Goal: Information Seeking & Learning: Learn about a topic

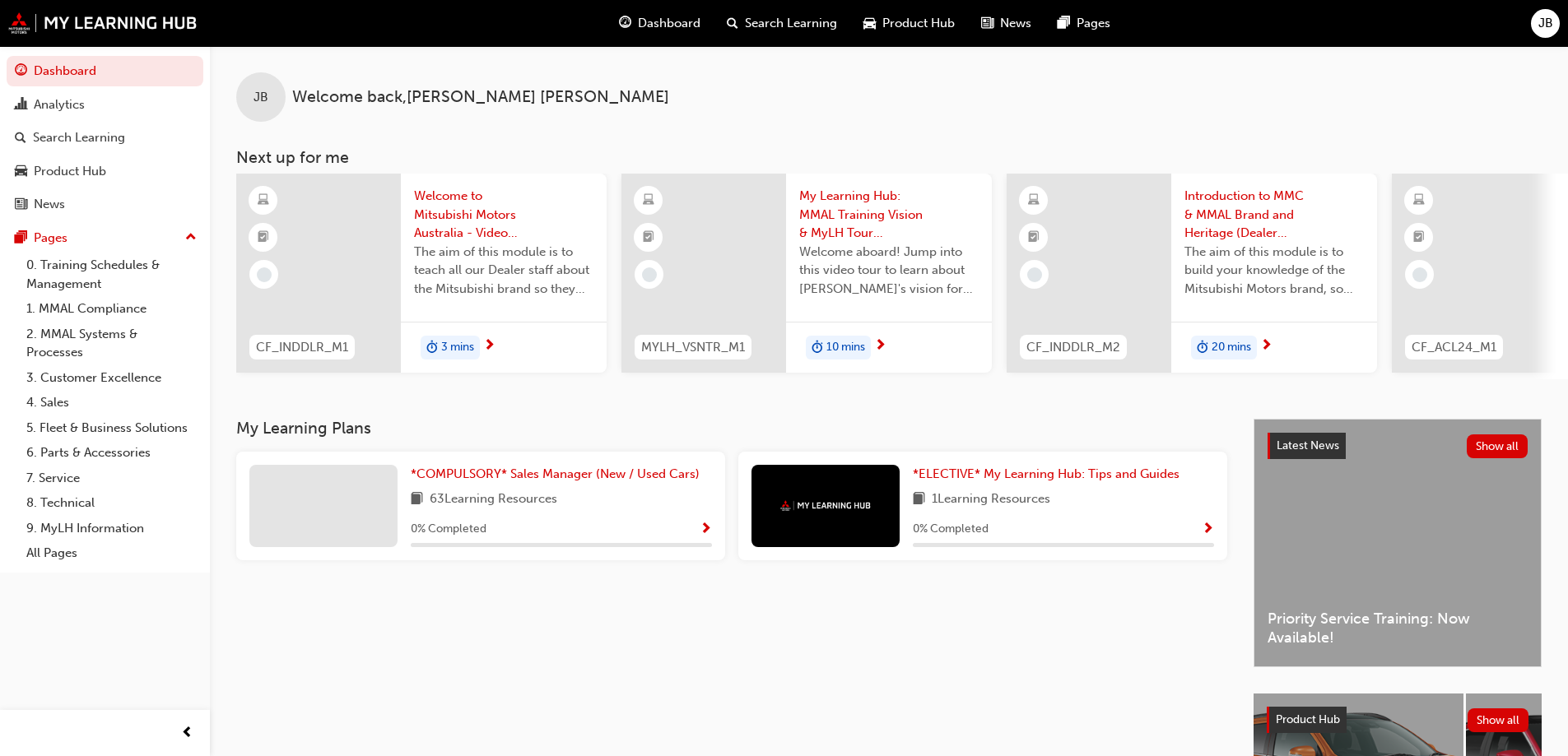
click at [446, 229] on span "Welcome to Mitsubishi Motors Australia - Video (Dealer Induction)" at bounding box center [504, 215] width 180 height 56
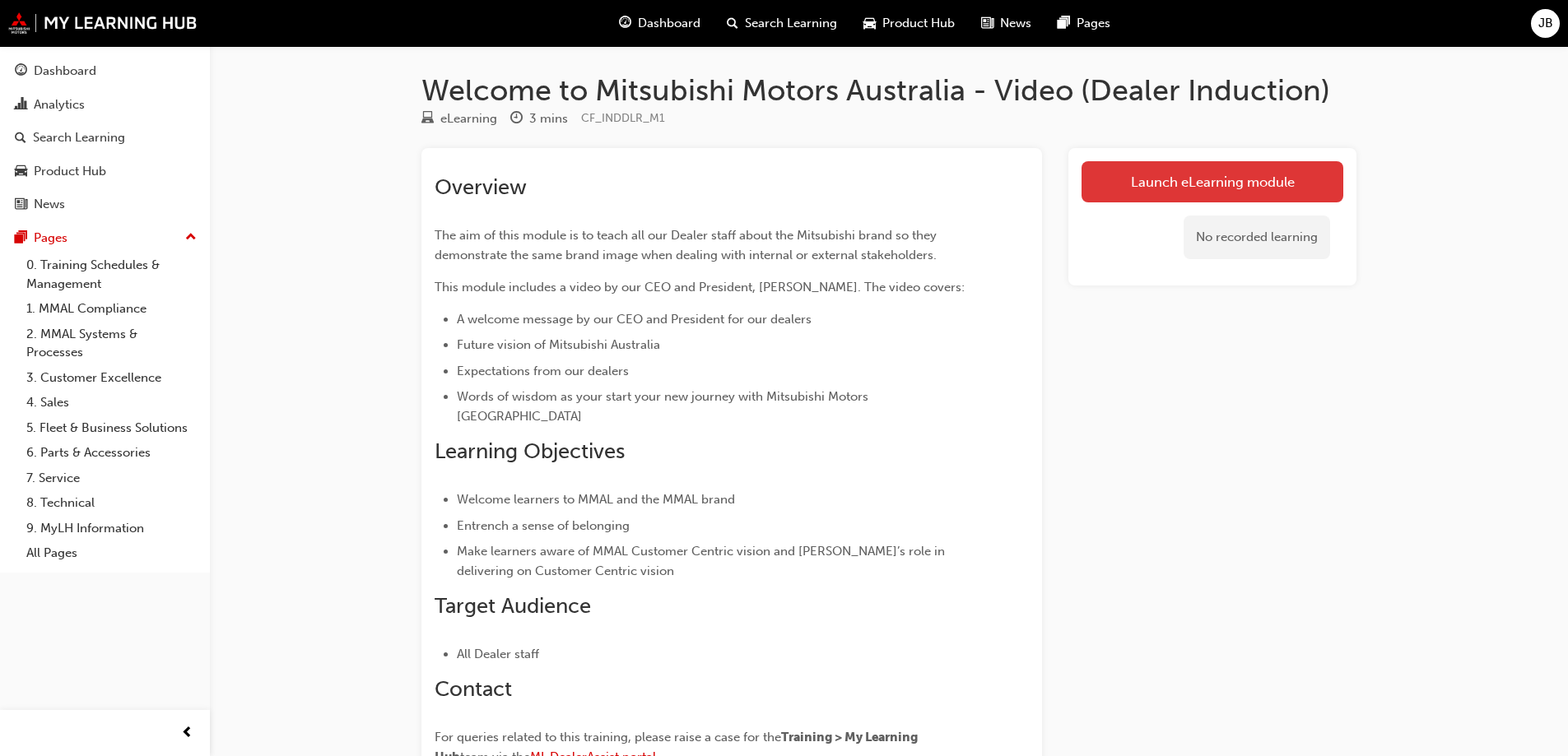
click at [1173, 180] on link "Launch eLearning module" at bounding box center [1212, 181] width 261 height 41
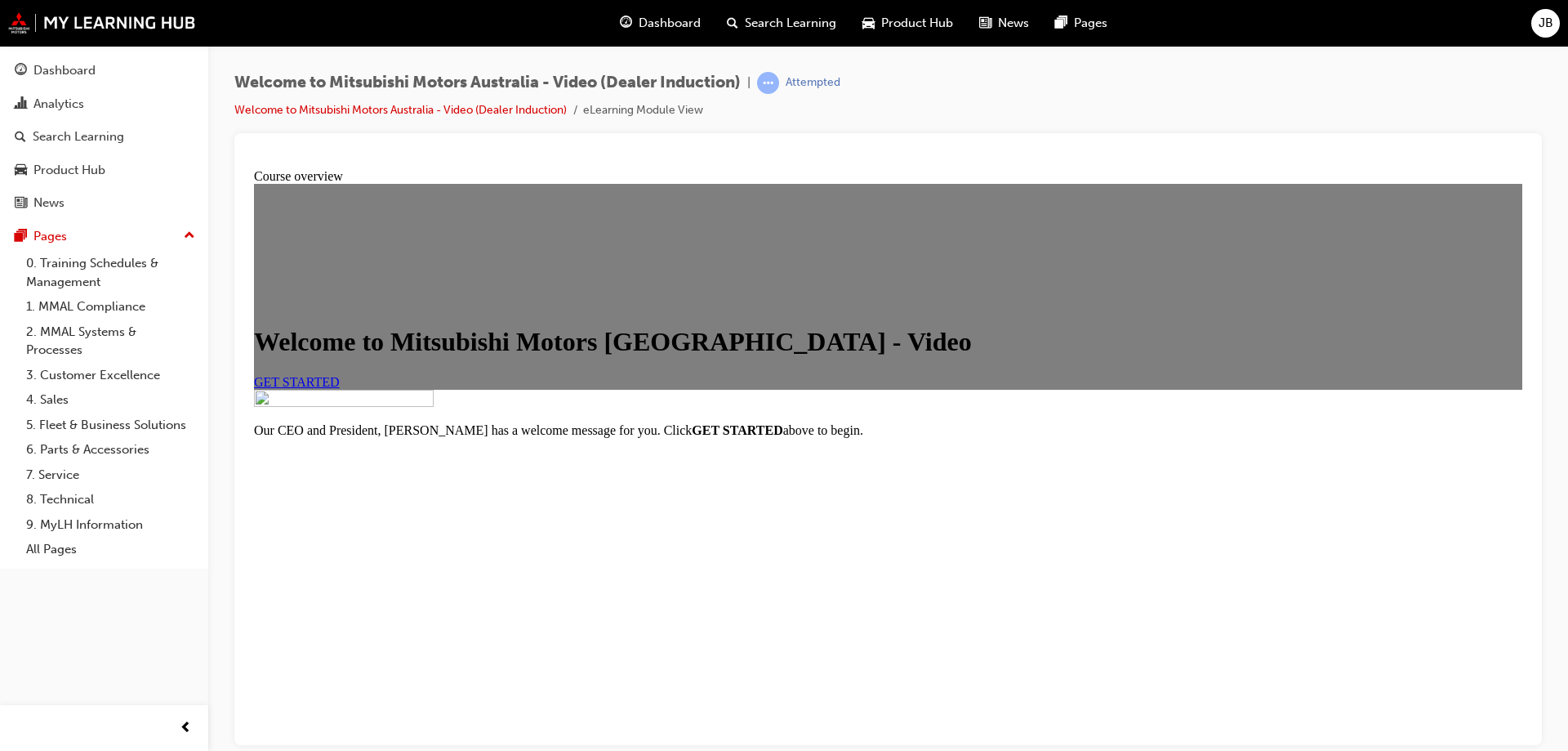
click at [339, 388] on span "GET STARTED" at bounding box center [296, 381] width 86 height 14
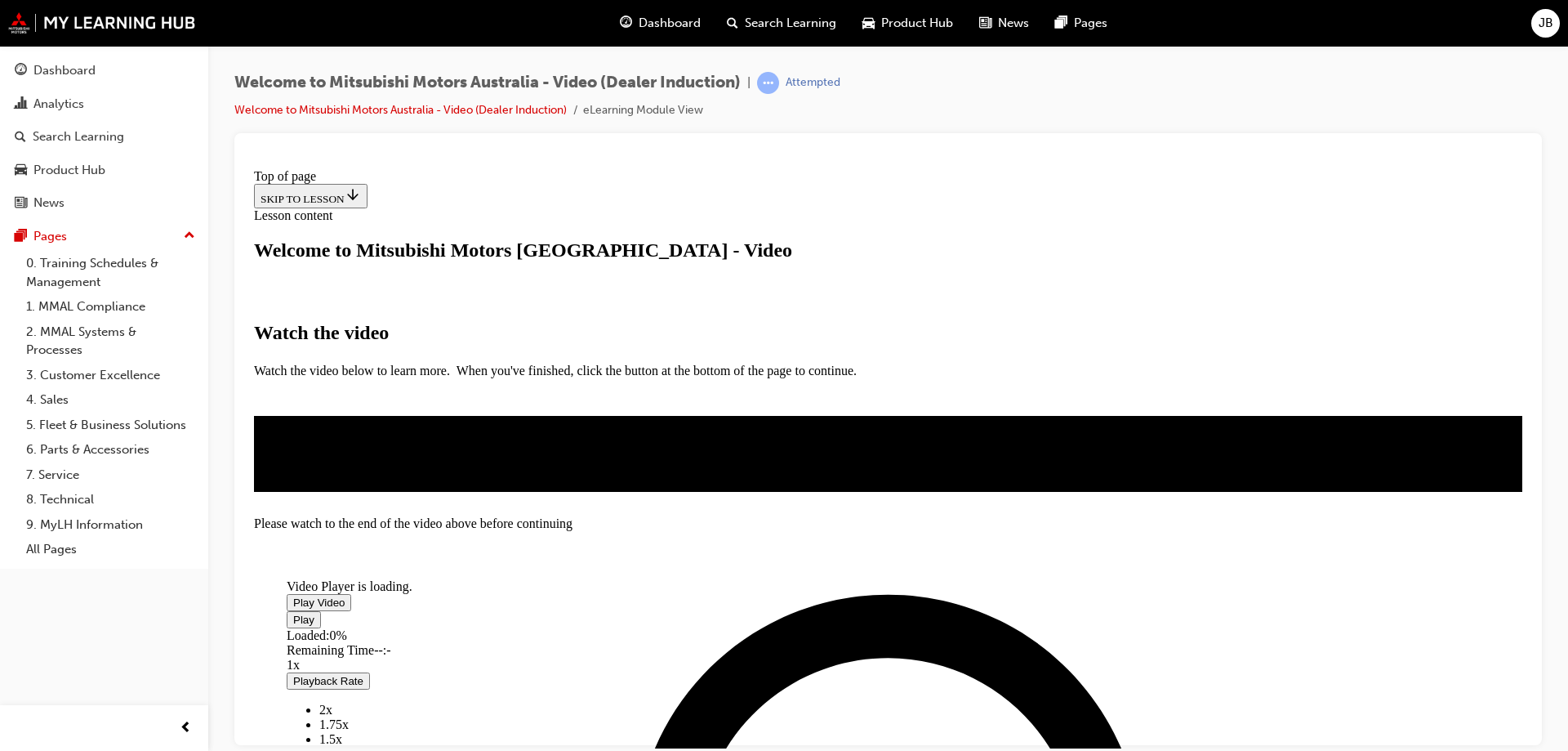
click at [293, 595] on span "Video player" at bounding box center [293, 601] width 0 height 12
drag, startPoint x: 502, startPoint y: 714, endPoint x: 453, endPoint y: 721, distance: 49.5
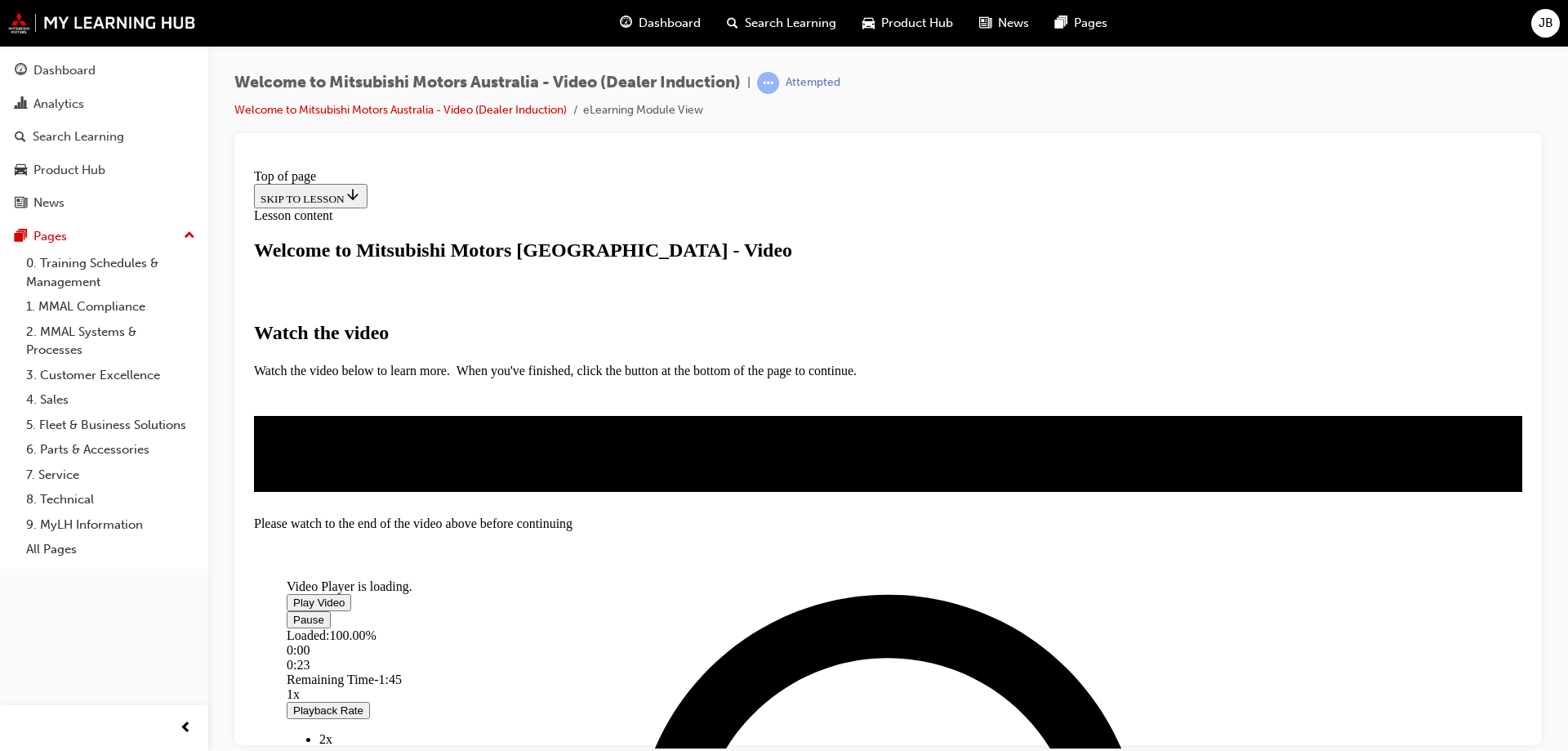
drag, startPoint x: 1520, startPoint y: 440, endPoint x: 1776, endPoint y: 634, distance: 321.2
click at [1051, 656] on div "Loaded : 100.00% 2:06 0:30" at bounding box center [809, 649] width 1045 height 44
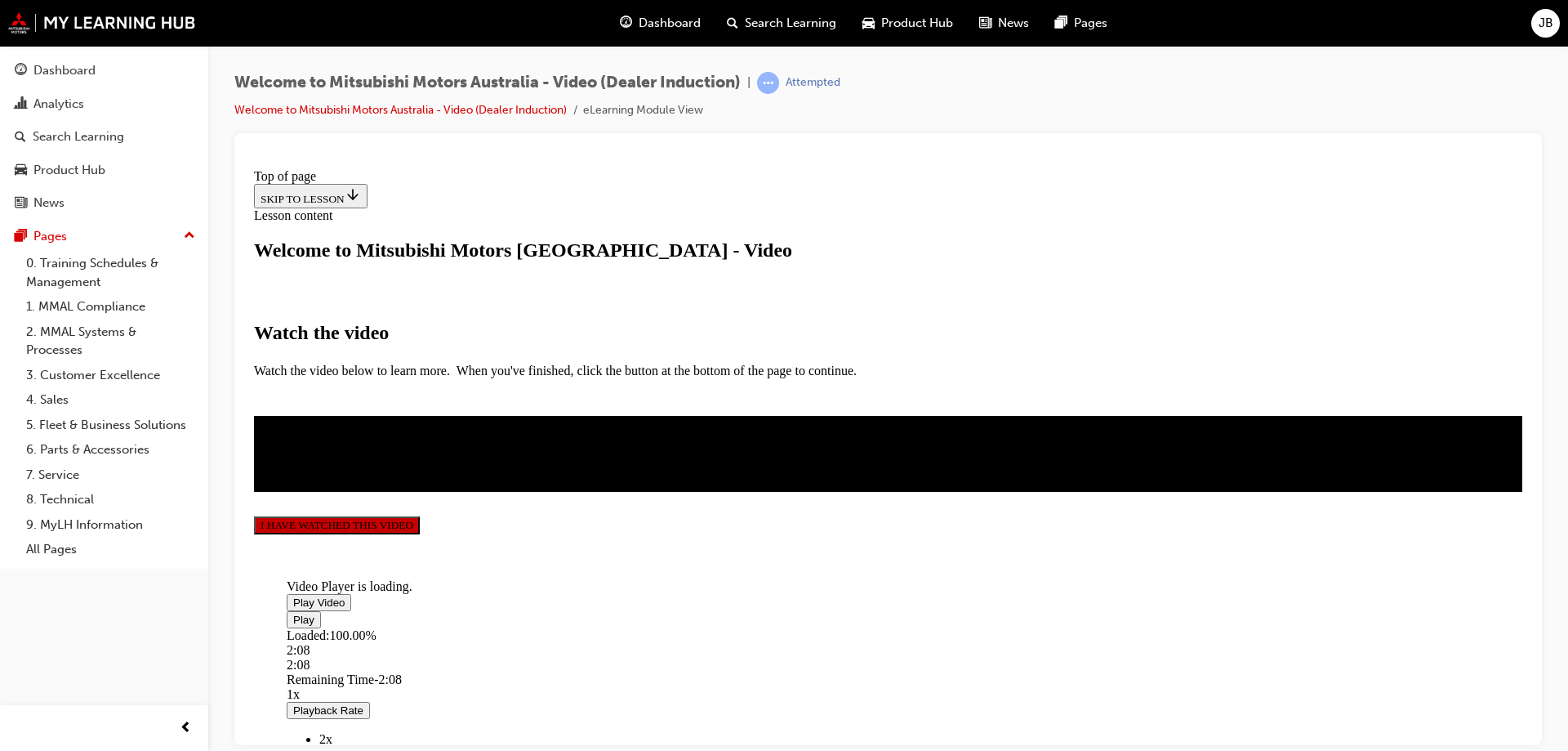
scroll to position [377, 0]
click at [420, 533] on button "I HAVE WATCHED THIS VIDEO" at bounding box center [337, 524] width 166 height 18
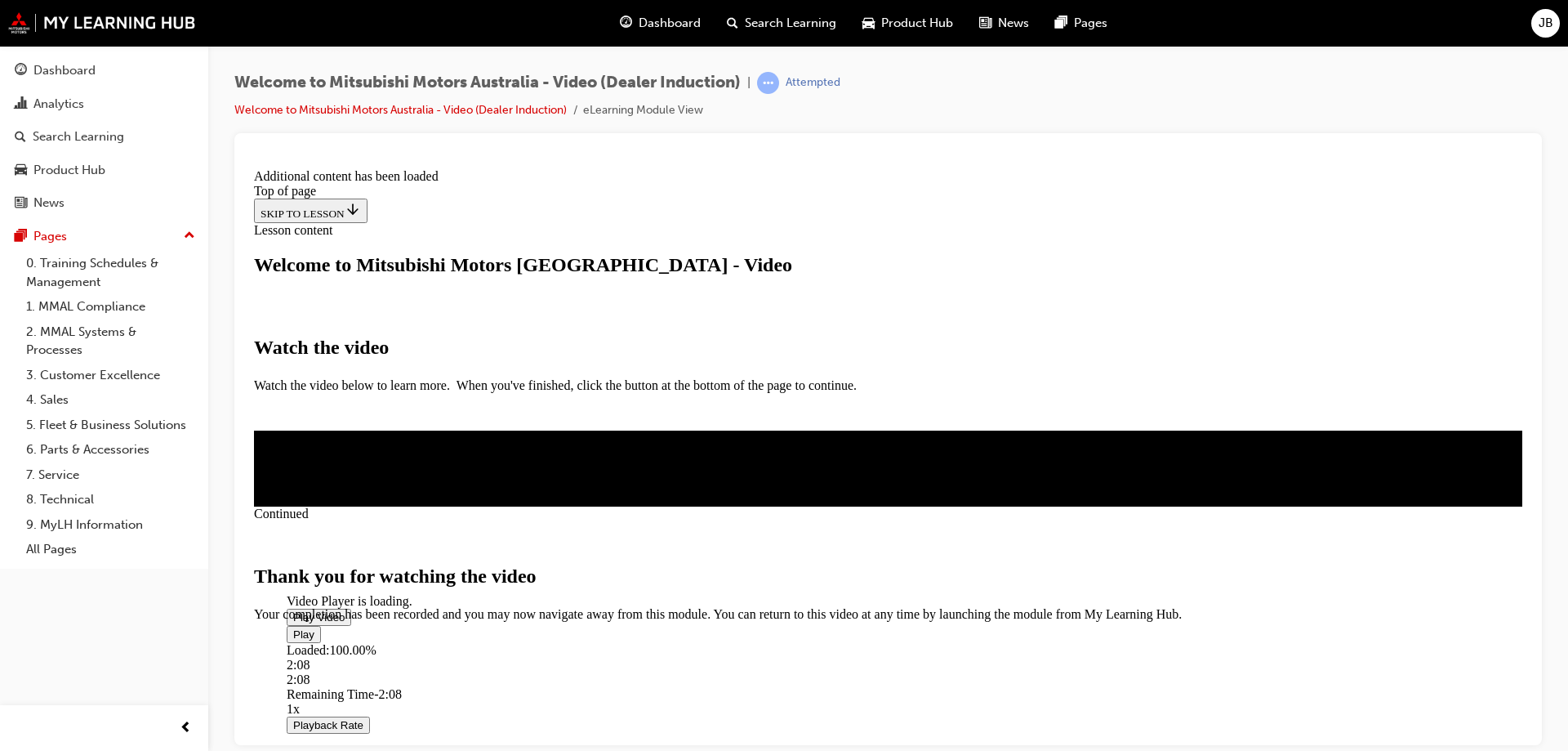
scroll to position [512, 0]
click at [355, 683] on span "CLOSE MODULE" at bounding box center [304, 690] width 101 height 14
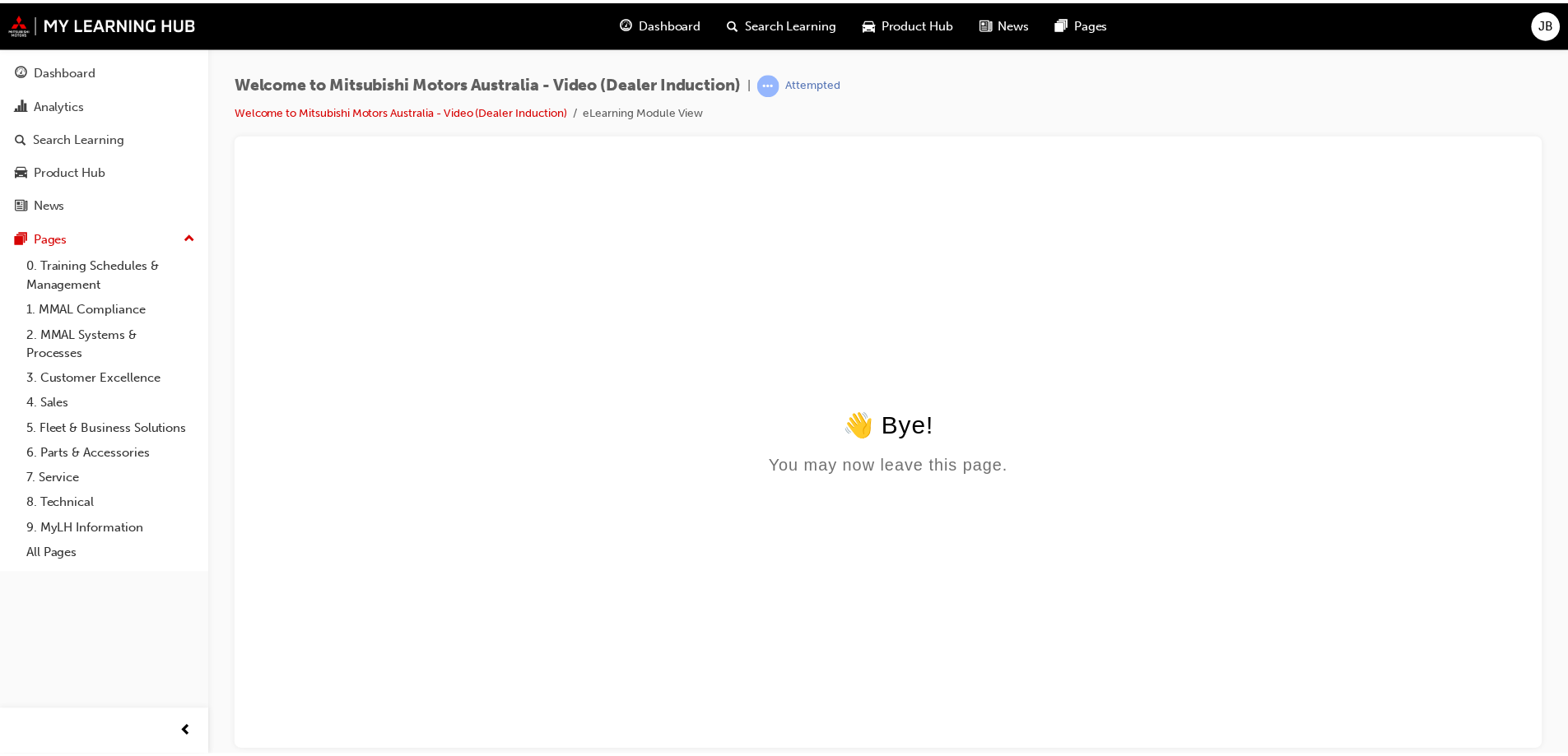
scroll to position [0, 0]
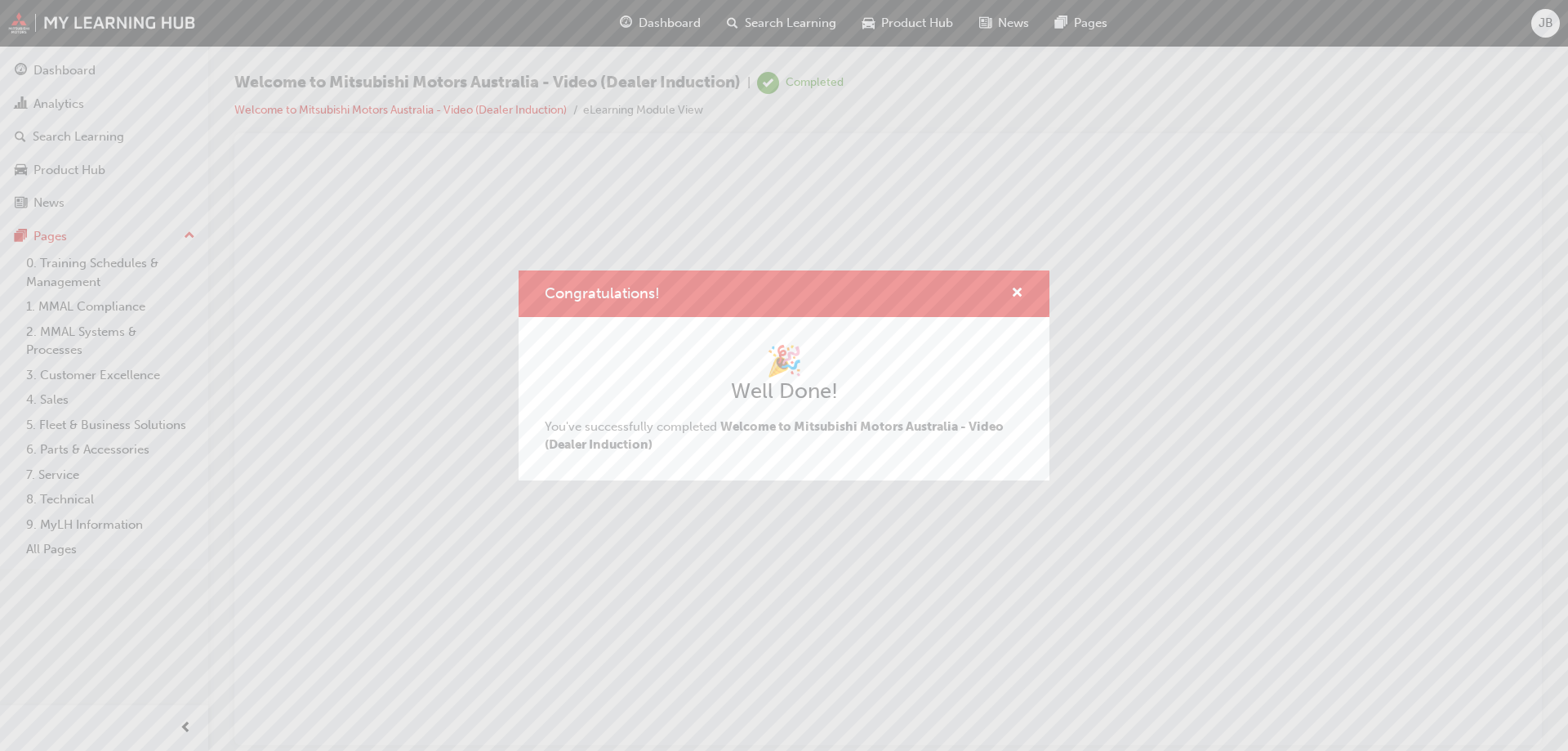
click at [1020, 280] on div "Congratulations!" at bounding box center [784, 293] width 531 height 46
click at [1018, 289] on span "cross-icon" at bounding box center [1016, 294] width 12 height 15
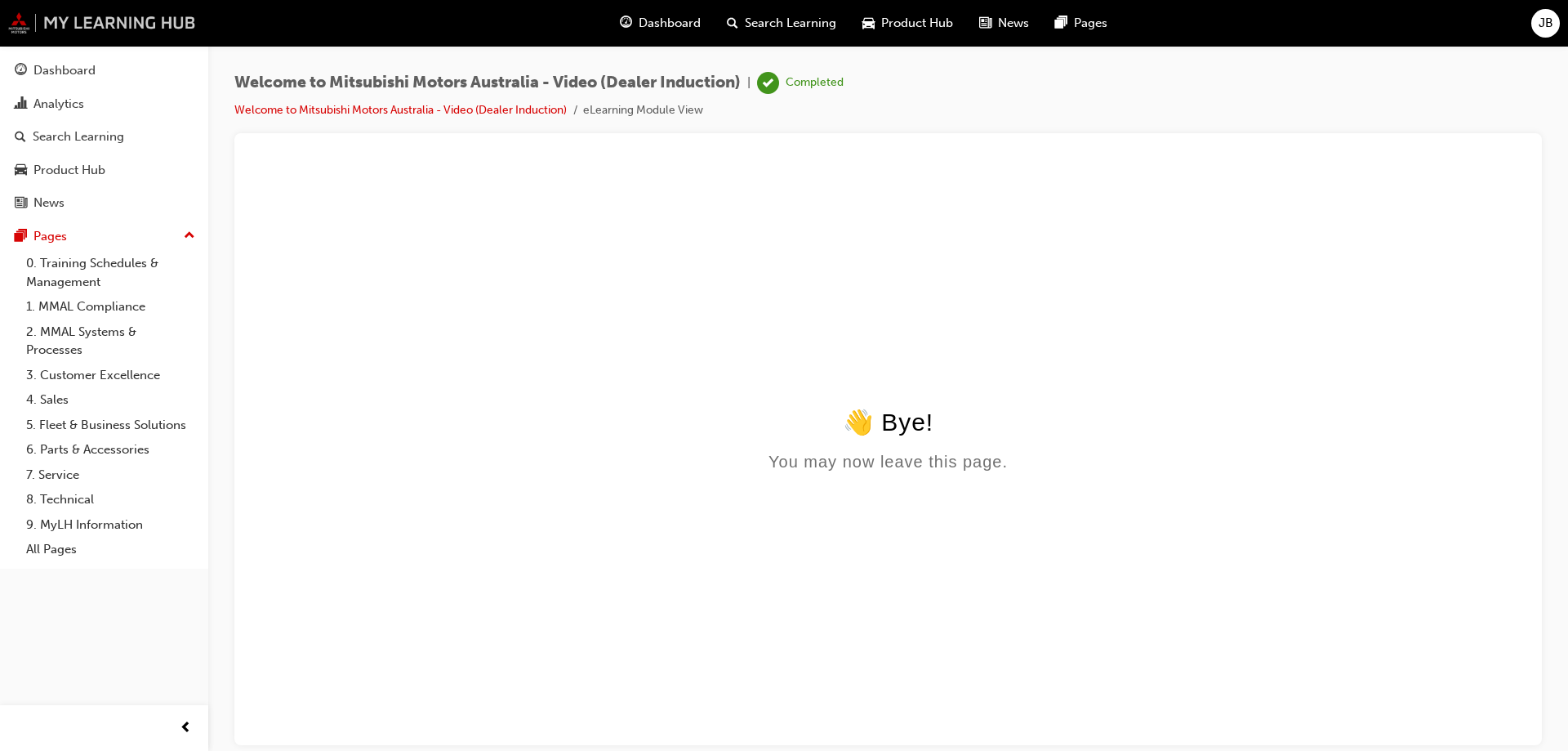
click at [182, 21] on img at bounding box center [102, 23] width 188 height 22
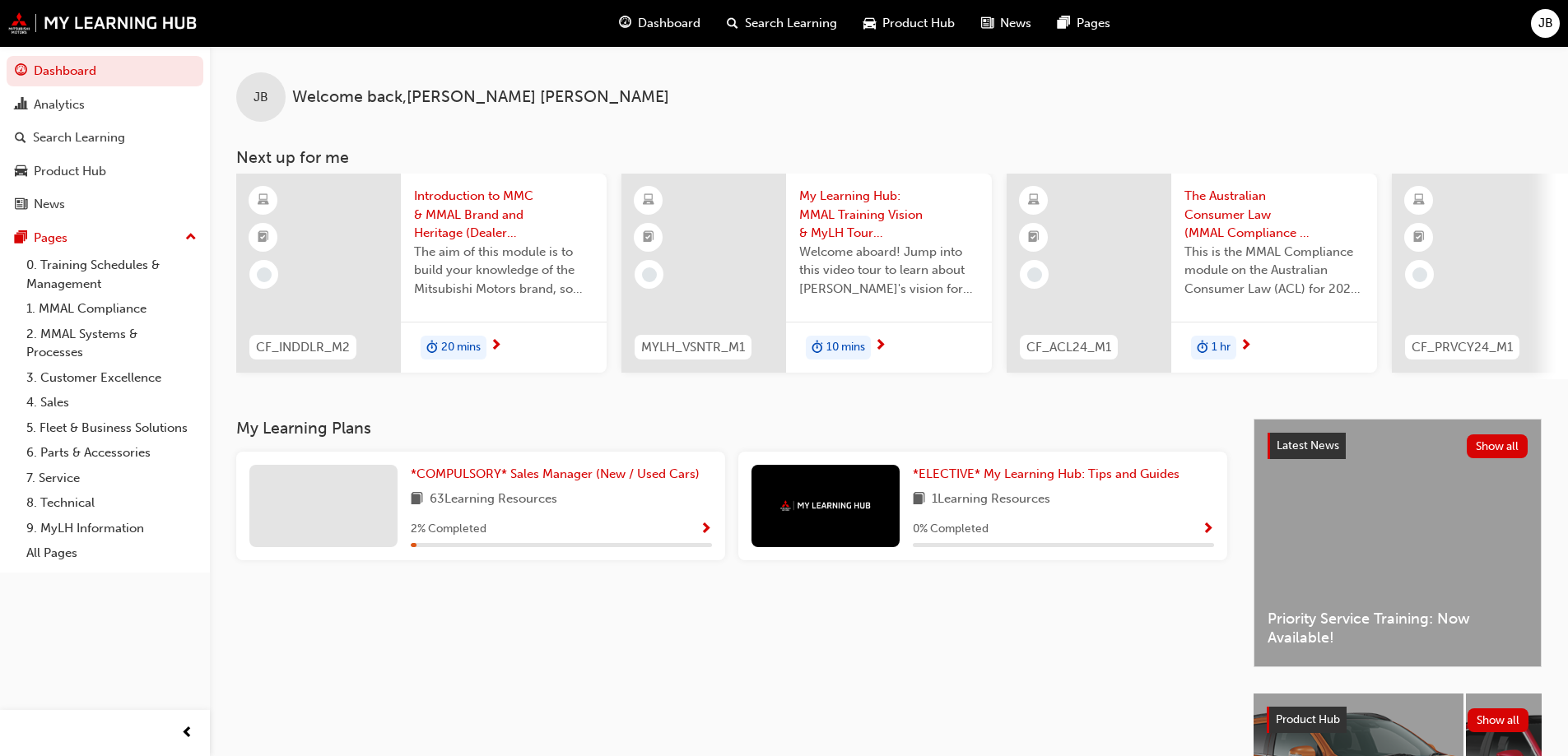
click at [499, 216] on span "Introduction to MMC & MMAL Brand and Heritage (Dealer Induction)" at bounding box center [504, 215] width 180 height 56
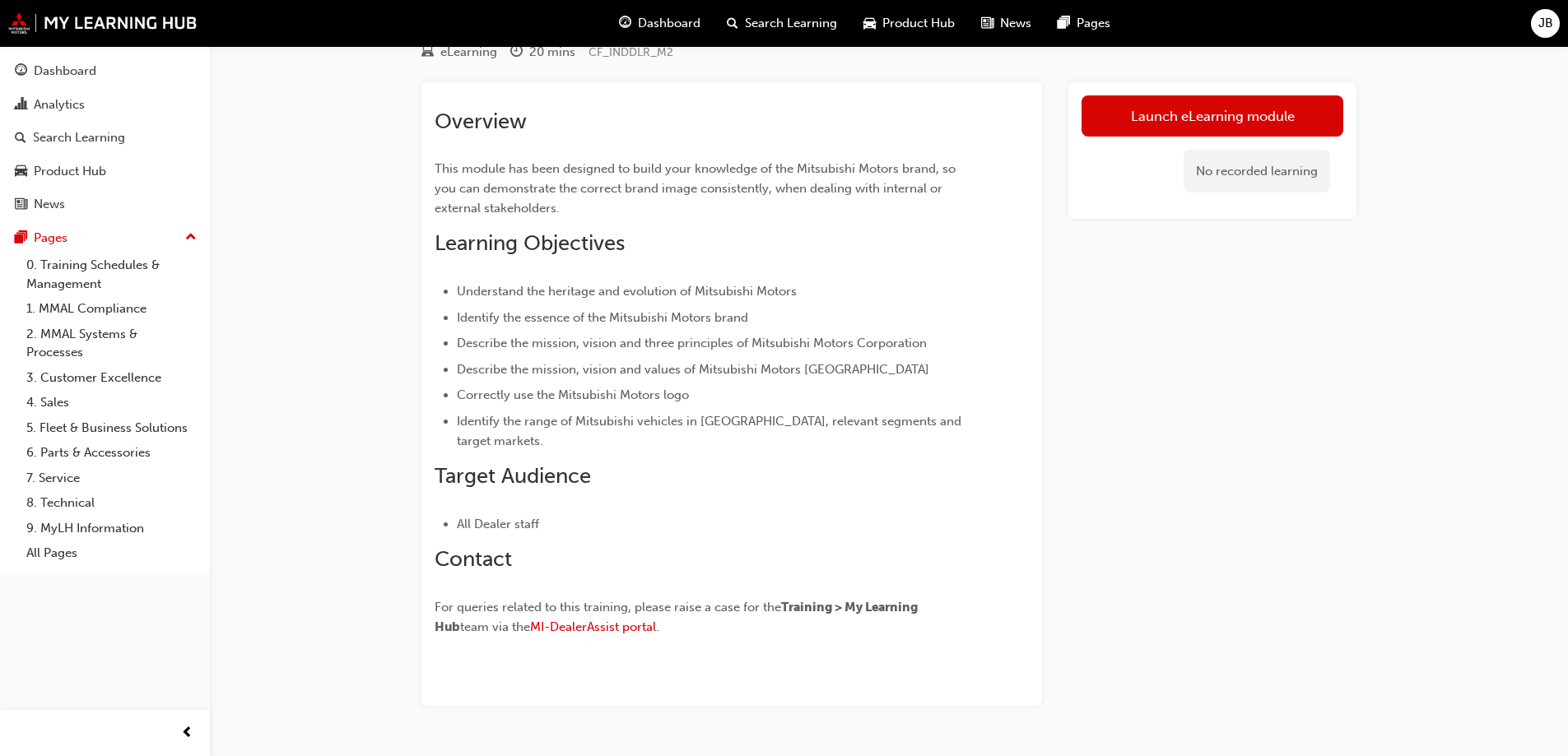
scroll to position [64, 0]
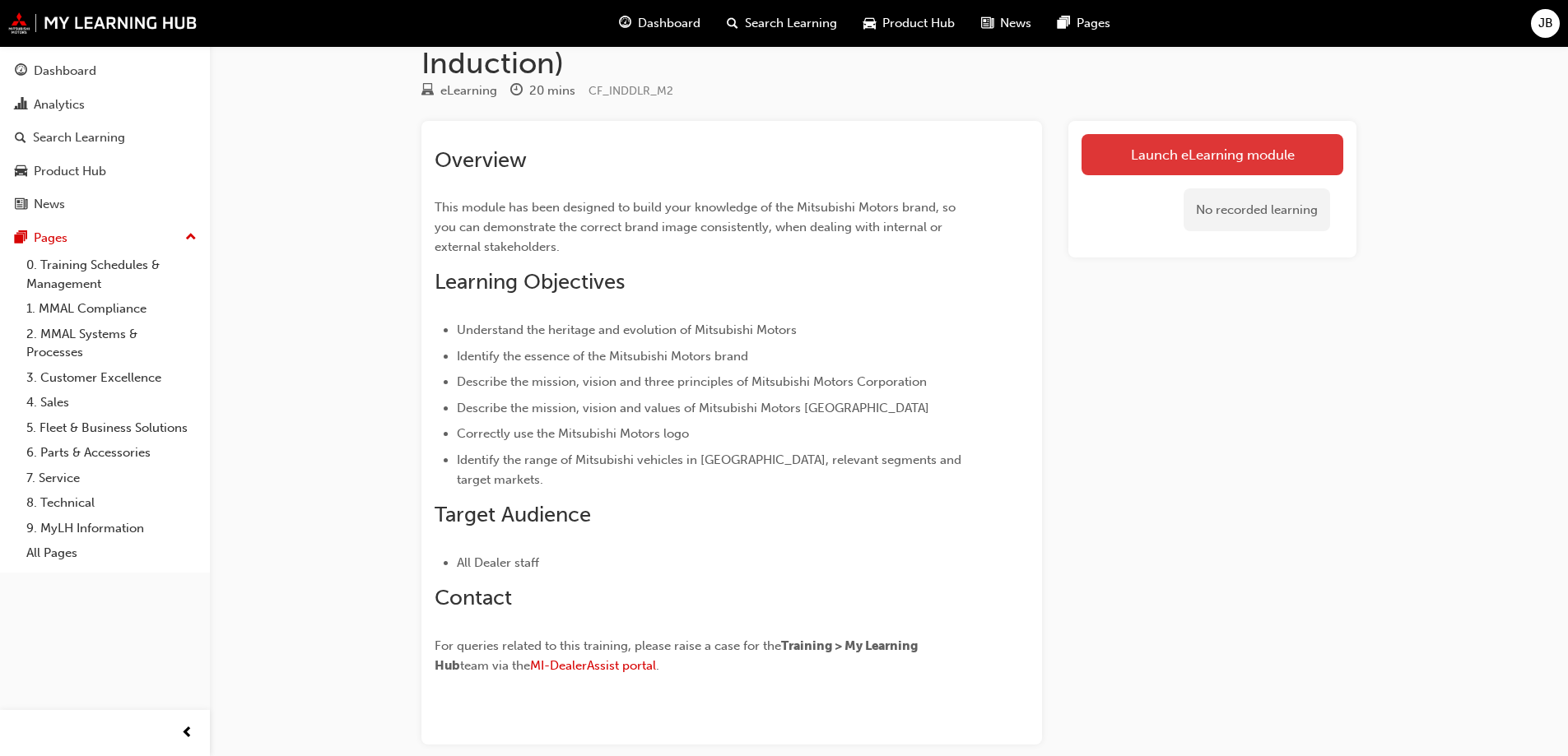
click at [1272, 171] on link "Launch eLearning module" at bounding box center [1212, 154] width 261 height 41
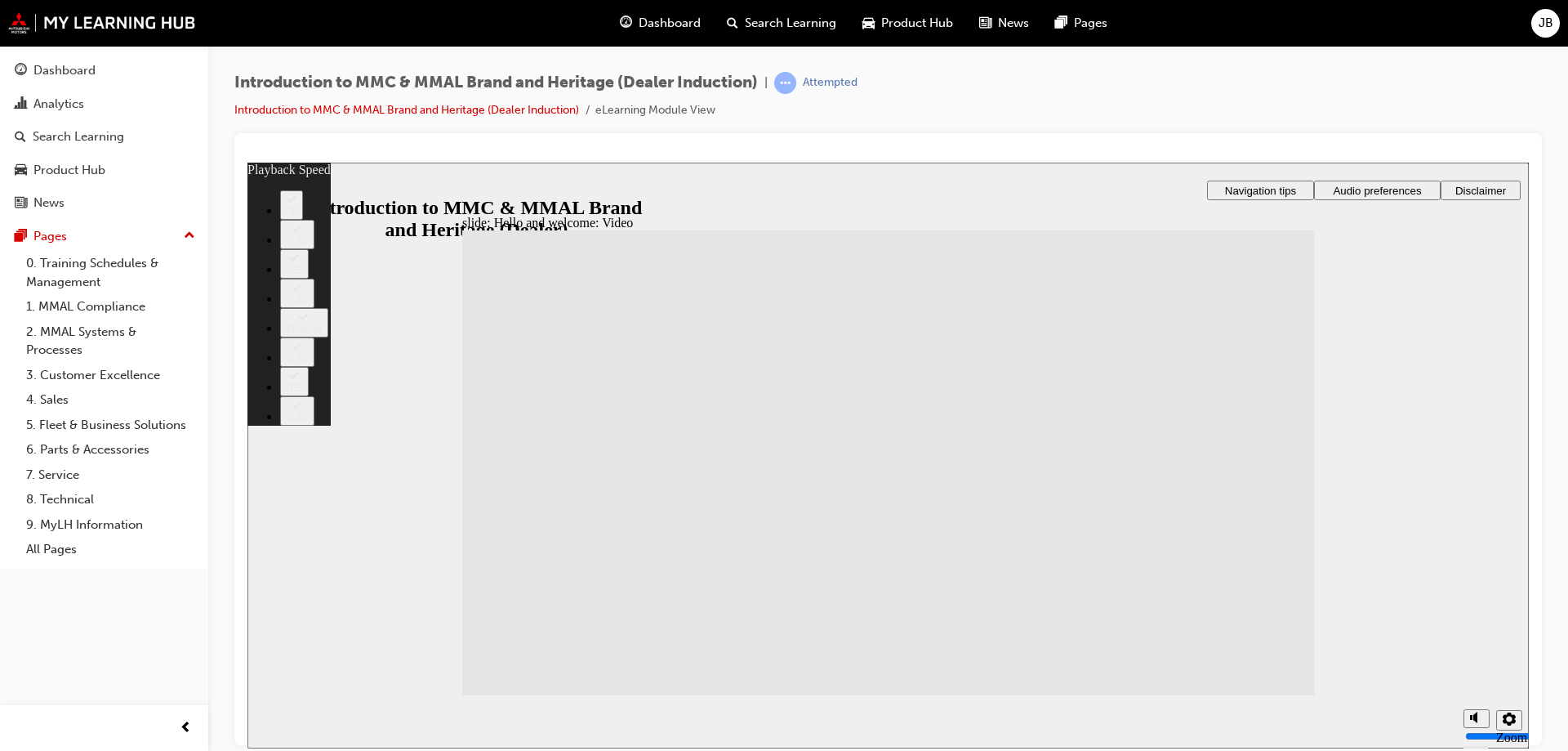
type input "1"
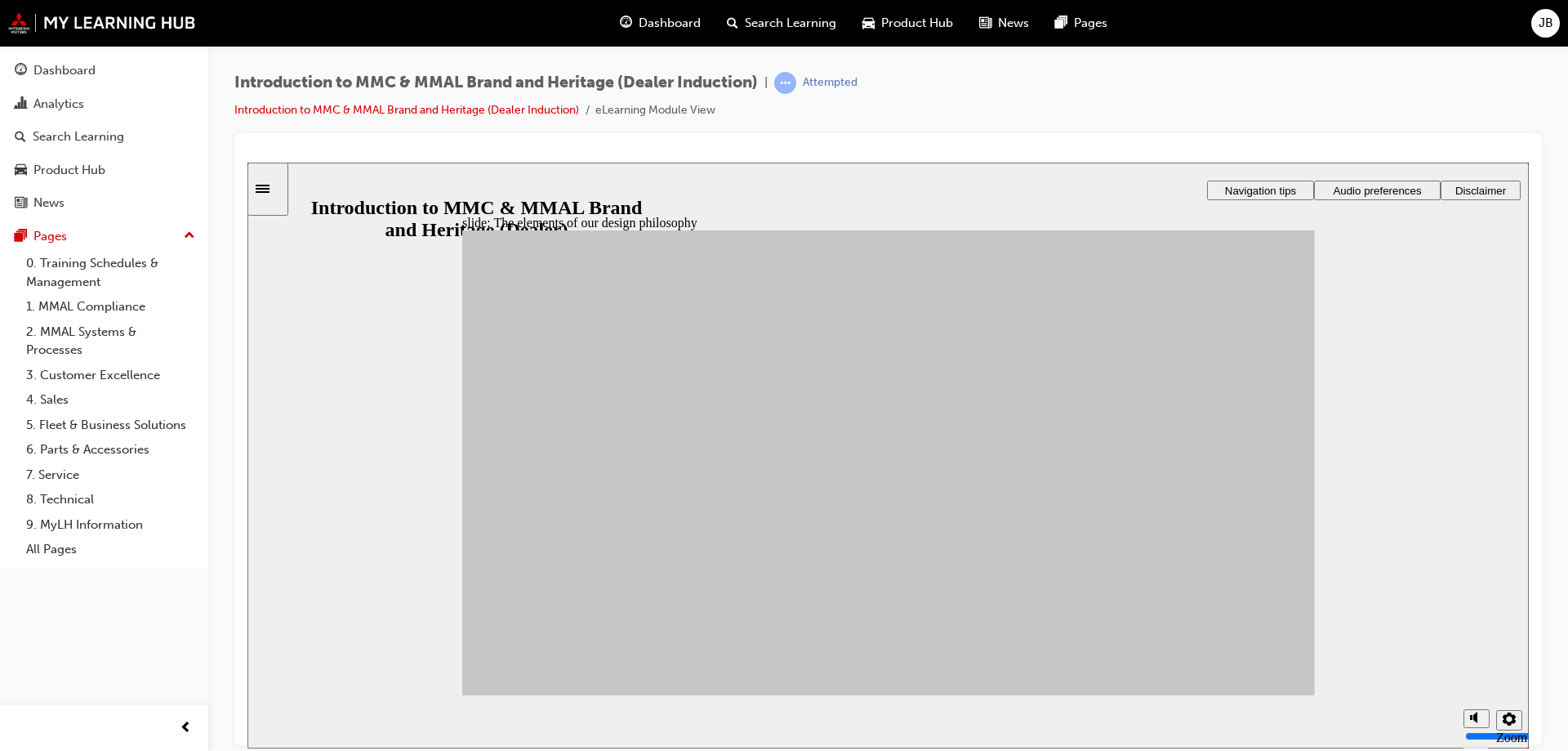
drag, startPoint x: 670, startPoint y: 512, endPoint x: 767, endPoint y: 527, distance: 98.2
drag, startPoint x: 650, startPoint y: 508, endPoint x: 971, endPoint y: 517, distance: 321.1
drag, startPoint x: 988, startPoint y: 514, endPoint x: 988, endPoint y: 464, distance: 50.0
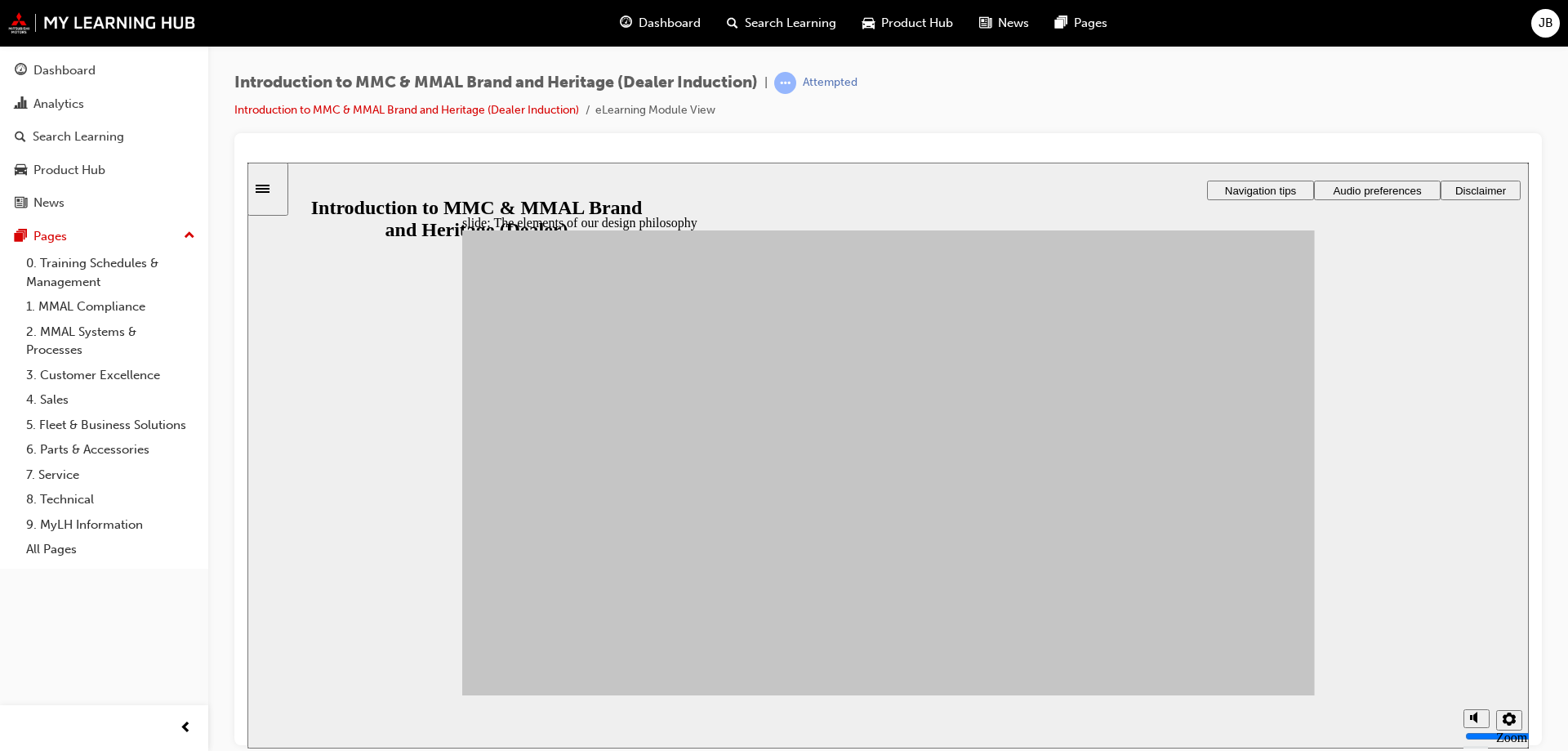
drag, startPoint x: 794, startPoint y: 475, endPoint x: 1134, endPoint y: 474, distance: 340.0
drag, startPoint x: 552, startPoint y: 577, endPoint x: 1114, endPoint y: 424, distance: 582.5
drag, startPoint x: 673, startPoint y: 468, endPoint x: 1143, endPoint y: 429, distance: 471.6
drag, startPoint x: 576, startPoint y: 527, endPoint x: 1038, endPoint y: 579, distance: 464.9
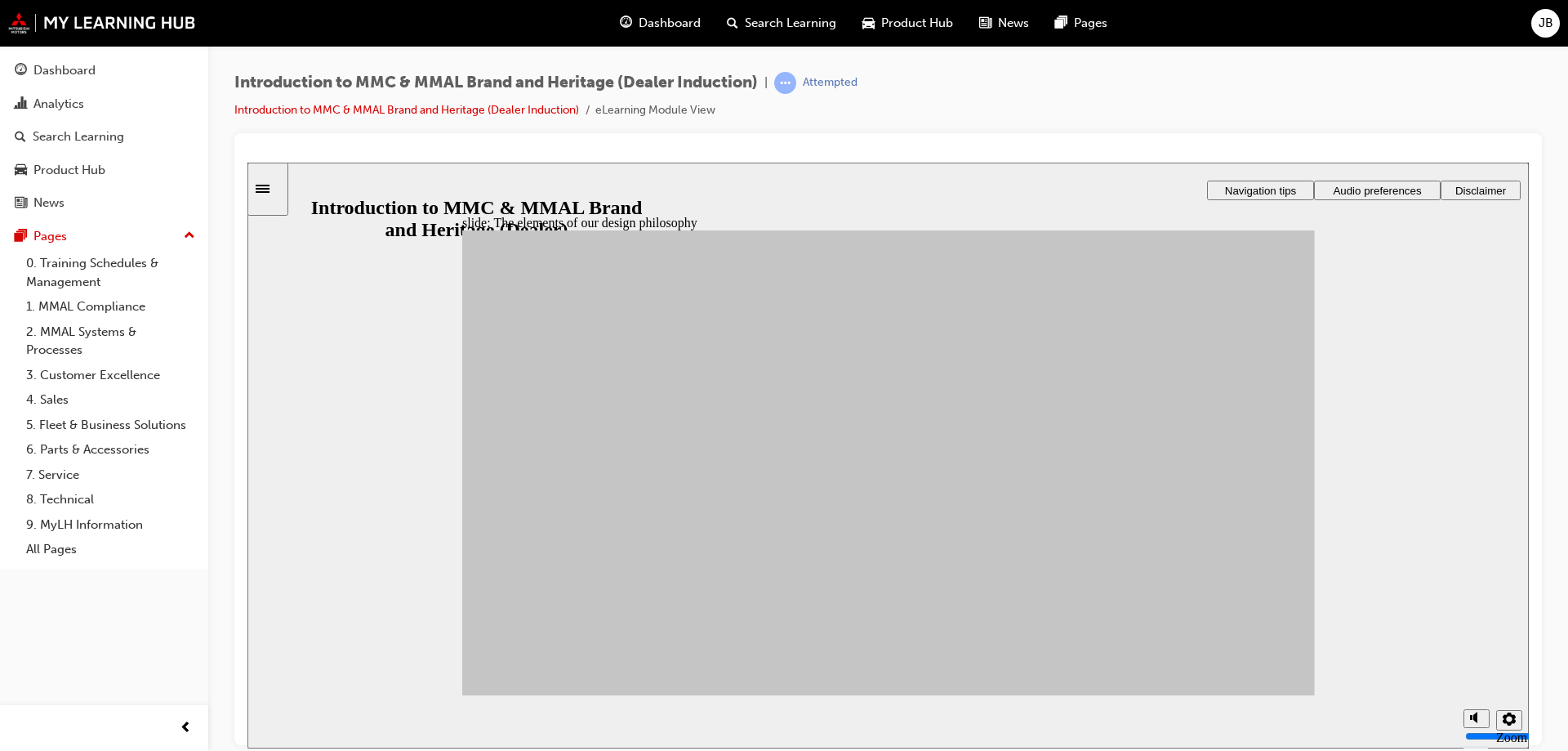
drag, startPoint x: 790, startPoint y: 523, endPoint x: 1087, endPoint y: 489, distance: 298.9
drag, startPoint x: 782, startPoint y: 513, endPoint x: 1178, endPoint y: 417, distance: 407.5
drag, startPoint x: 820, startPoint y: 504, endPoint x: 1012, endPoint y: 429, distance: 206.1
drag, startPoint x: 691, startPoint y: 545, endPoint x: 1025, endPoint y: 418, distance: 357.3
drag, startPoint x: 683, startPoint y: 553, endPoint x: 1142, endPoint y: 410, distance: 480.8
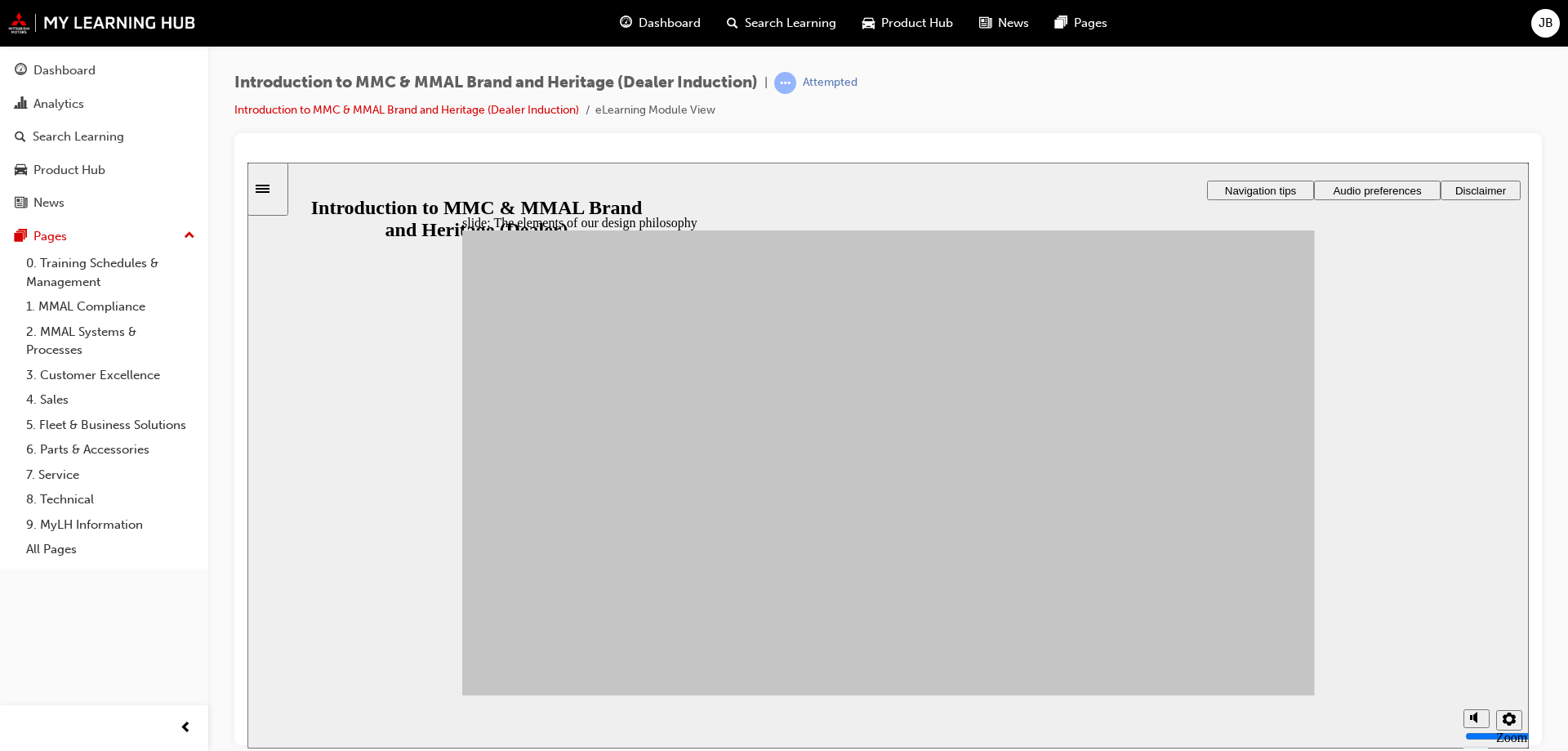
drag, startPoint x: 716, startPoint y: 466, endPoint x: 996, endPoint y: 437, distance: 281.5
drag, startPoint x: 786, startPoint y: 606, endPoint x: 1006, endPoint y: 487, distance: 250.1
drag, startPoint x: 763, startPoint y: 594, endPoint x: 1124, endPoint y: 408, distance: 406.1
drag, startPoint x: 657, startPoint y: 600, endPoint x: 982, endPoint y: 464, distance: 352.3
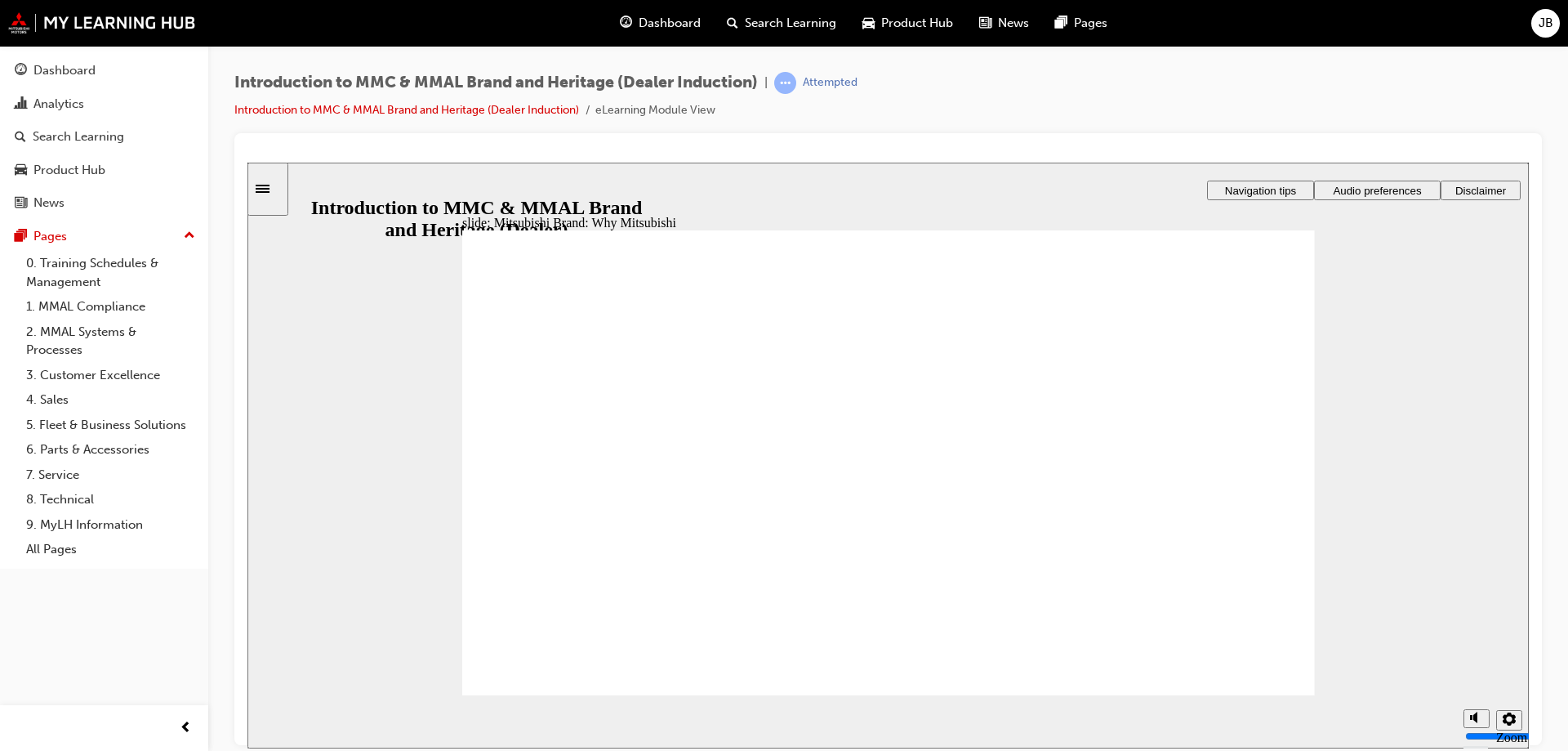
drag, startPoint x: 816, startPoint y: 302, endPoint x: 905, endPoint y: 332, distance: 93.9
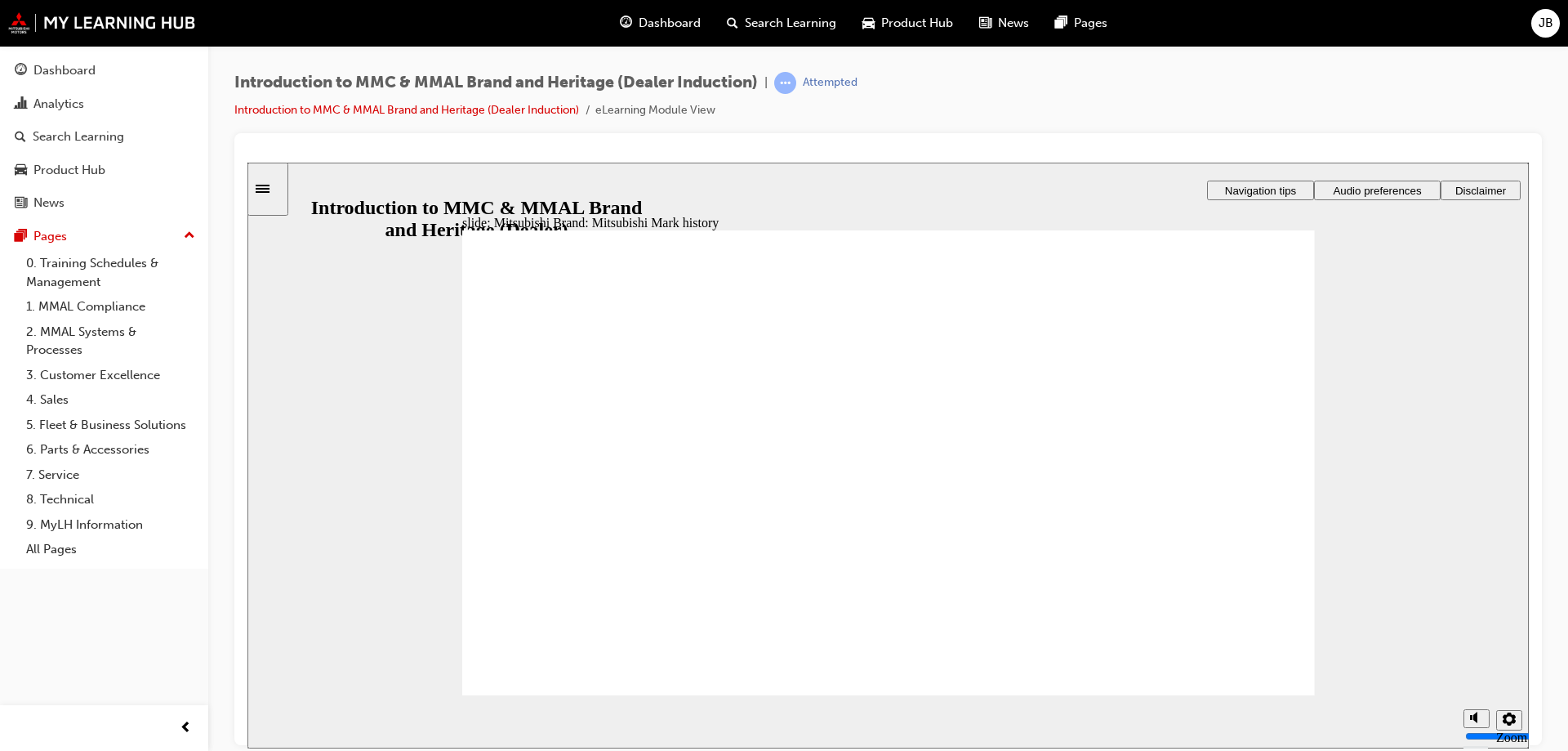
drag, startPoint x: 1238, startPoint y: 663, endPoint x: 1248, endPoint y: 676, distance: 16.4
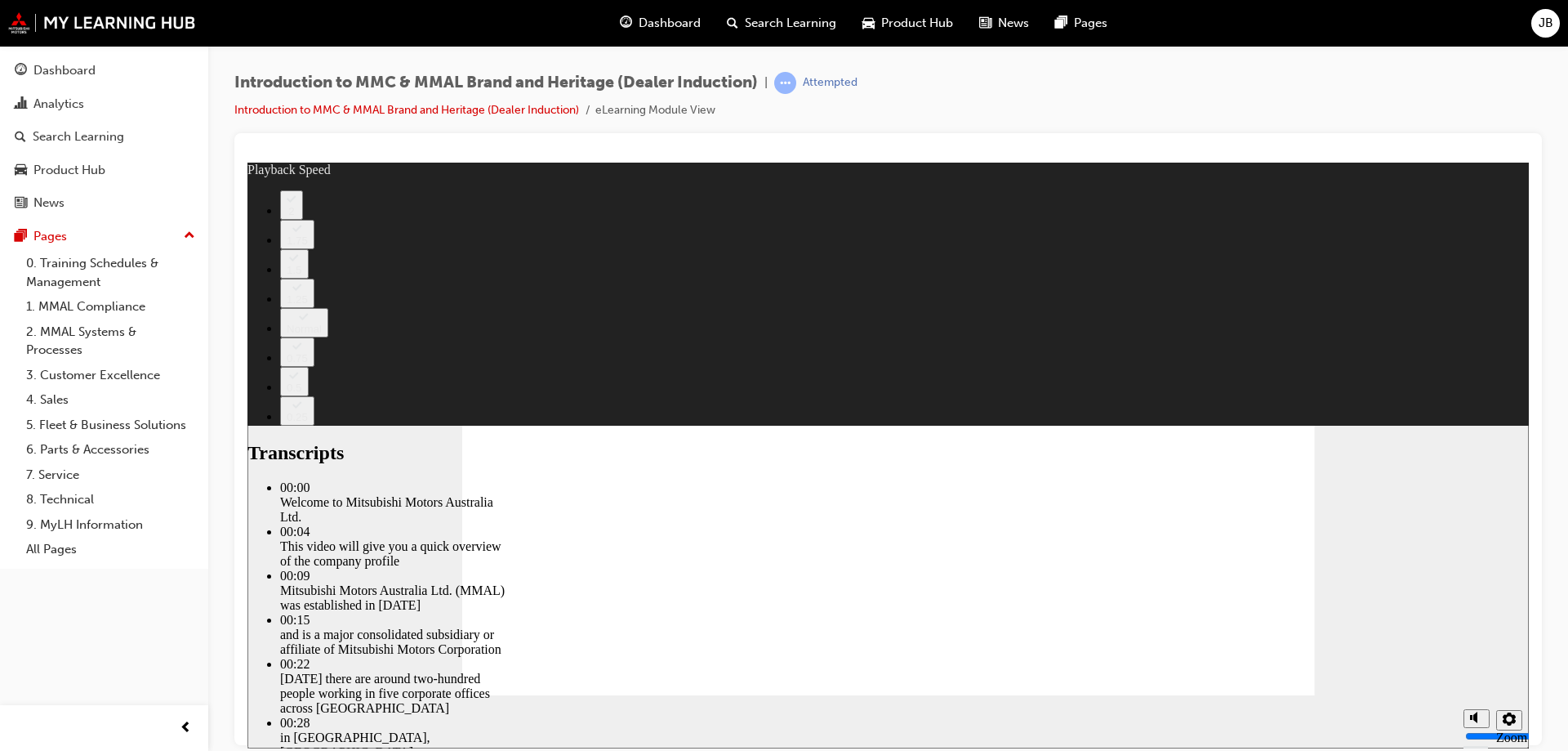
type input "0"
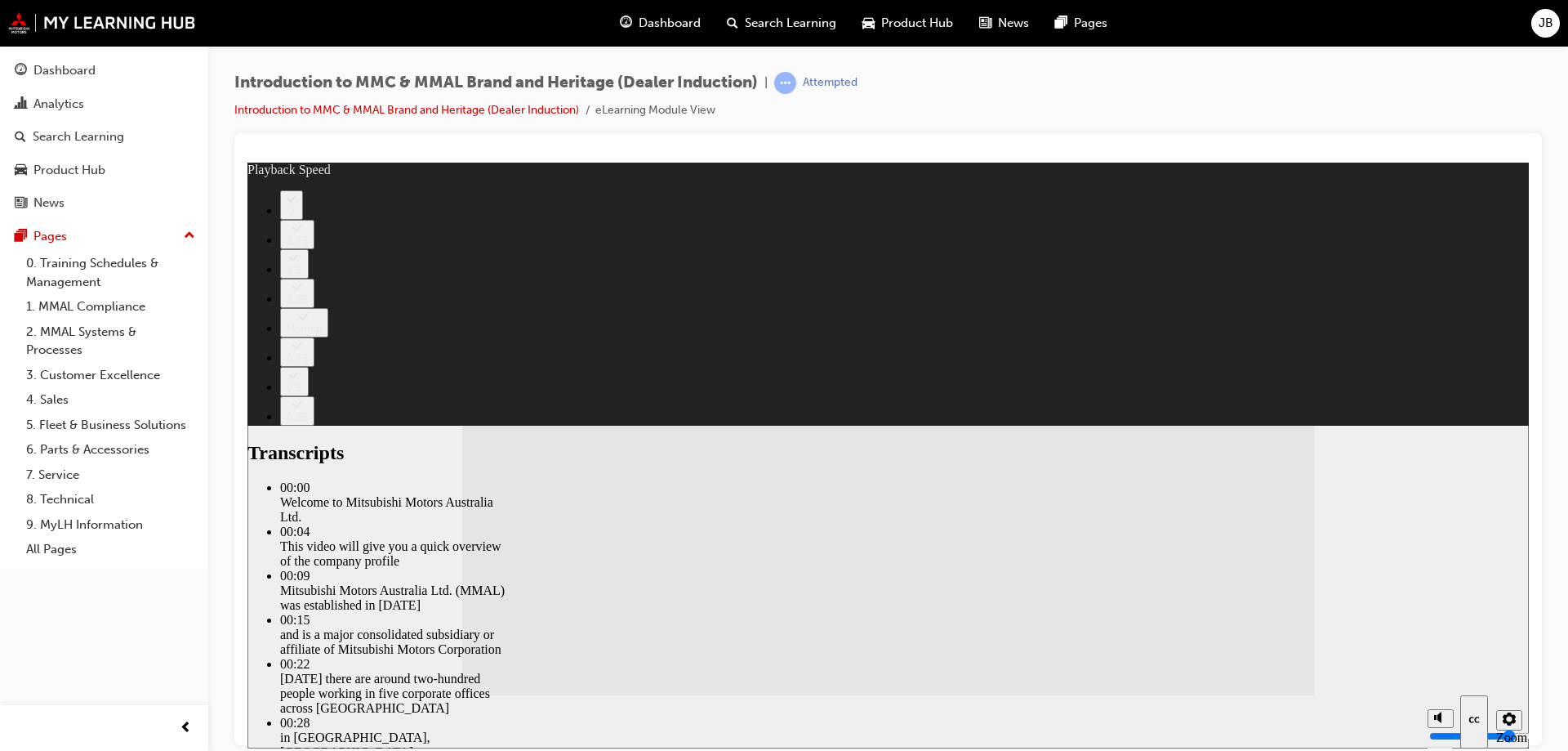
drag, startPoint x: 889, startPoint y: 564, endPoint x: 1192, endPoint y: 568, distance: 303.0
drag, startPoint x: 1193, startPoint y: 576, endPoint x: 1290, endPoint y: 582, distance: 97.2
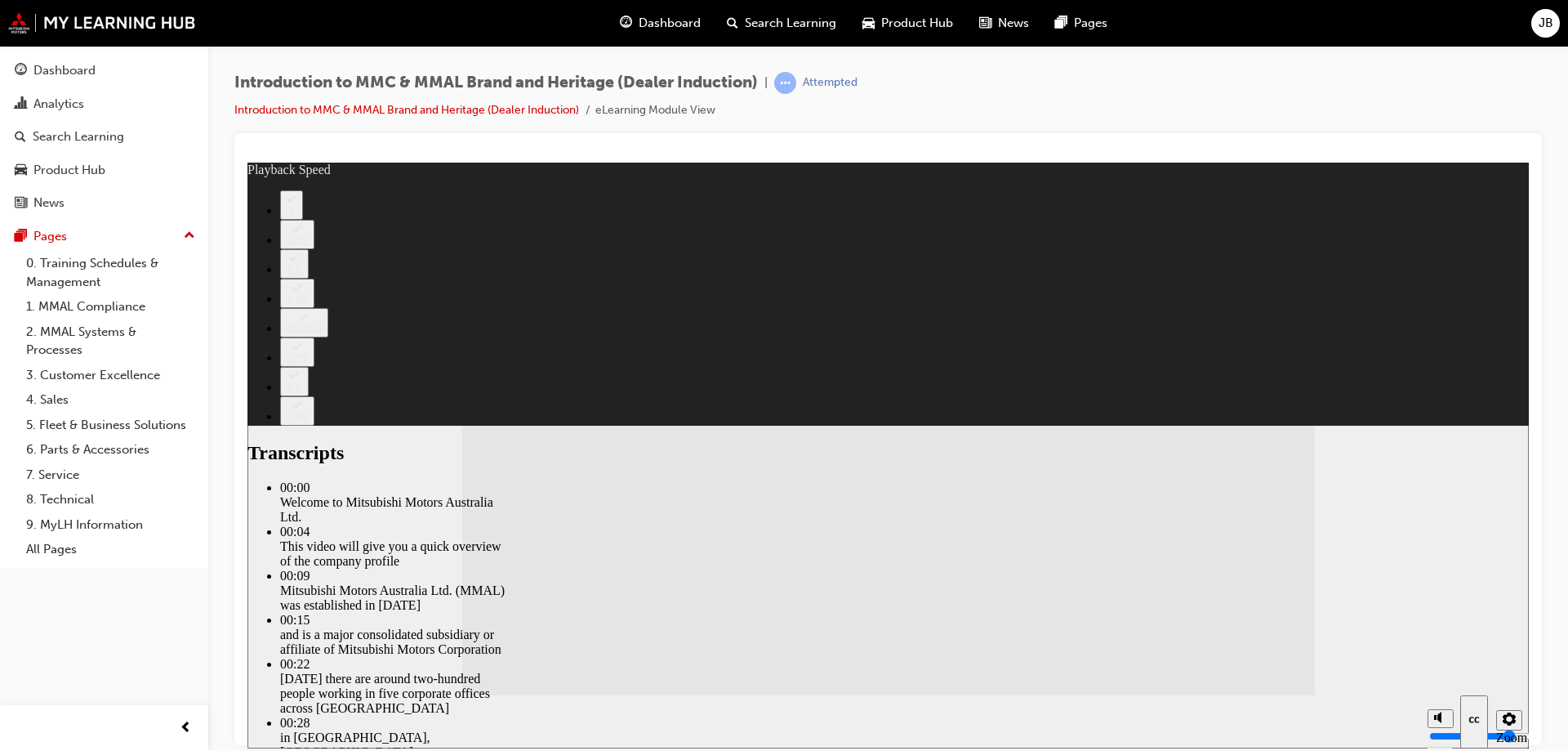
type input "112"
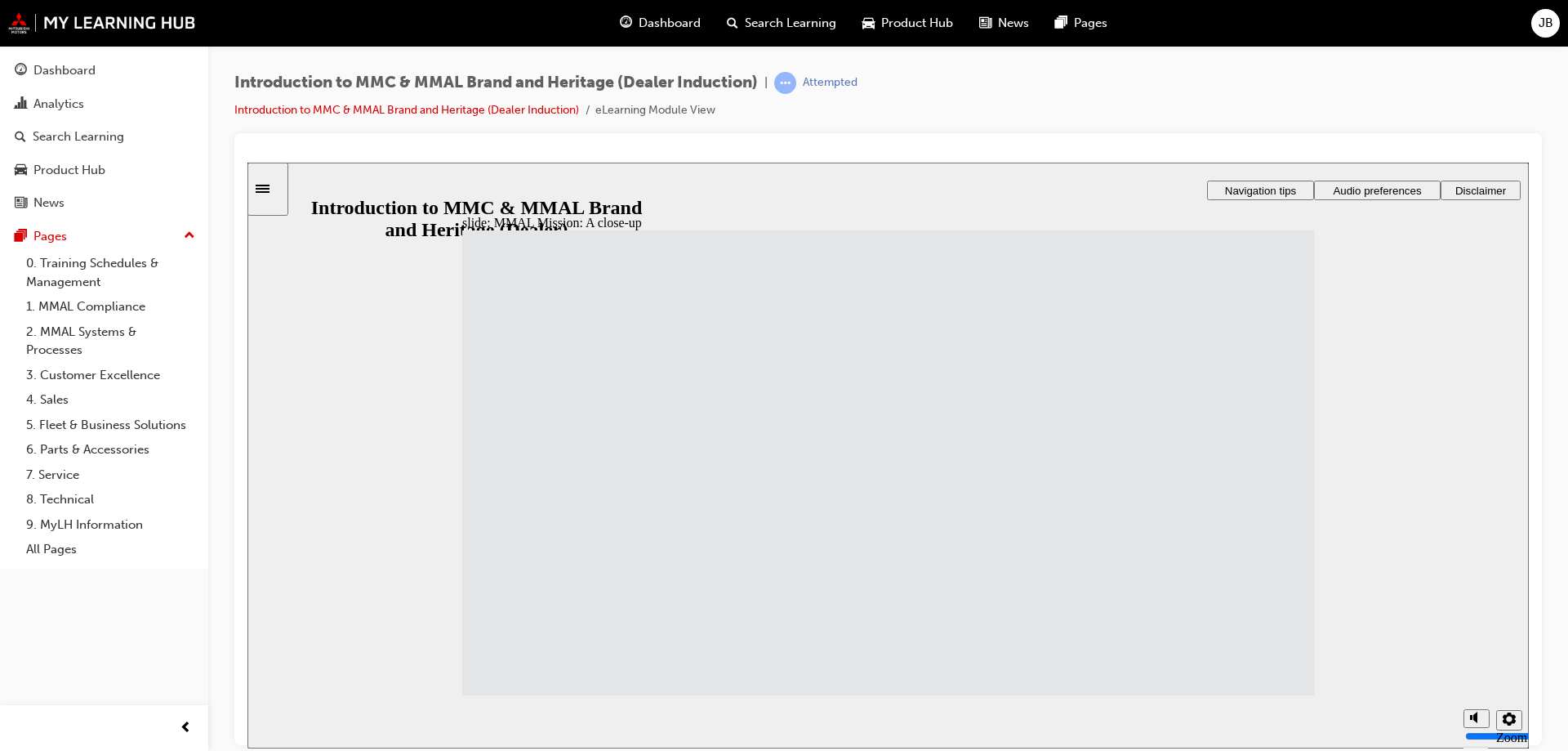
drag, startPoint x: 913, startPoint y: 442, endPoint x: 987, endPoint y: 442, distance: 74.0
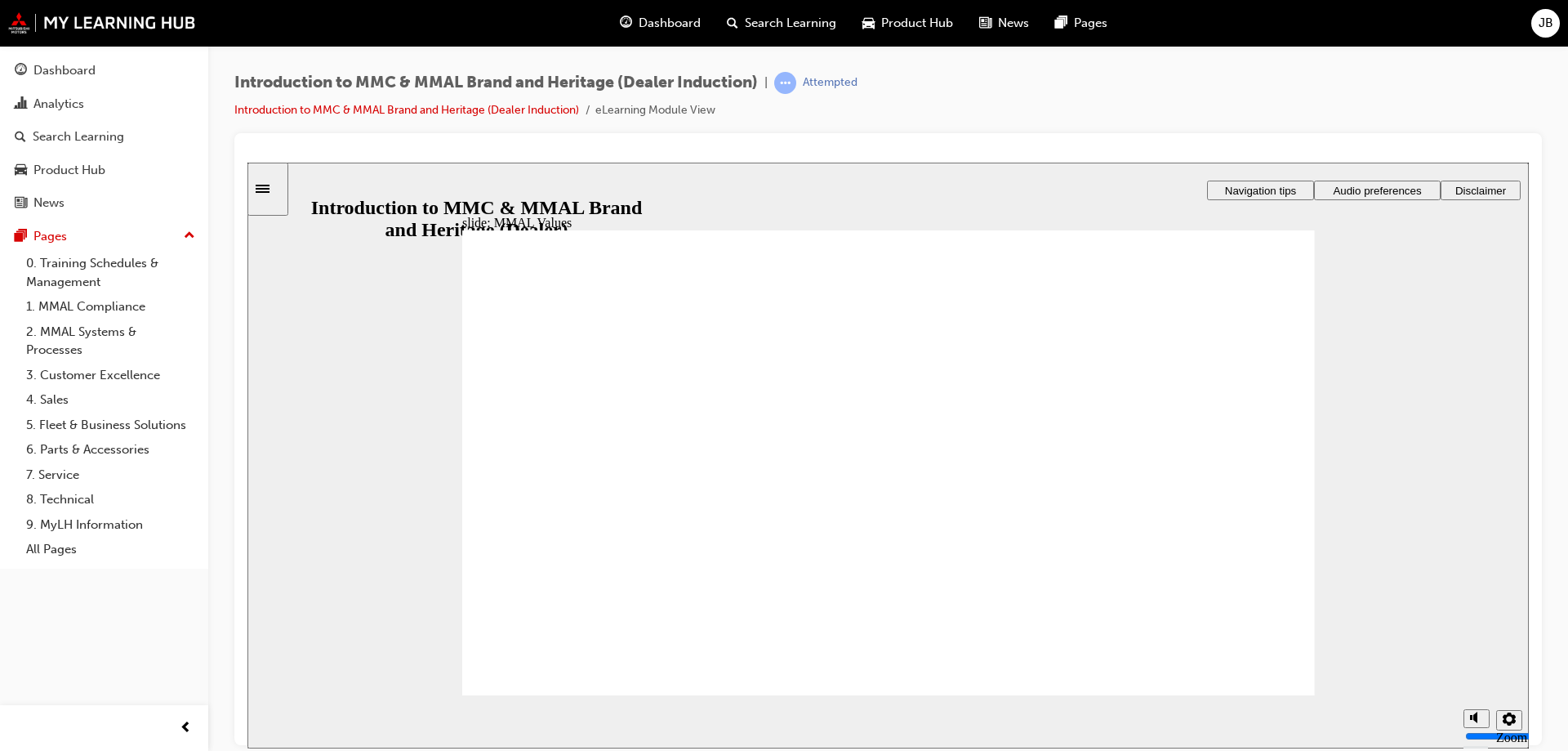
drag, startPoint x: 825, startPoint y: 506, endPoint x: 832, endPoint y: 513, distance: 9.9
drag, startPoint x: 824, startPoint y: 453, endPoint x: 870, endPoint y: 448, distance: 46.3
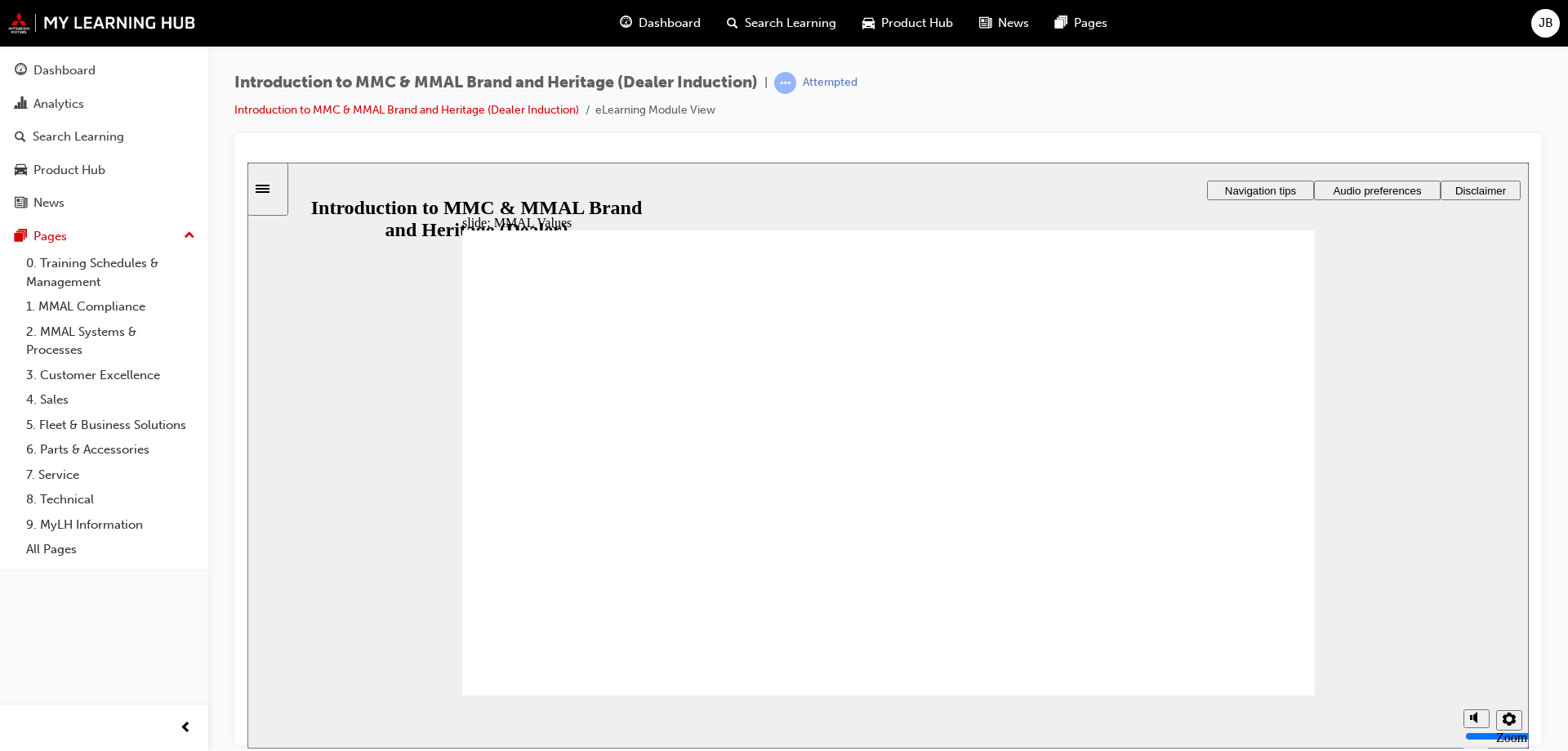
drag, startPoint x: 657, startPoint y: 432, endPoint x: 665, endPoint y: 437, distance: 9.4
drag, startPoint x: 837, startPoint y: 441, endPoint x: 841, endPoint y: 479, distance: 38.2
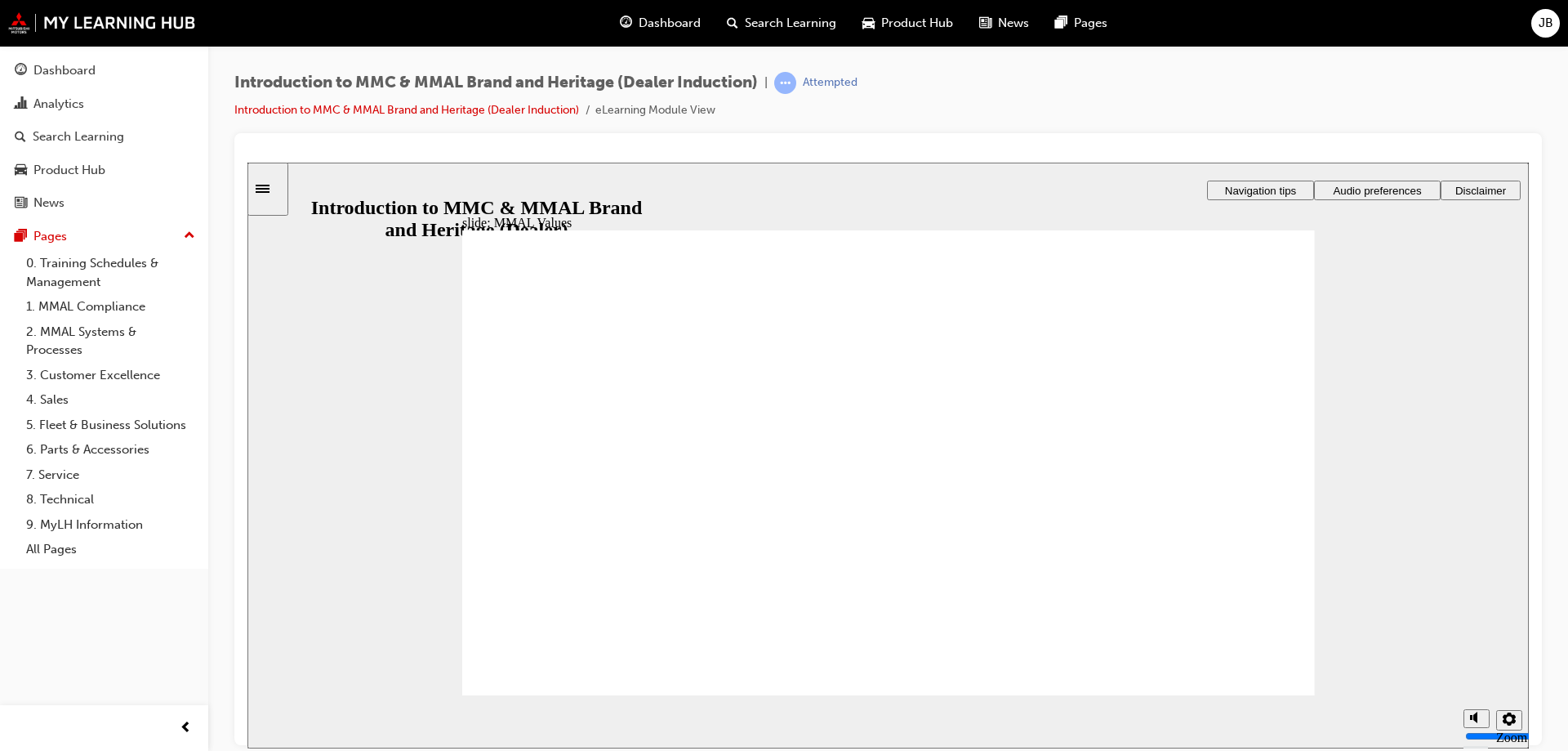
drag, startPoint x: 855, startPoint y: 450, endPoint x: 855, endPoint y: 515, distance: 65.0
drag, startPoint x: 844, startPoint y: 466, endPoint x: 686, endPoint y: 504, distance: 162.5
drag, startPoint x: 807, startPoint y: 456, endPoint x: 525, endPoint y: 510, distance: 287.1
drag, startPoint x: 922, startPoint y: 509, endPoint x: 1016, endPoint y: 539, distance: 98.7
drag, startPoint x: 1086, startPoint y: 454, endPoint x: 919, endPoint y: 501, distance: 173.5
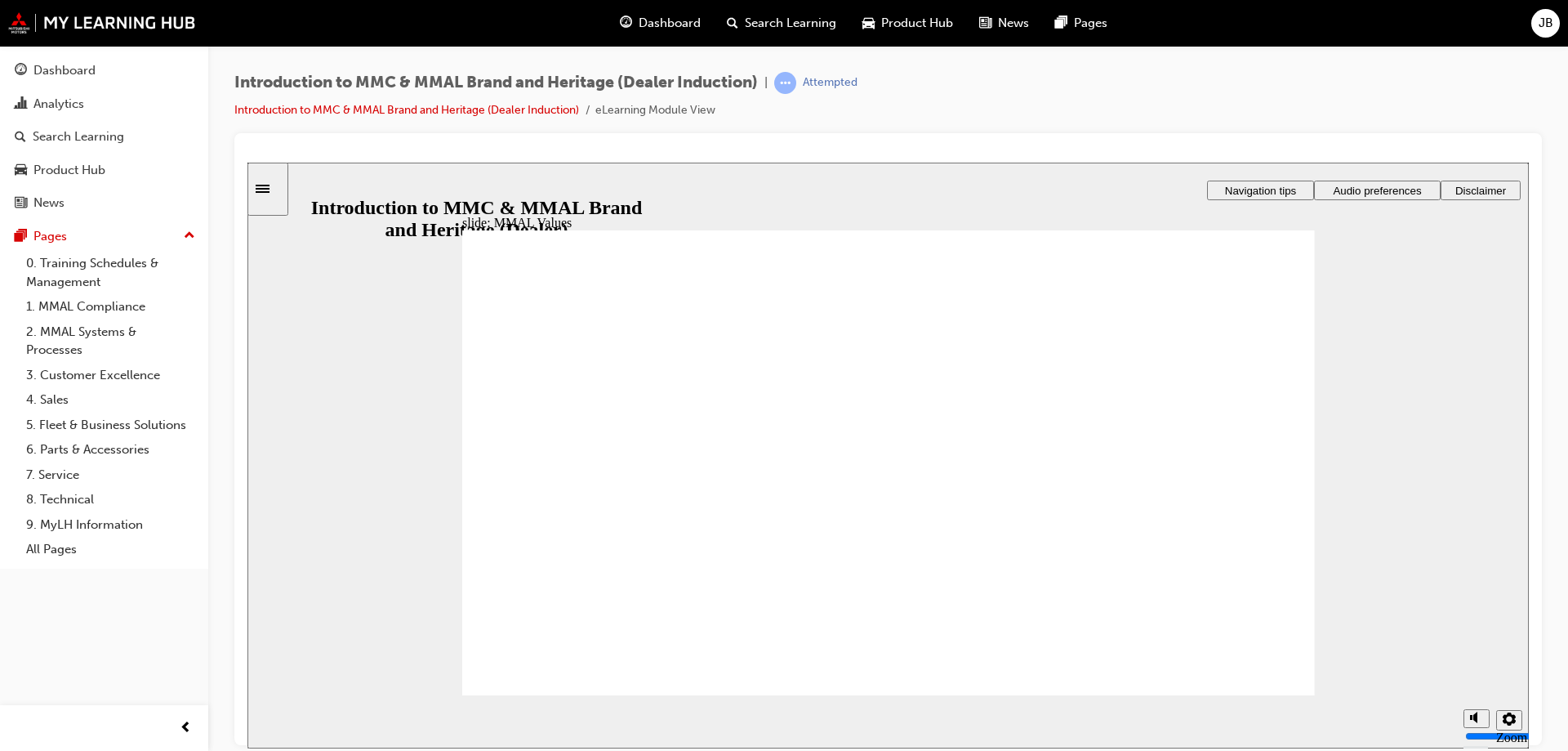
drag, startPoint x: 1221, startPoint y: 464, endPoint x: 564, endPoint y: 514, distance: 658.9
drag, startPoint x: 1214, startPoint y: 484, endPoint x: 1211, endPoint y: 509, distance: 25.2
drag, startPoint x: 1174, startPoint y: 481, endPoint x: 934, endPoint y: 525, distance: 244.0
drag, startPoint x: 745, startPoint y: 490, endPoint x: 838, endPoint y: 503, distance: 93.9
drag, startPoint x: 642, startPoint y: 437, endPoint x: 654, endPoint y: 520, distance: 83.9
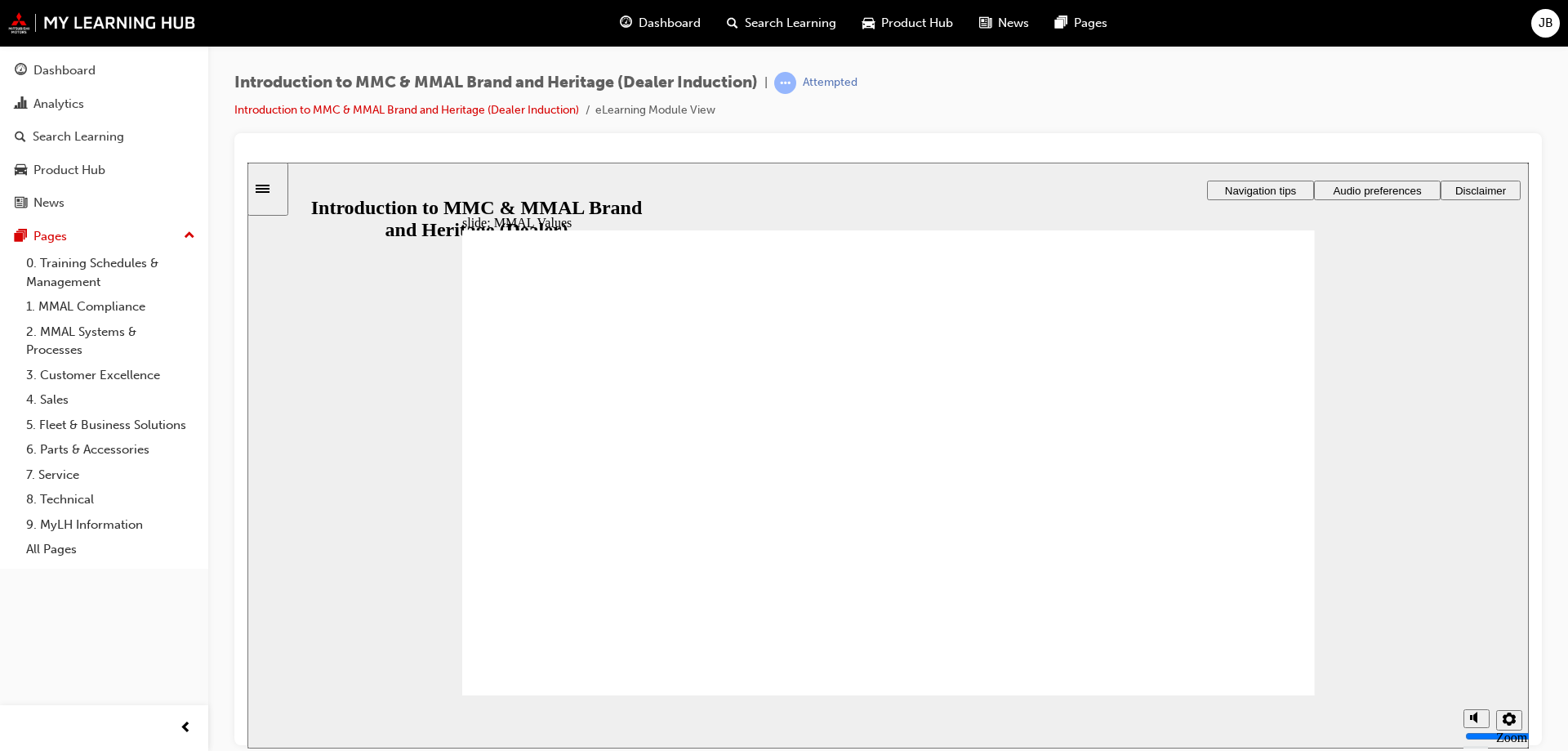
drag, startPoint x: 654, startPoint y: 466, endPoint x: 575, endPoint y: 509, distance: 89.9
drag, startPoint x: 670, startPoint y: 479, endPoint x: 734, endPoint y: 500, distance: 67.4
drag, startPoint x: 963, startPoint y: 442, endPoint x: 734, endPoint y: 493, distance: 234.6
drag, startPoint x: 1211, startPoint y: 509, endPoint x: 1261, endPoint y: 515, distance: 50.4
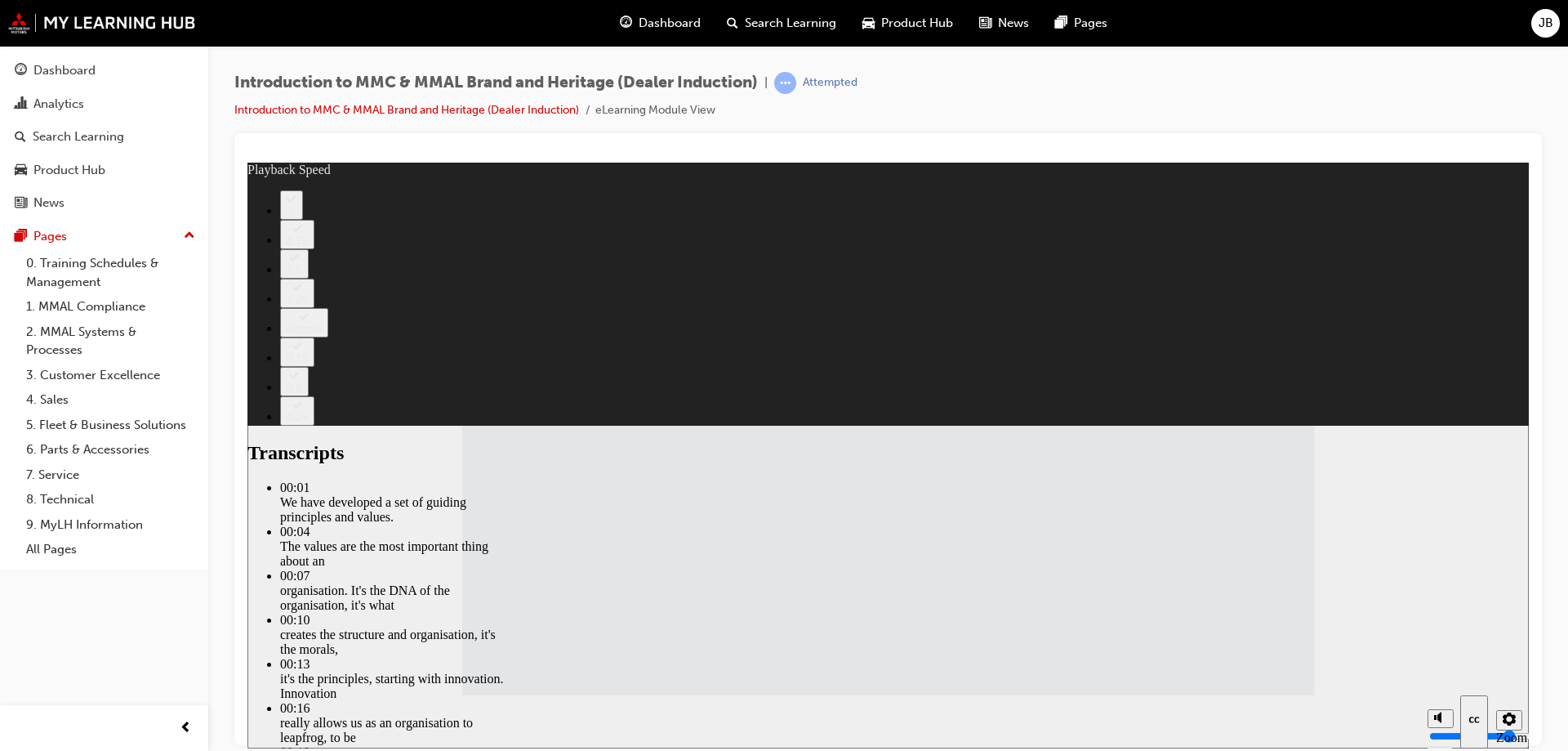
type input "120"
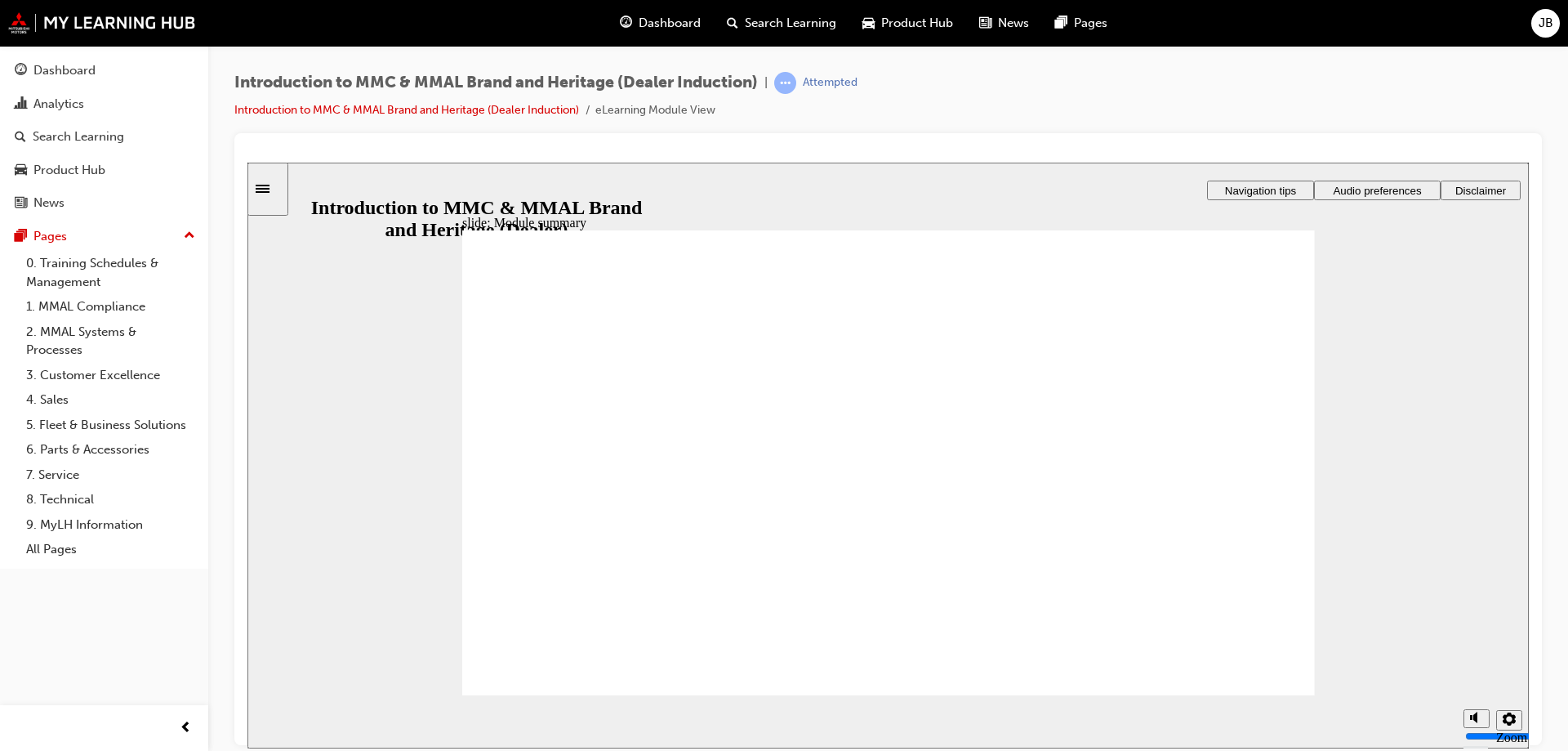
checkbox input "true"
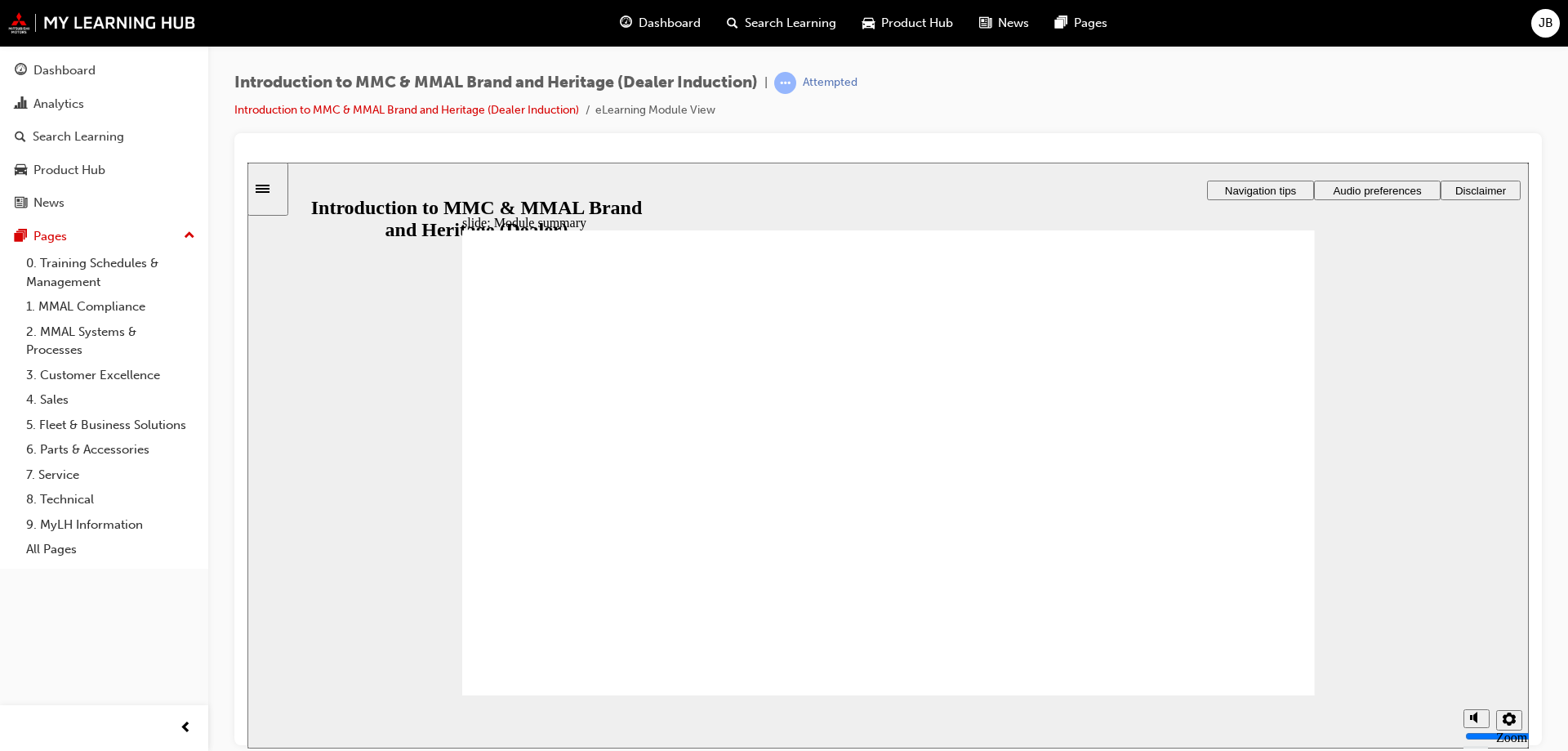
checkbox input "true"
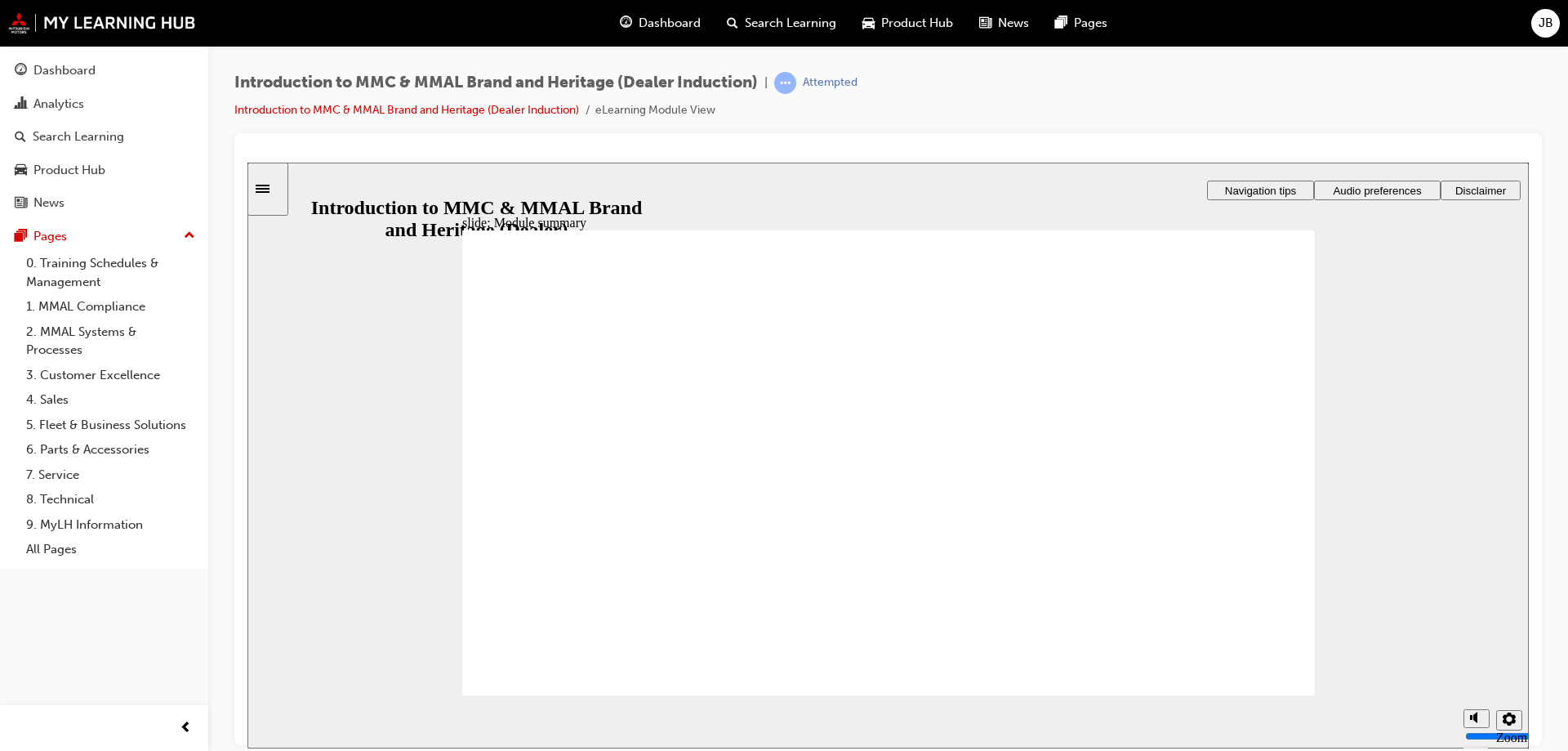
checkbox input "true"
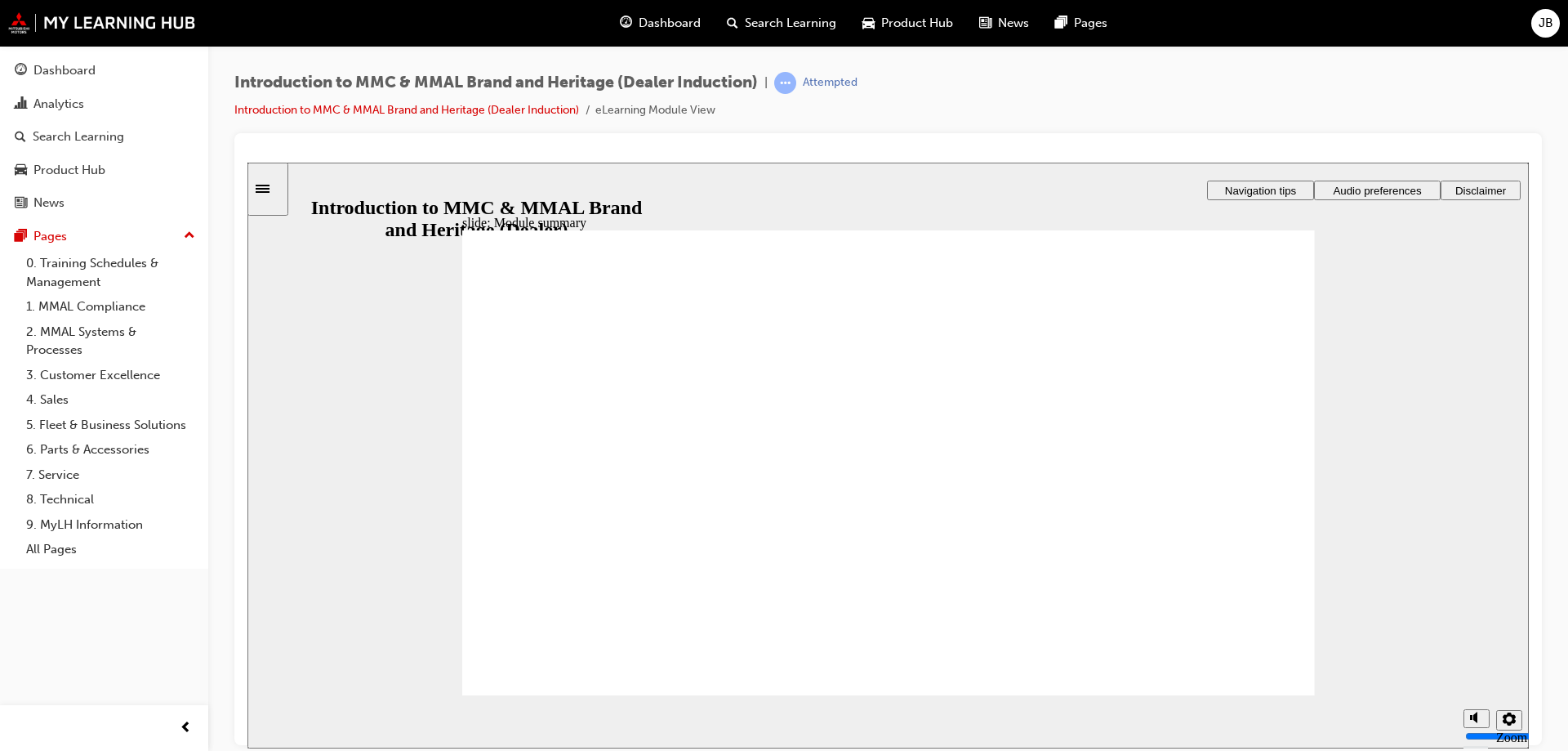
checkbox input "false"
radio input "true"
drag, startPoint x: 669, startPoint y: 491, endPoint x: 740, endPoint y: 664, distance: 187.0
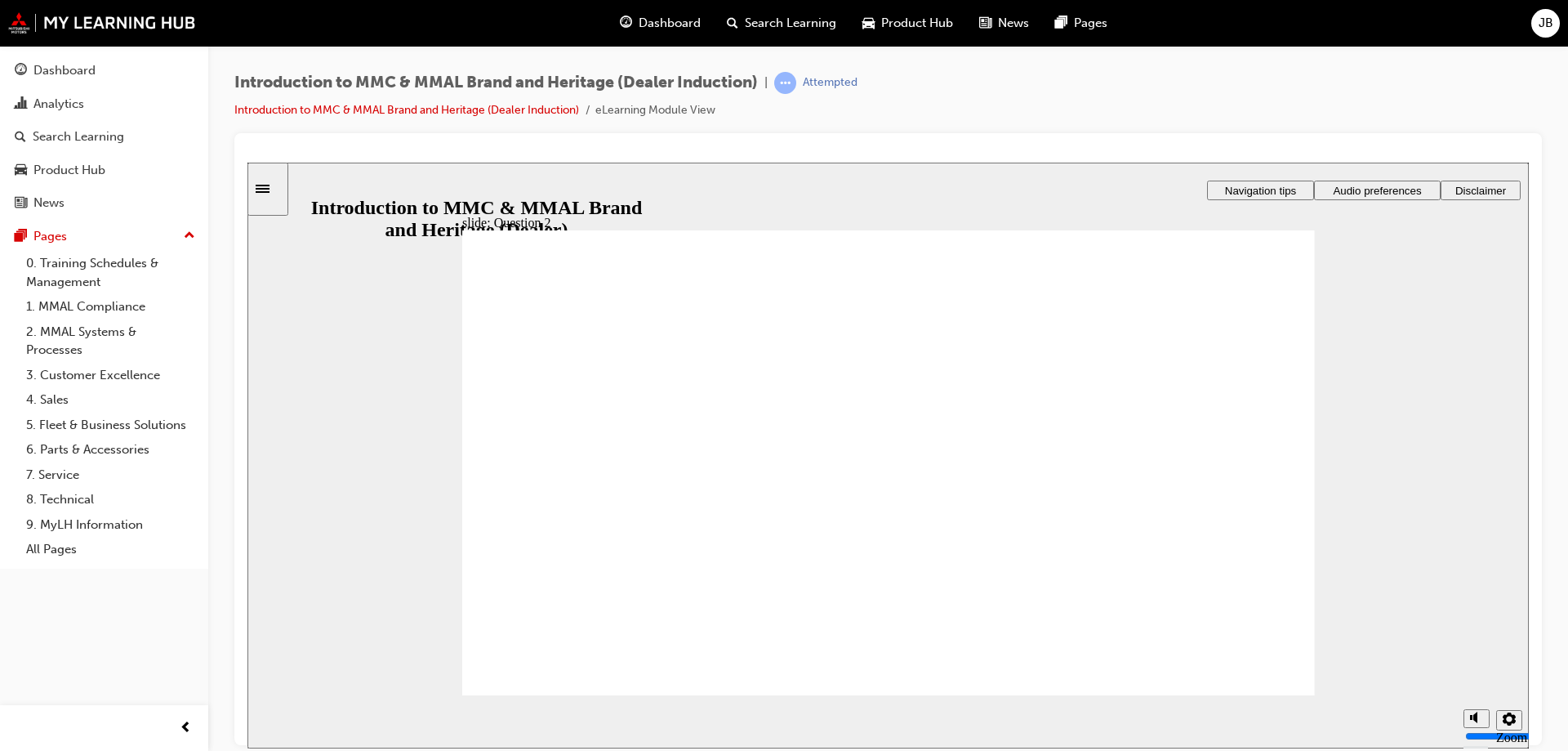
radio input "true"
drag, startPoint x: 487, startPoint y: 603, endPoint x: 520, endPoint y: 636, distance: 46.7
radio input "true"
radio input "false"
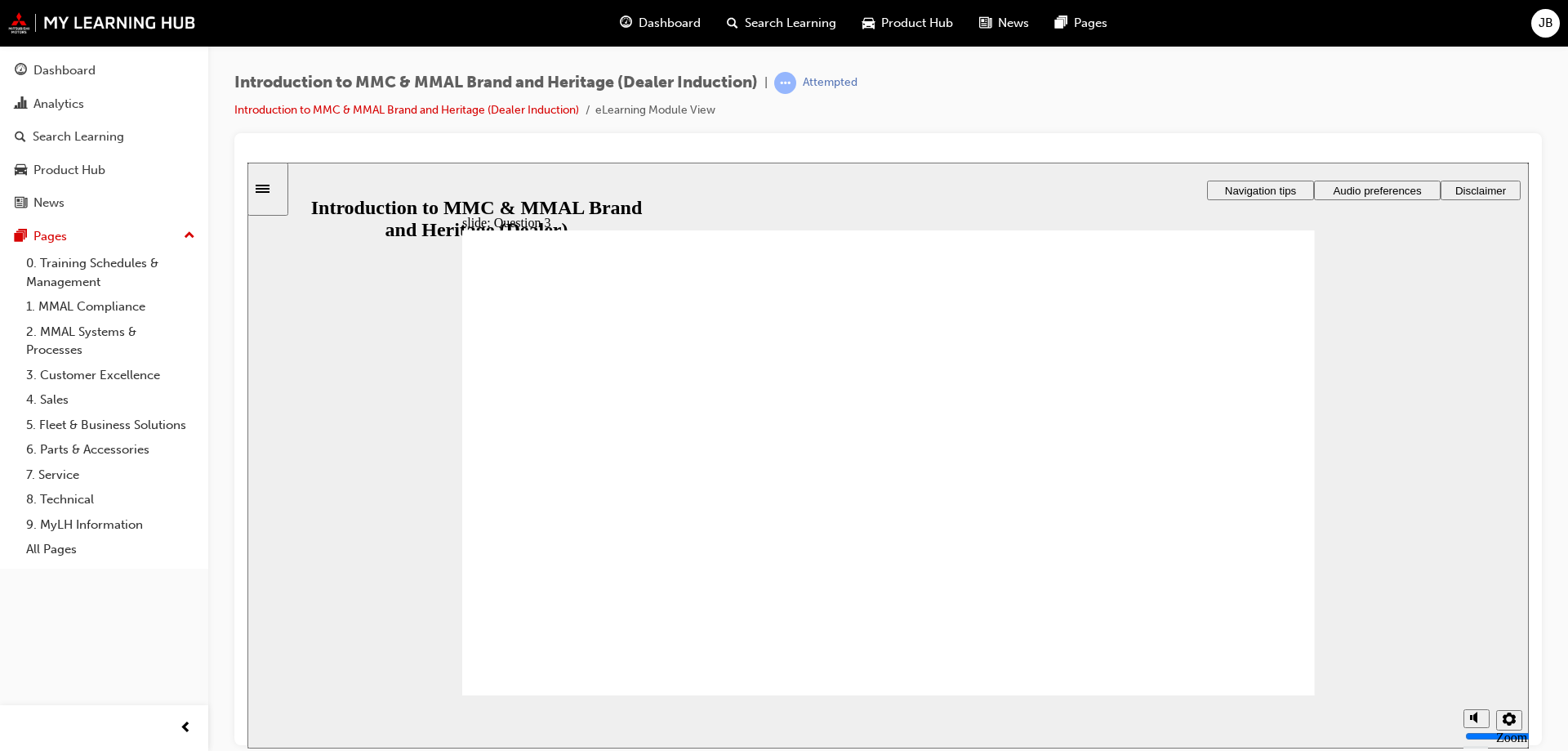
radio input "true"
drag, startPoint x: 1177, startPoint y: 643, endPoint x: 1221, endPoint y: 643, distance: 44.0
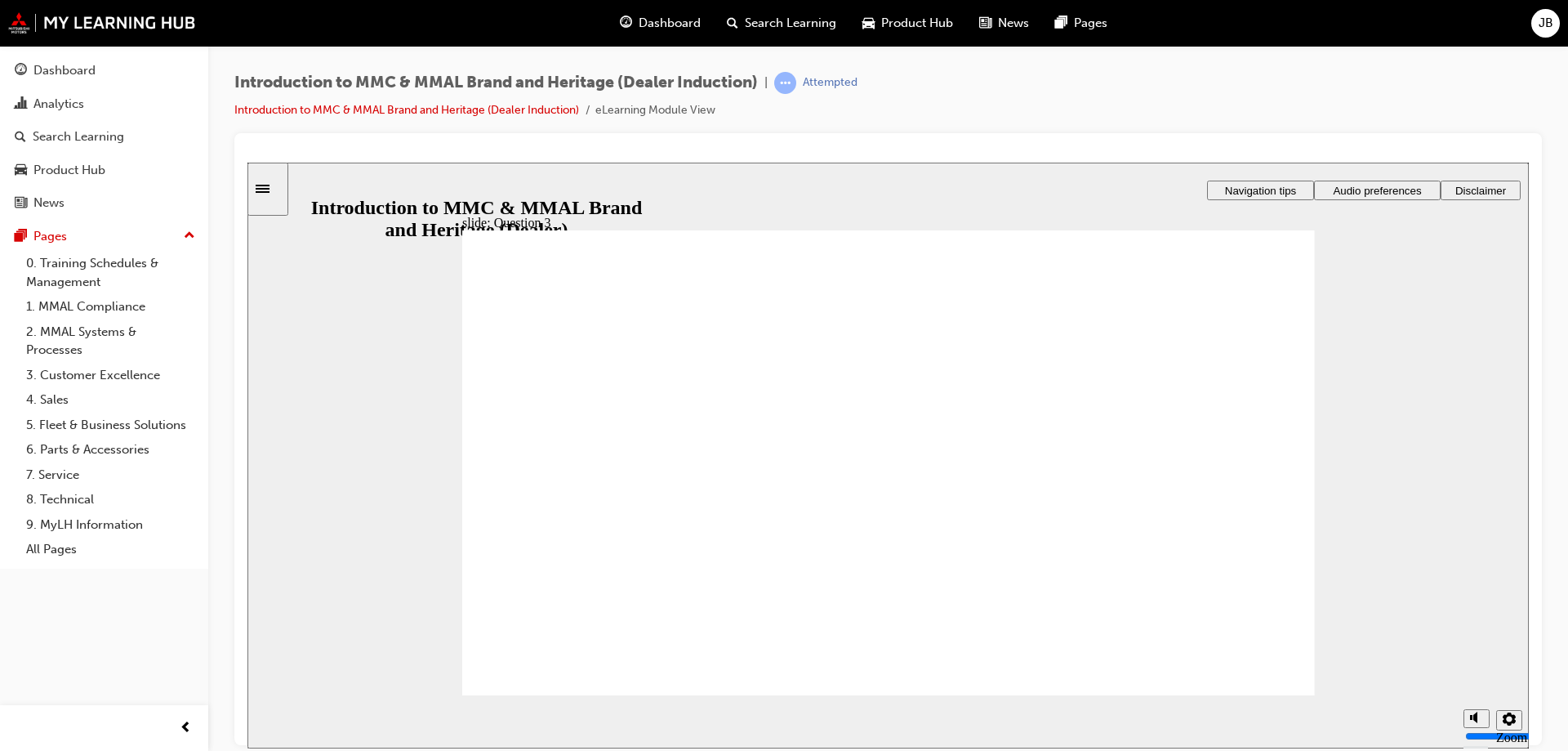
drag, startPoint x: 491, startPoint y: 591, endPoint x: 966, endPoint y: 627, distance: 476.4
radio input "true"
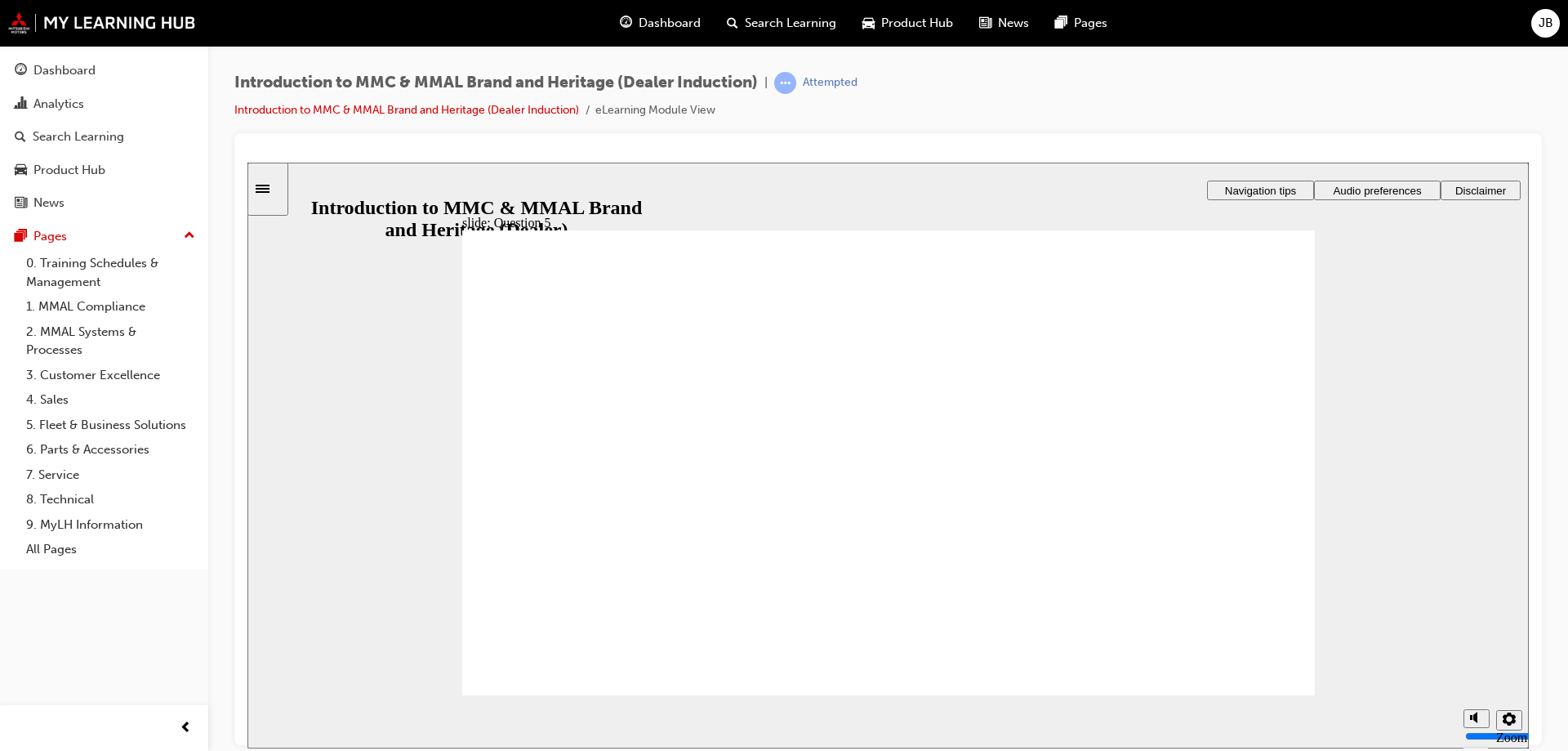
checkbox input "true"
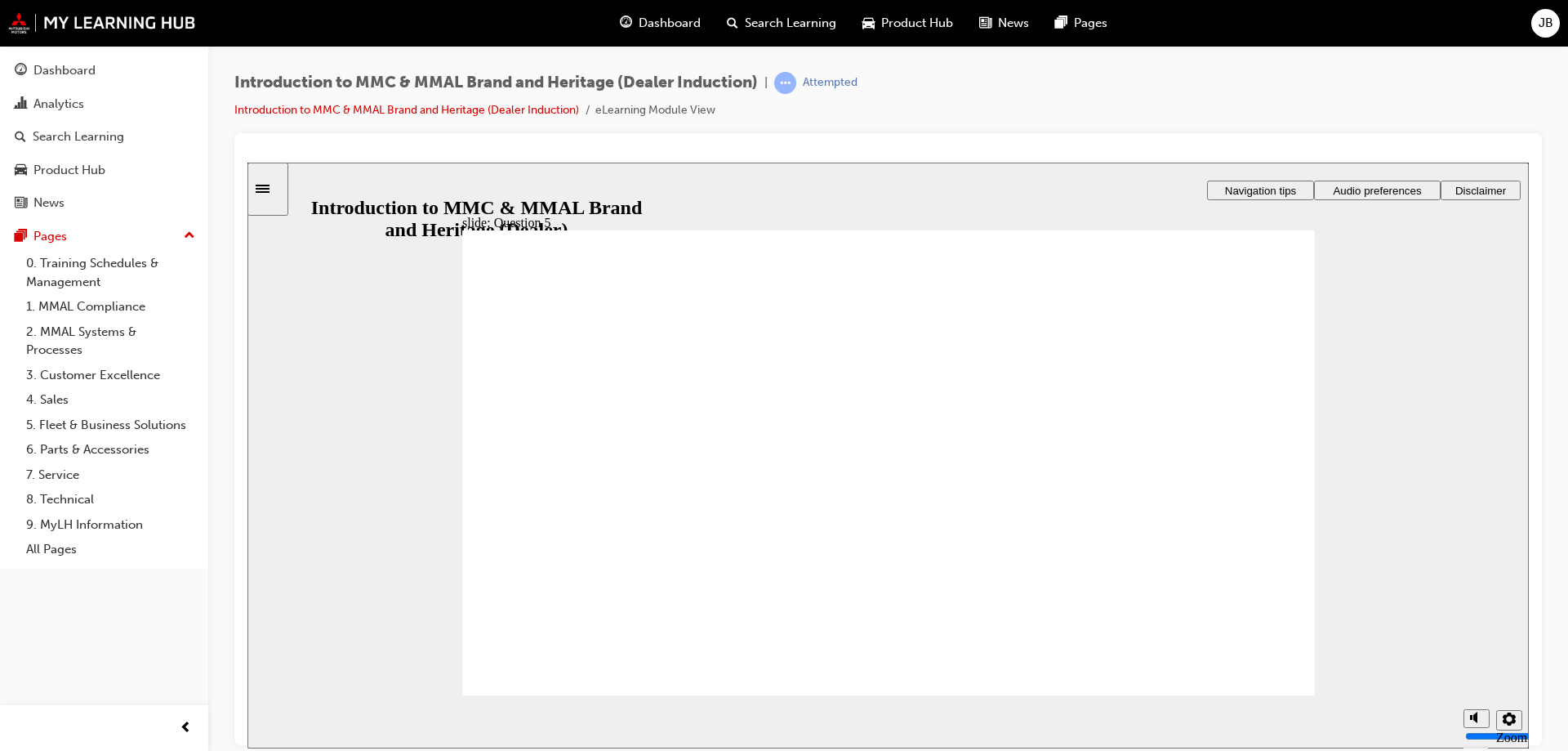
drag, startPoint x: 716, startPoint y: 559, endPoint x: 635, endPoint y: 586, distance: 85.4
checkbox input "true"
checkbox input "false"
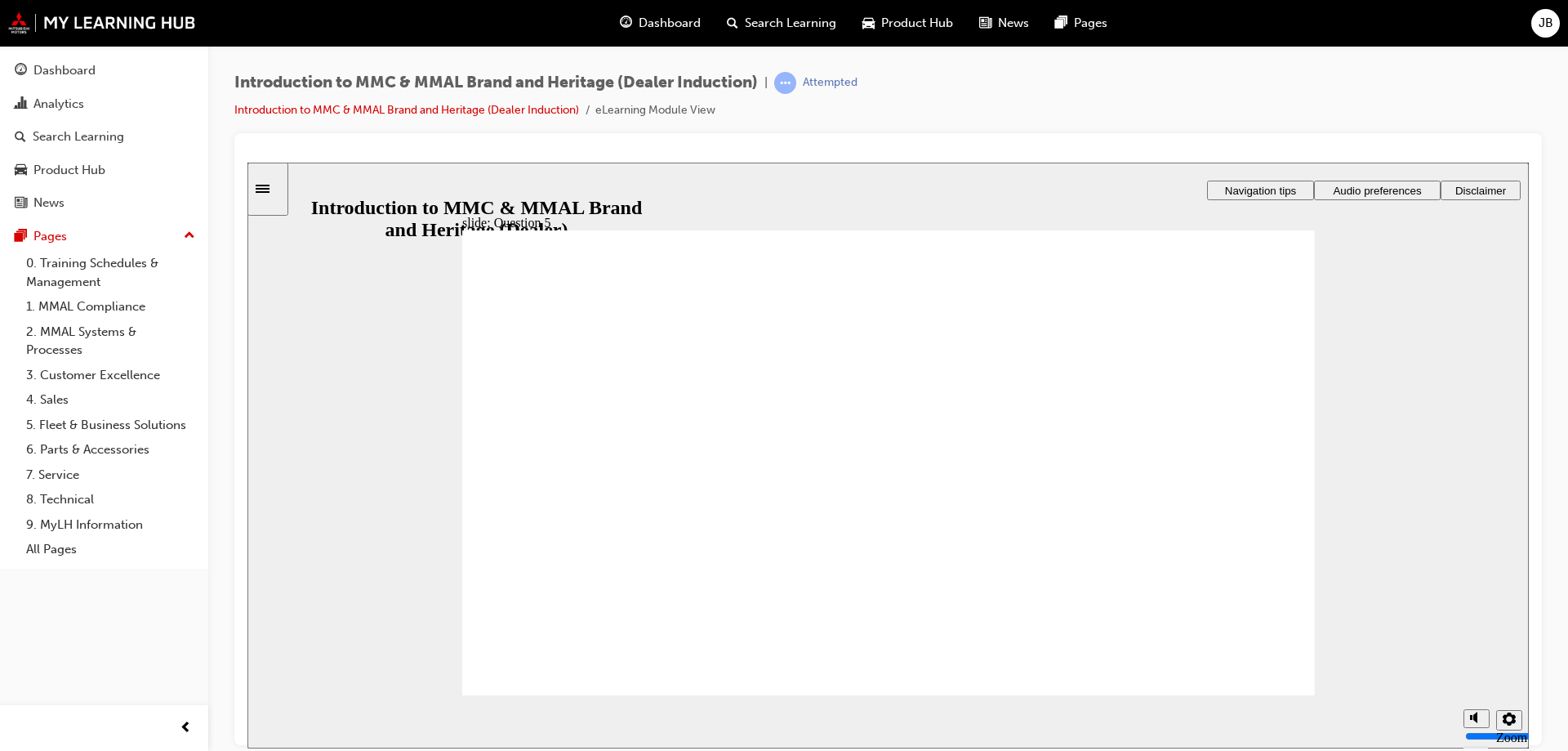
checkbox input "false"
radio input "false"
radio input "true"
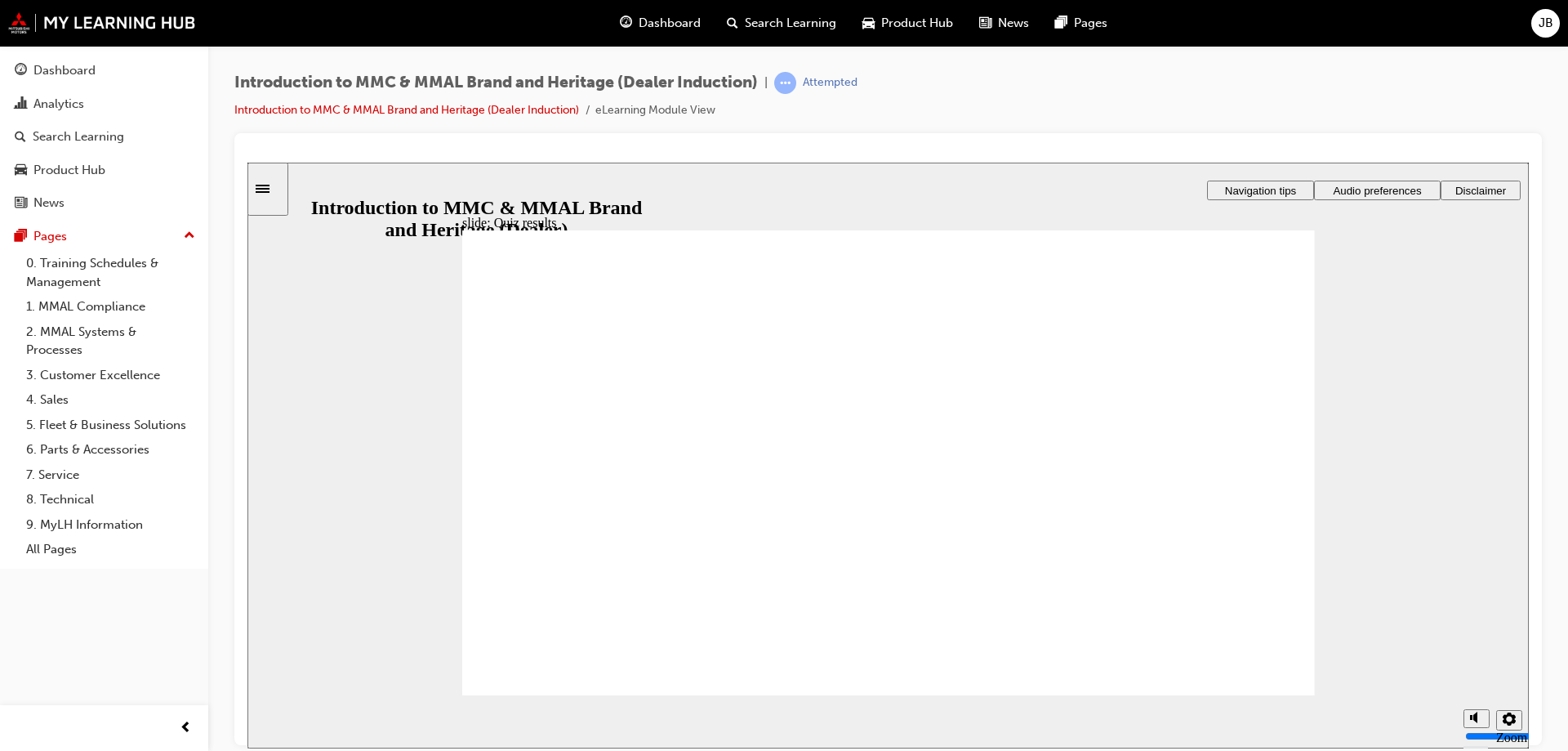
radio input "true"
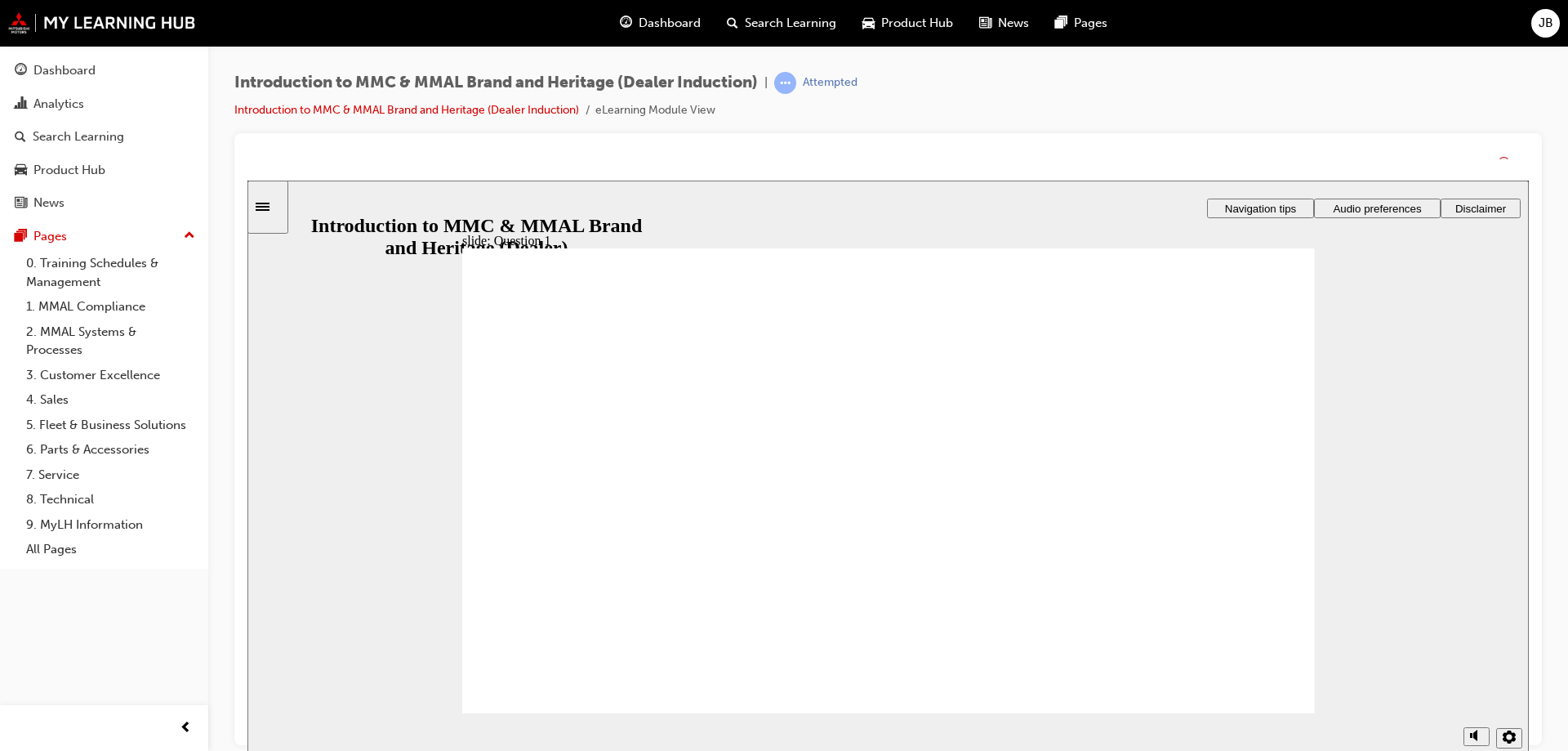
drag, startPoint x: 1270, startPoint y: 689, endPoint x: 1271, endPoint y: 707, distance: 18.0
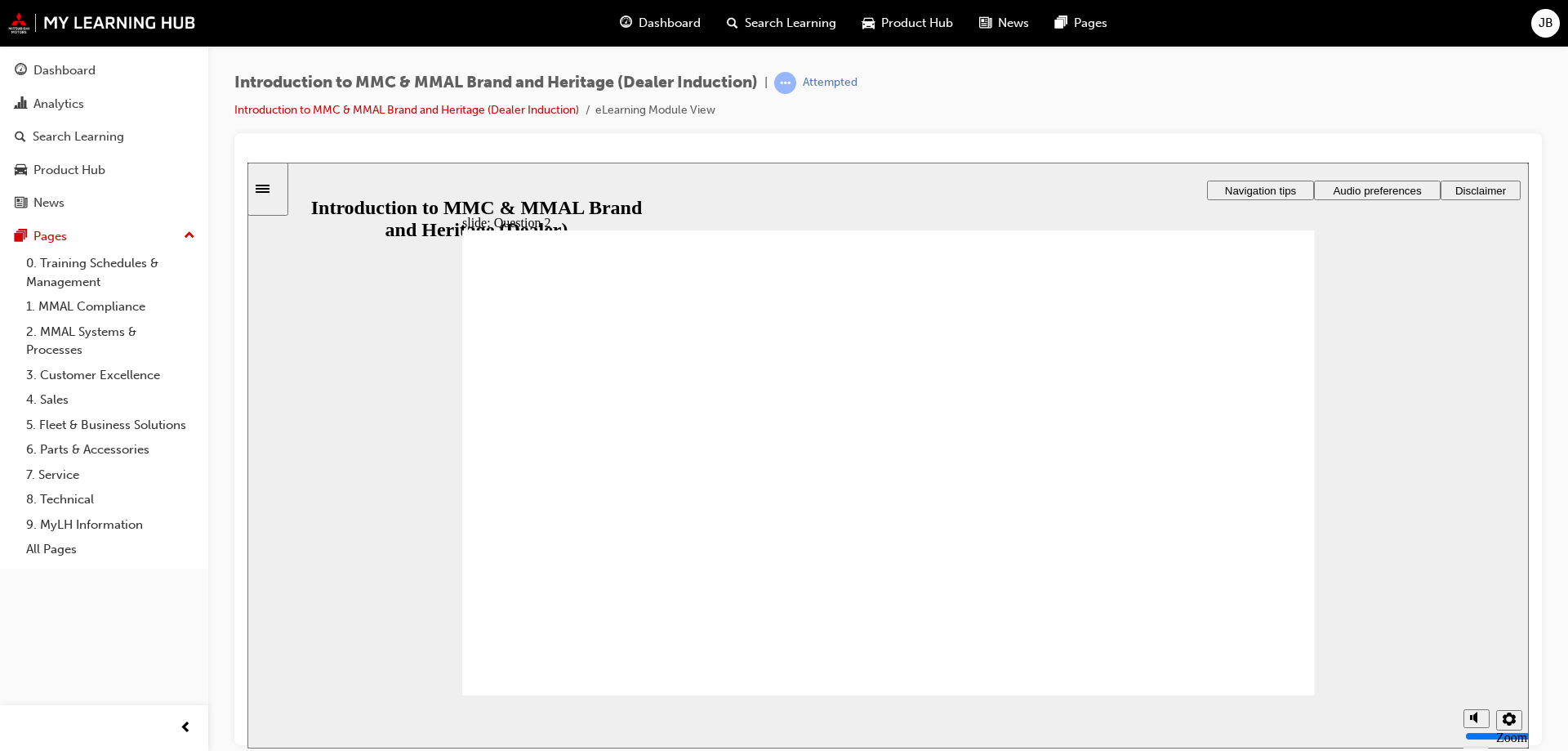
radio input "true"
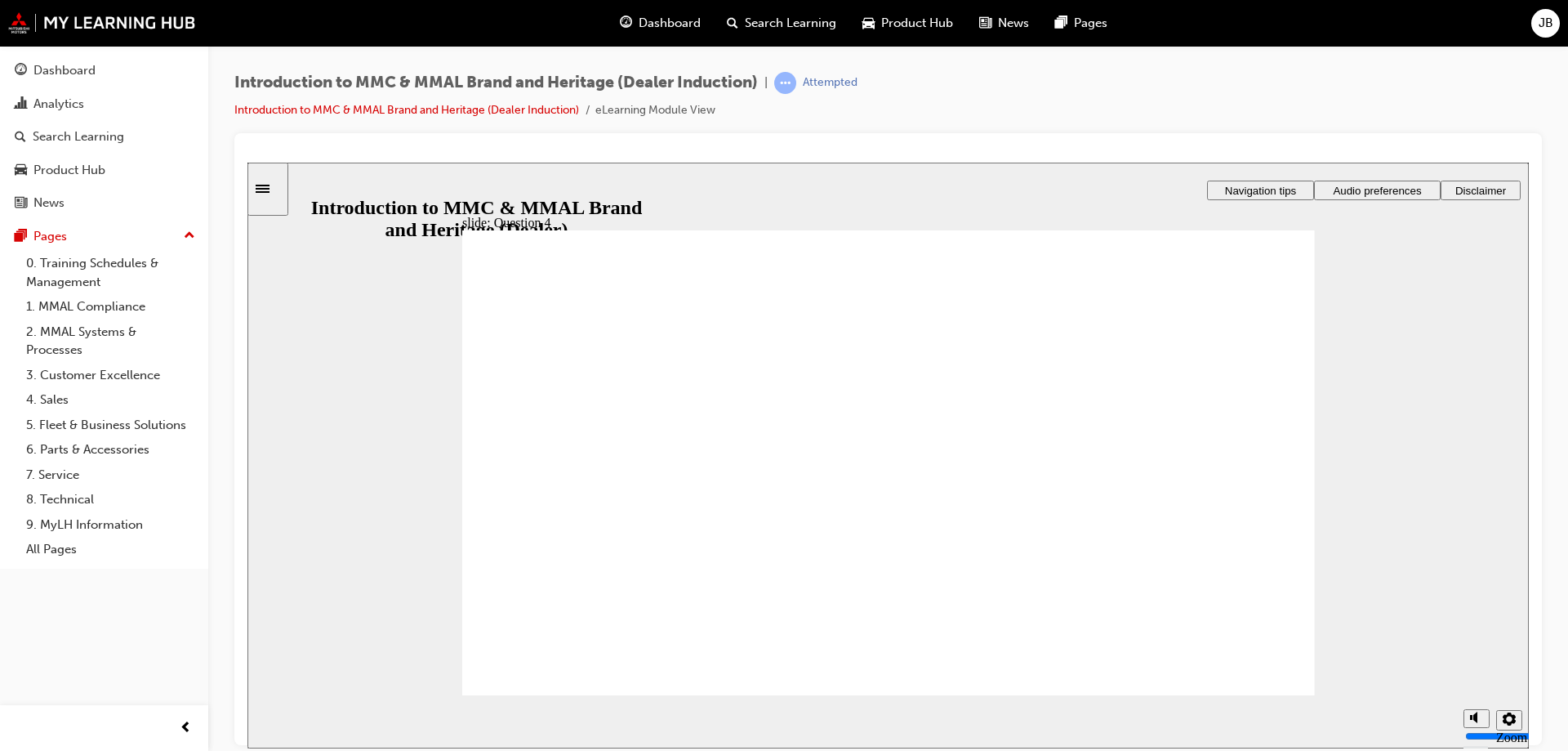
click at [463, 473] on div "slide: Question 4 Rectangle 1 Rectangle 3 Question 4: Round Same Side Corner 1 …" at bounding box center [887, 454] width 1281 height 586
radio input "true"
checkbox input "false"
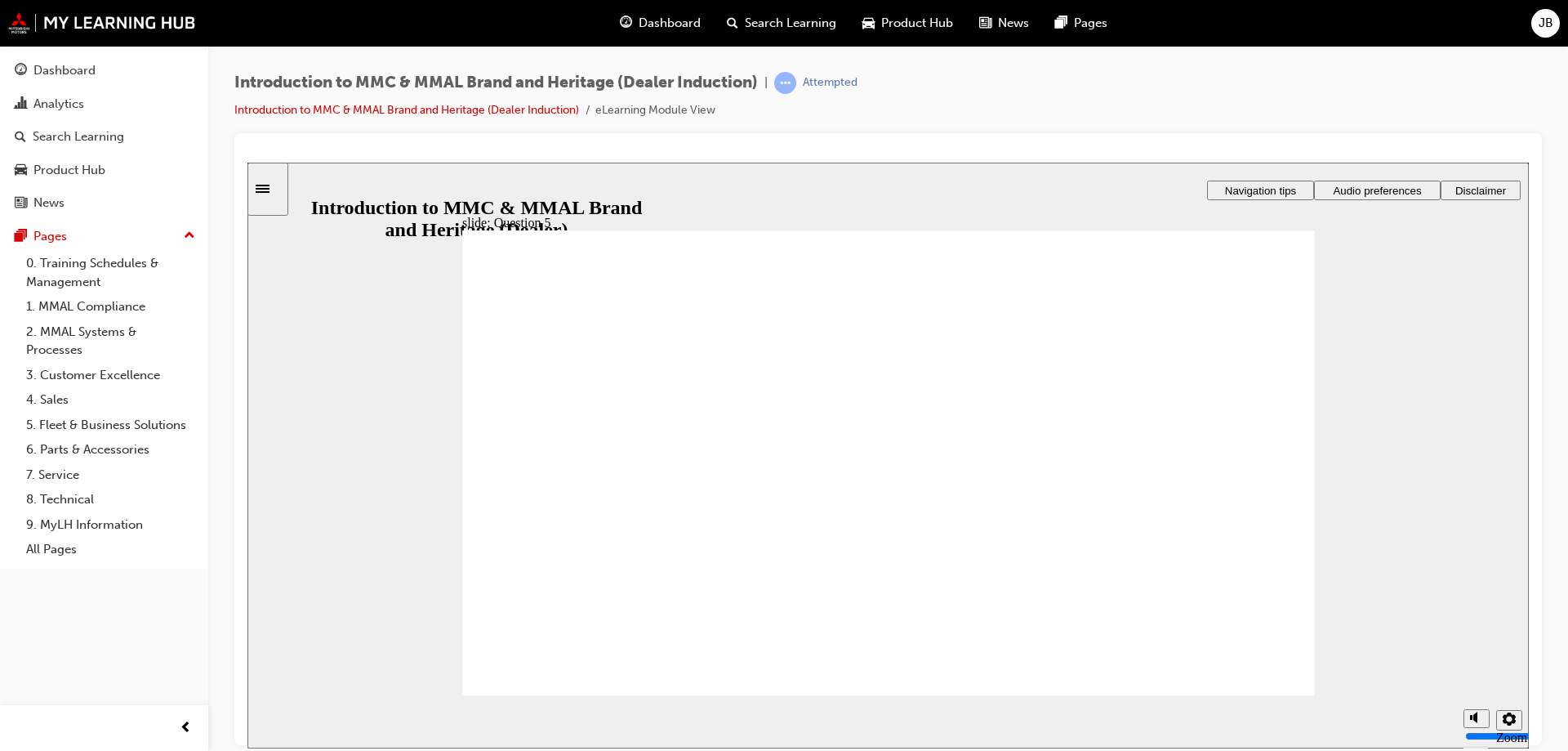
drag, startPoint x: 709, startPoint y: 583, endPoint x: 706, endPoint y: 533, distance: 50.1
checkbox input "false"
checkbox input "true"
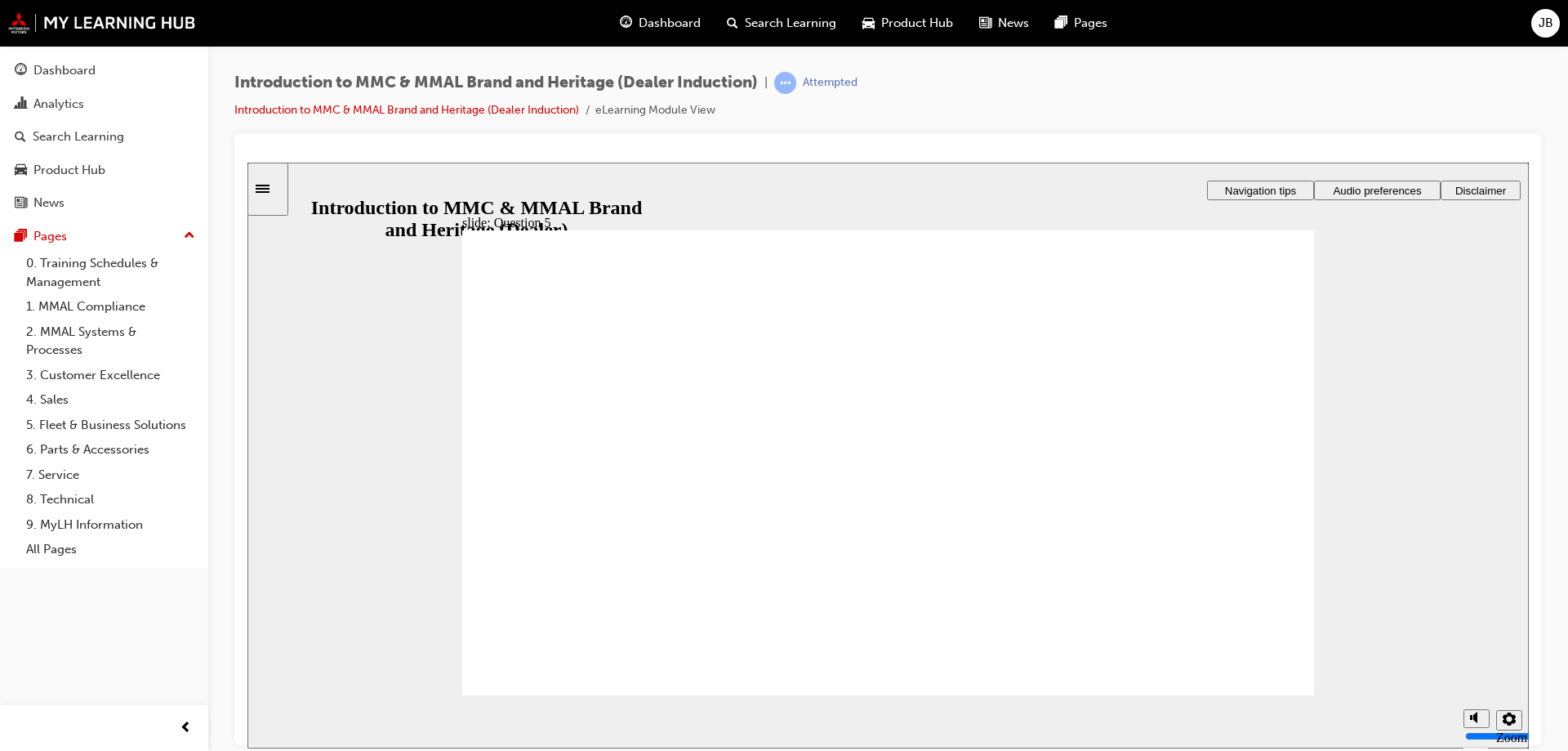
checkbox input "true"
radio input "true"
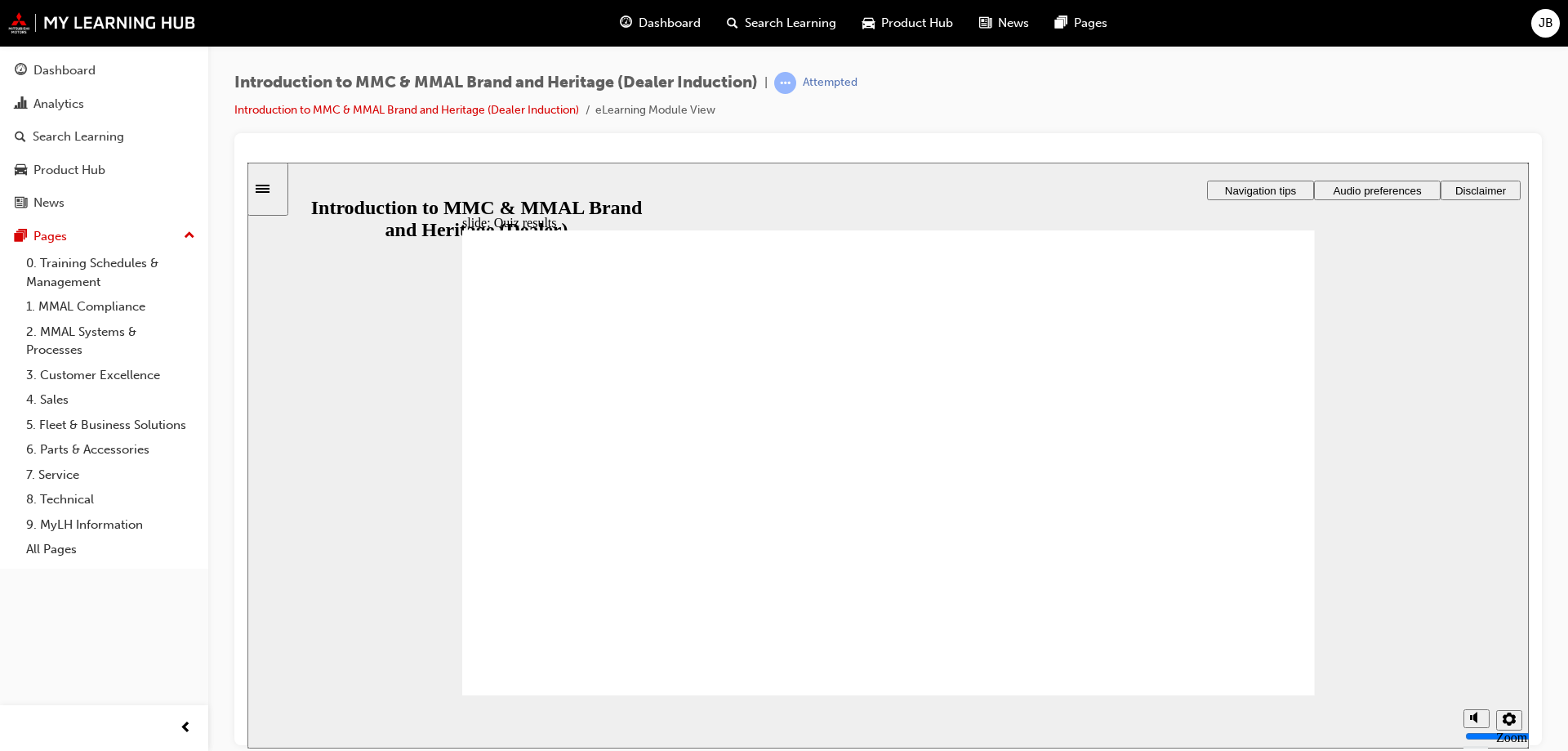
drag, startPoint x: 1267, startPoint y: 675, endPoint x: 626, endPoint y: 484, distance: 668.9
radio input "true"
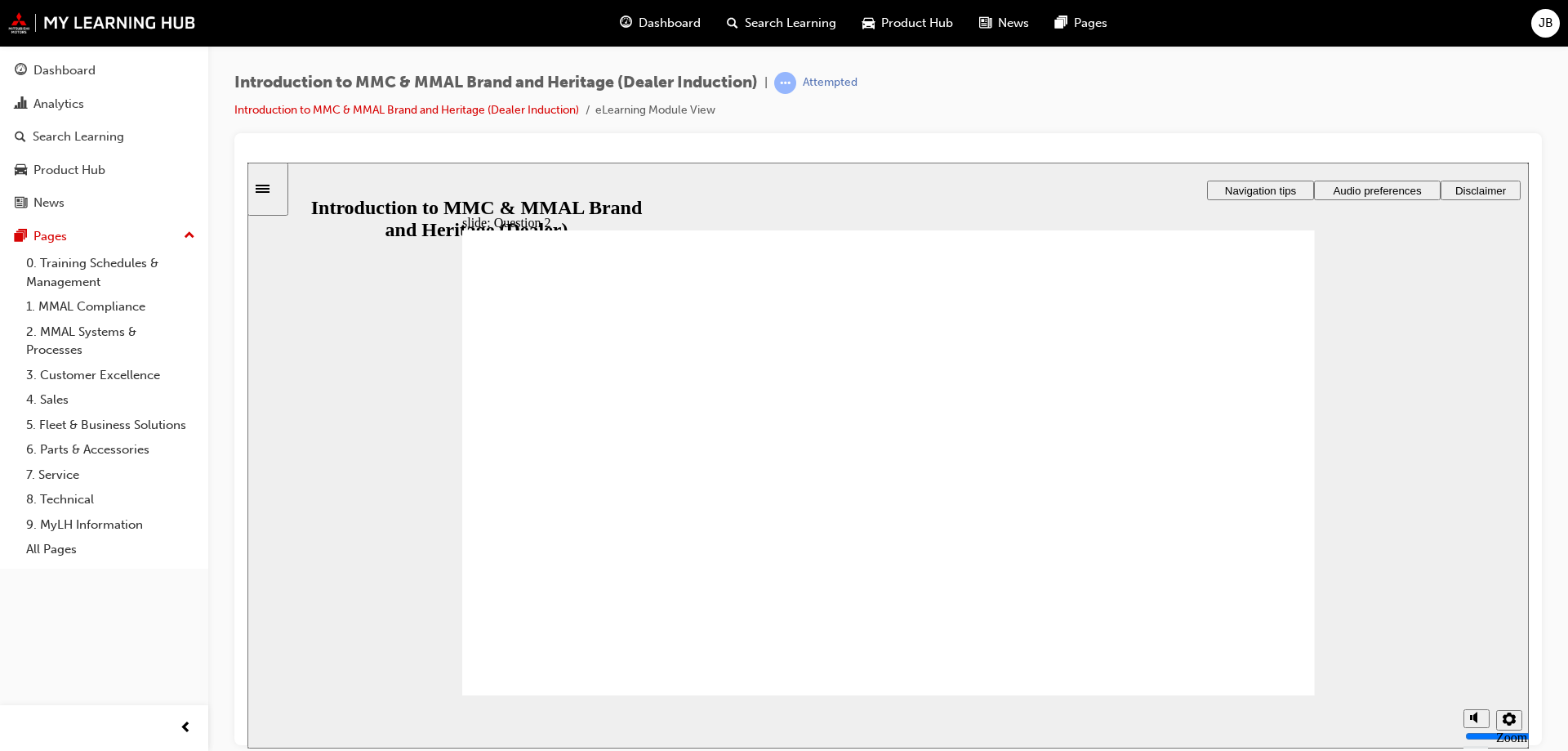
drag, startPoint x: 612, startPoint y: 587, endPoint x: 594, endPoint y: 637, distance: 53.1
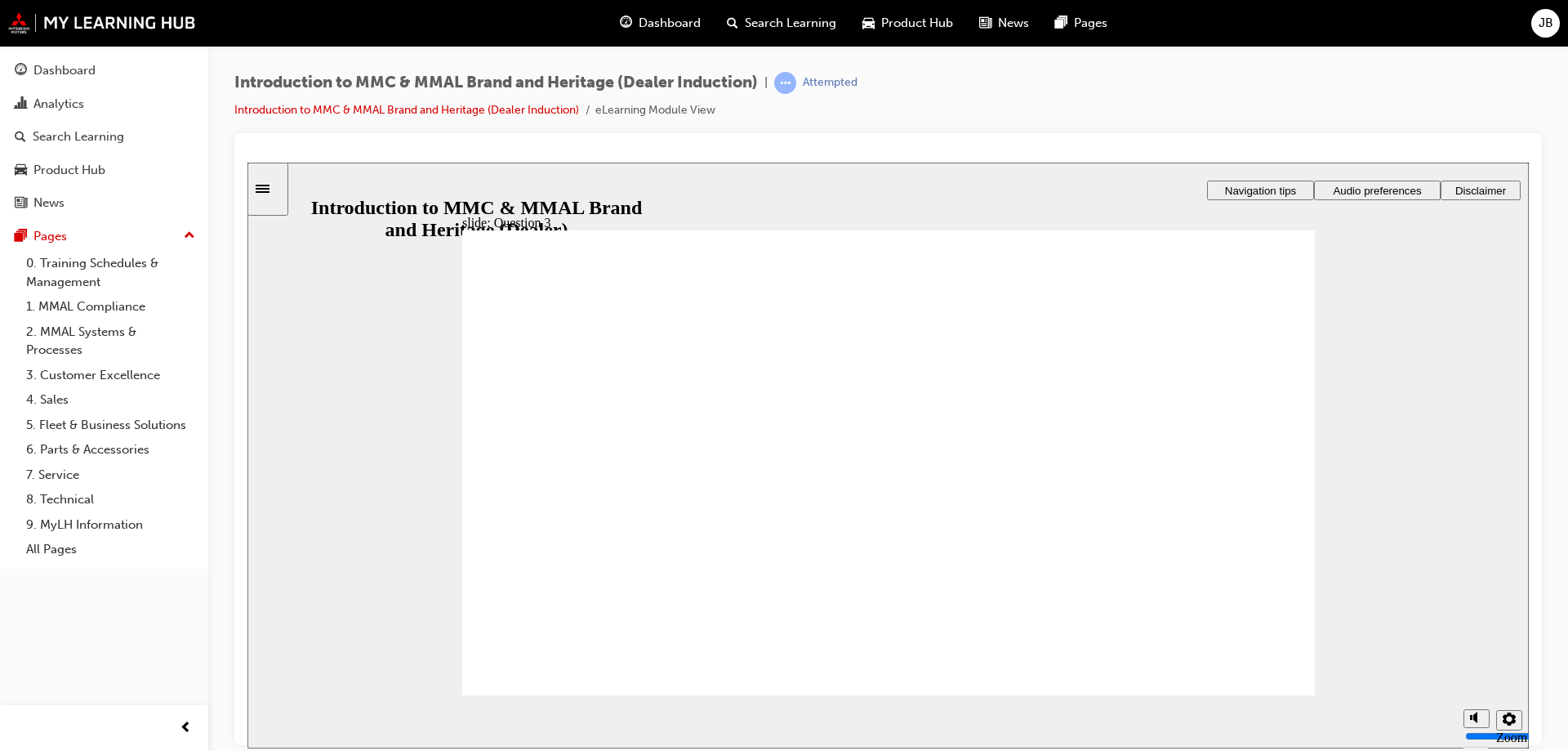
radio input "true"
radio input "false"
radio input "true"
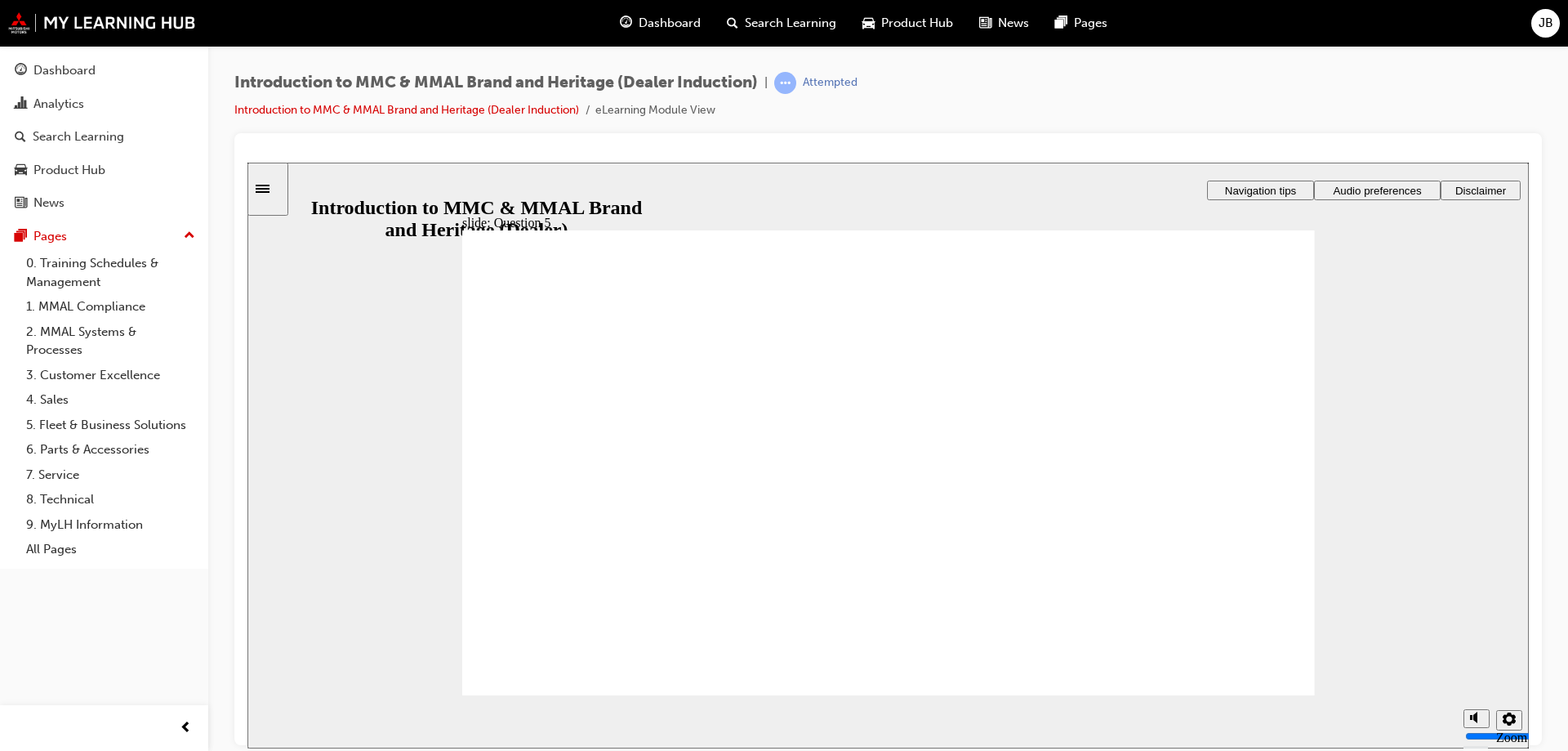
drag, startPoint x: 1277, startPoint y: 665, endPoint x: 577, endPoint y: 485, distance: 722.8
checkbox input "true"
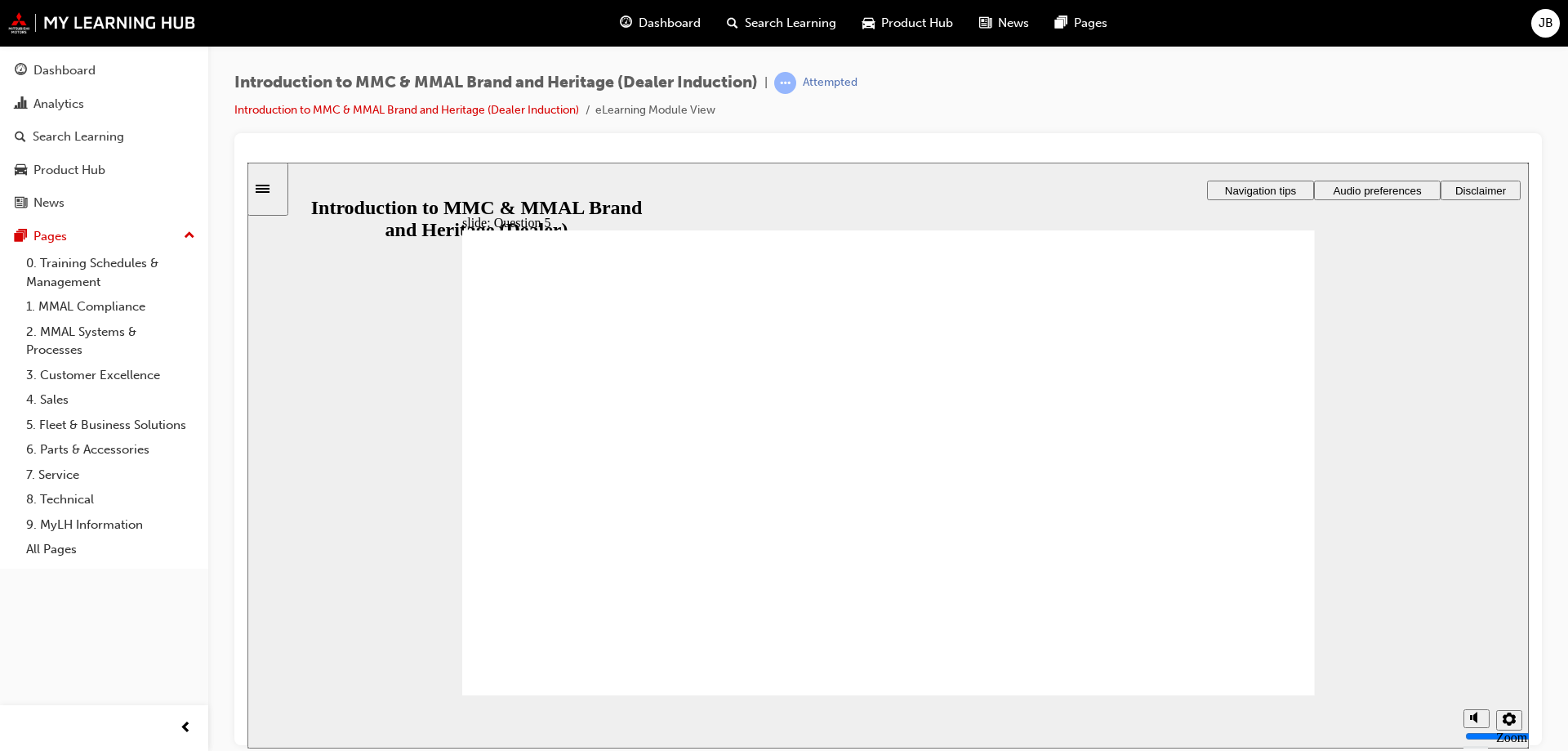
checkbox input "true"
click at [1280, 695] on section "Playback Speed 2 1.75 1.5 1.25 0.75" at bounding box center [887, 721] width 1281 height 53
radio input "true"
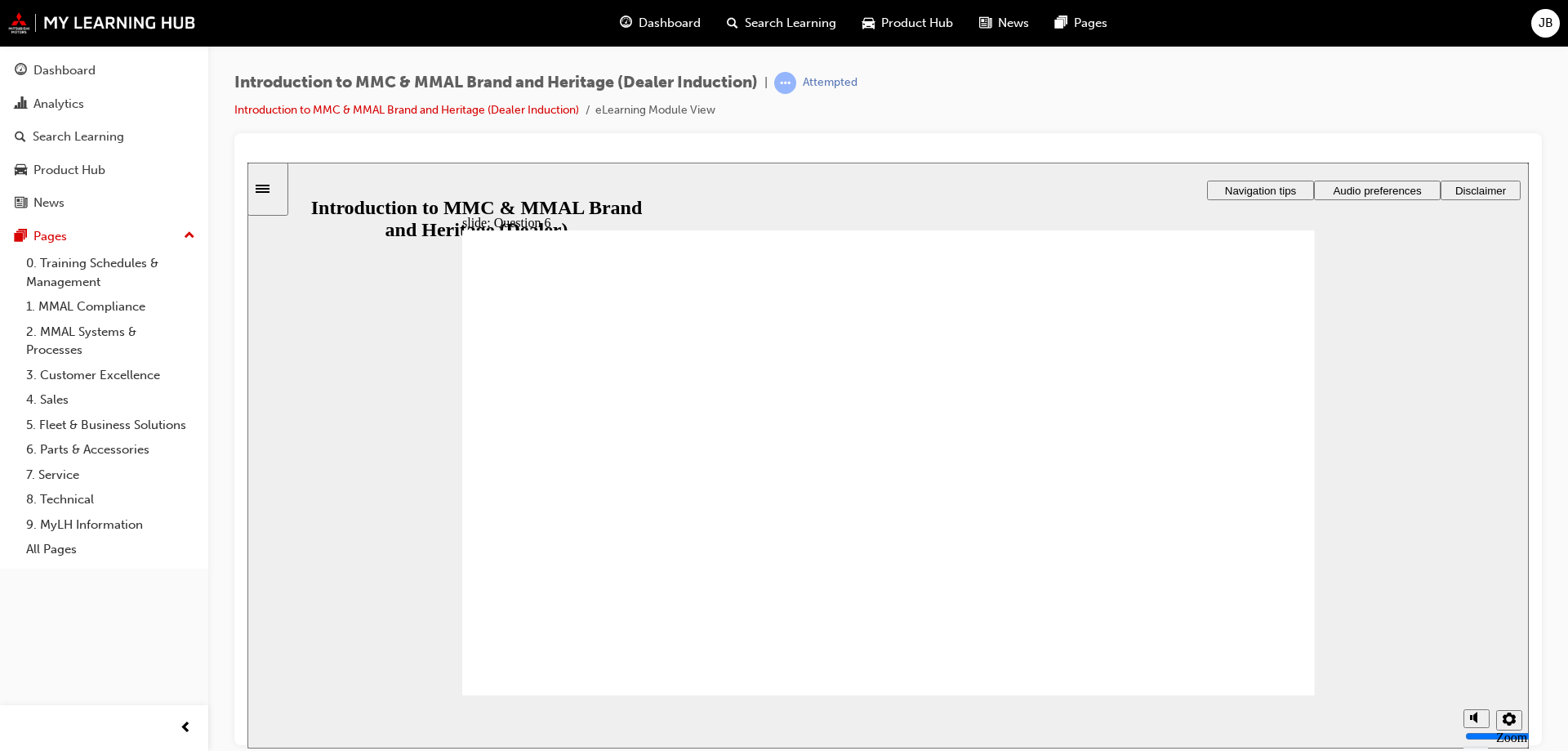
radio input "true"
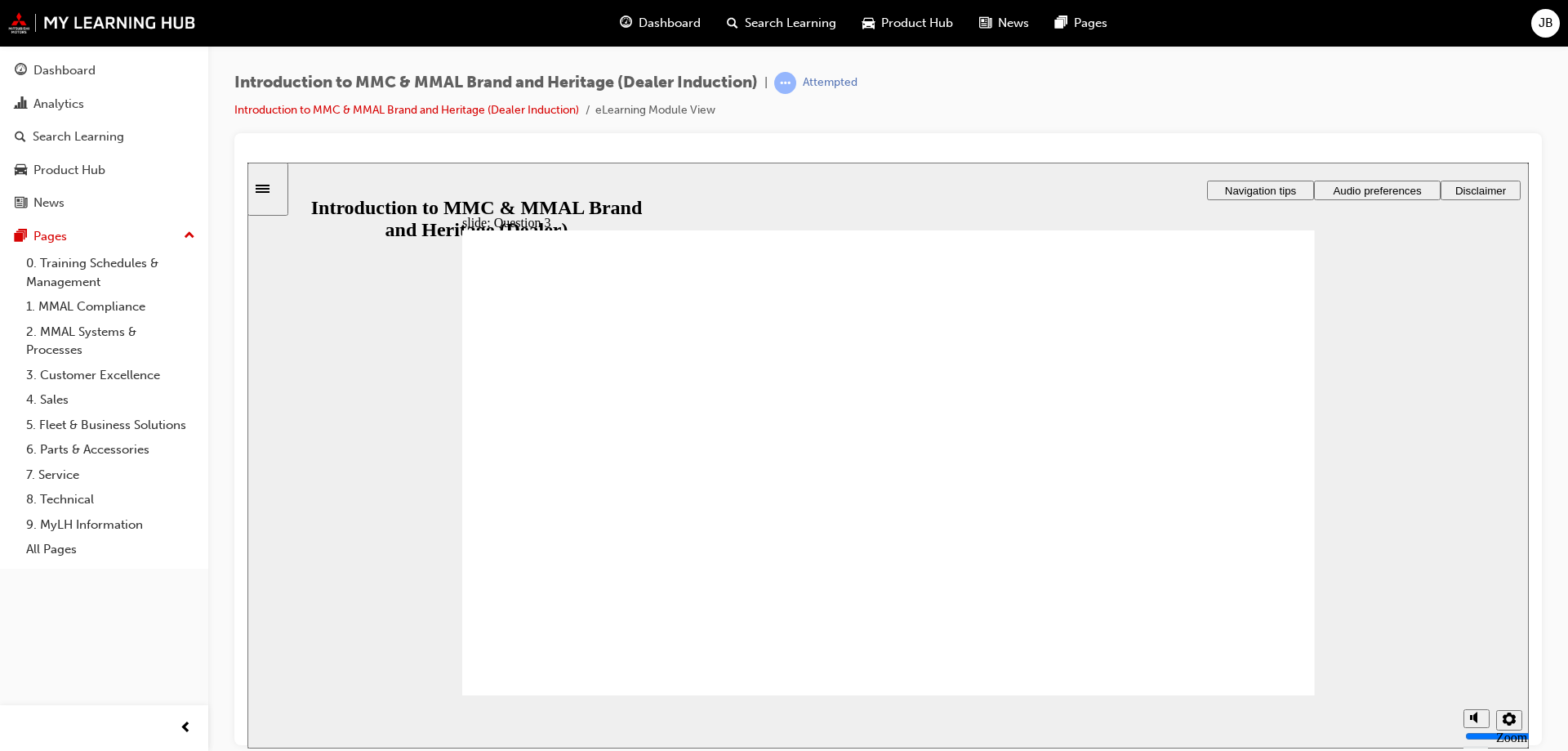
radio input "true"
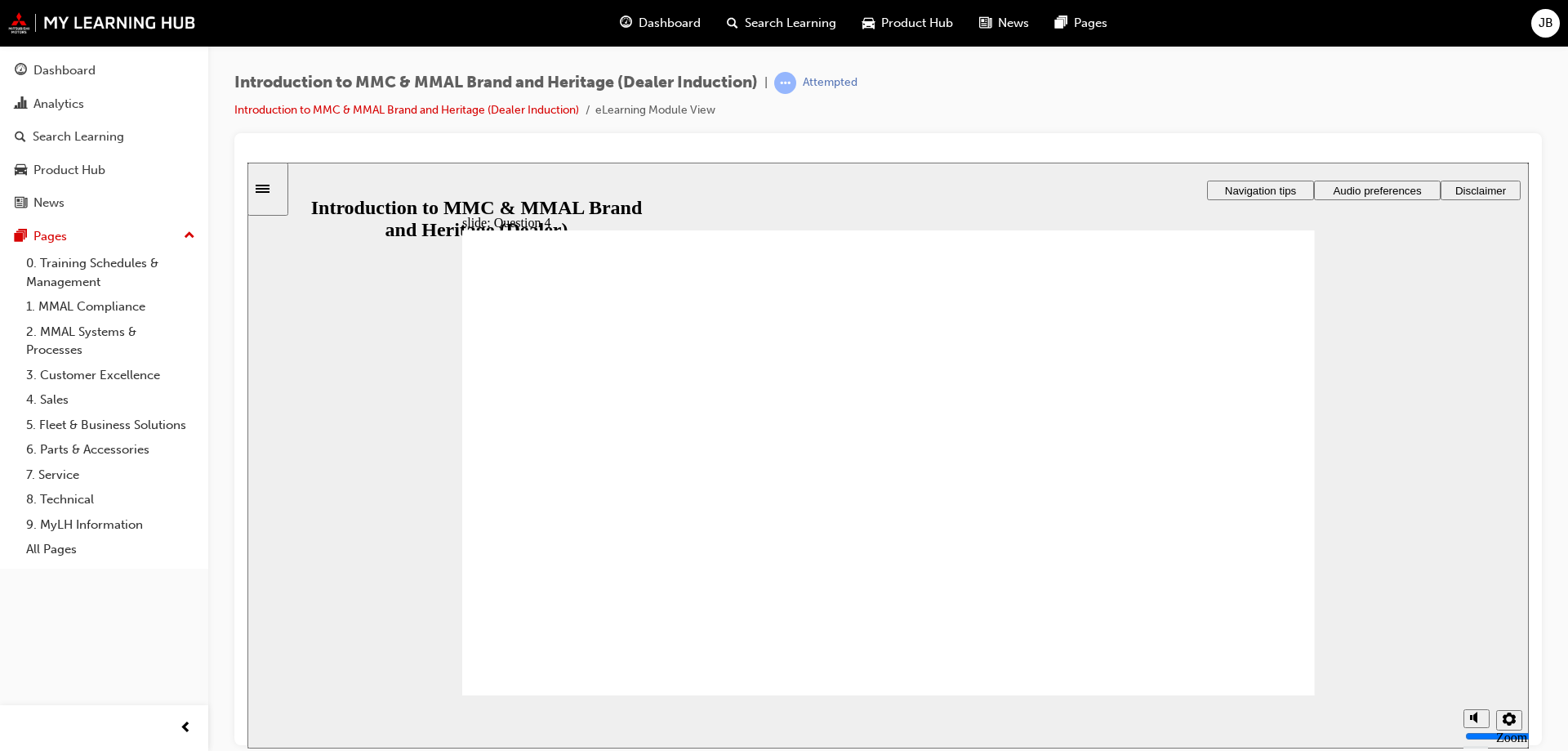
drag, startPoint x: 1249, startPoint y: 668, endPoint x: 613, endPoint y: 484, distance: 662.1
checkbox input "true"
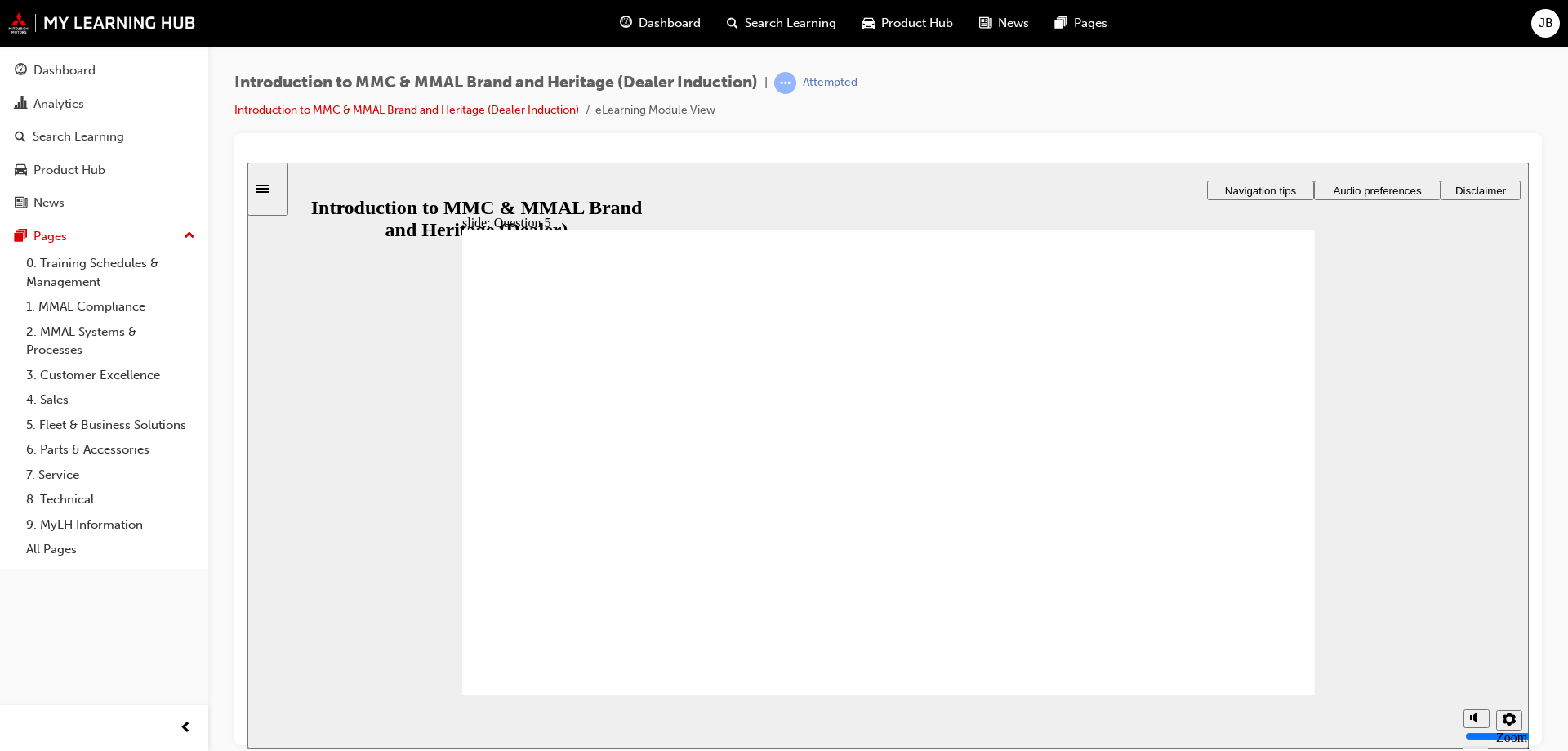
drag, startPoint x: 603, startPoint y: 491, endPoint x: 588, endPoint y: 568, distance: 78.4
checkbox input "true"
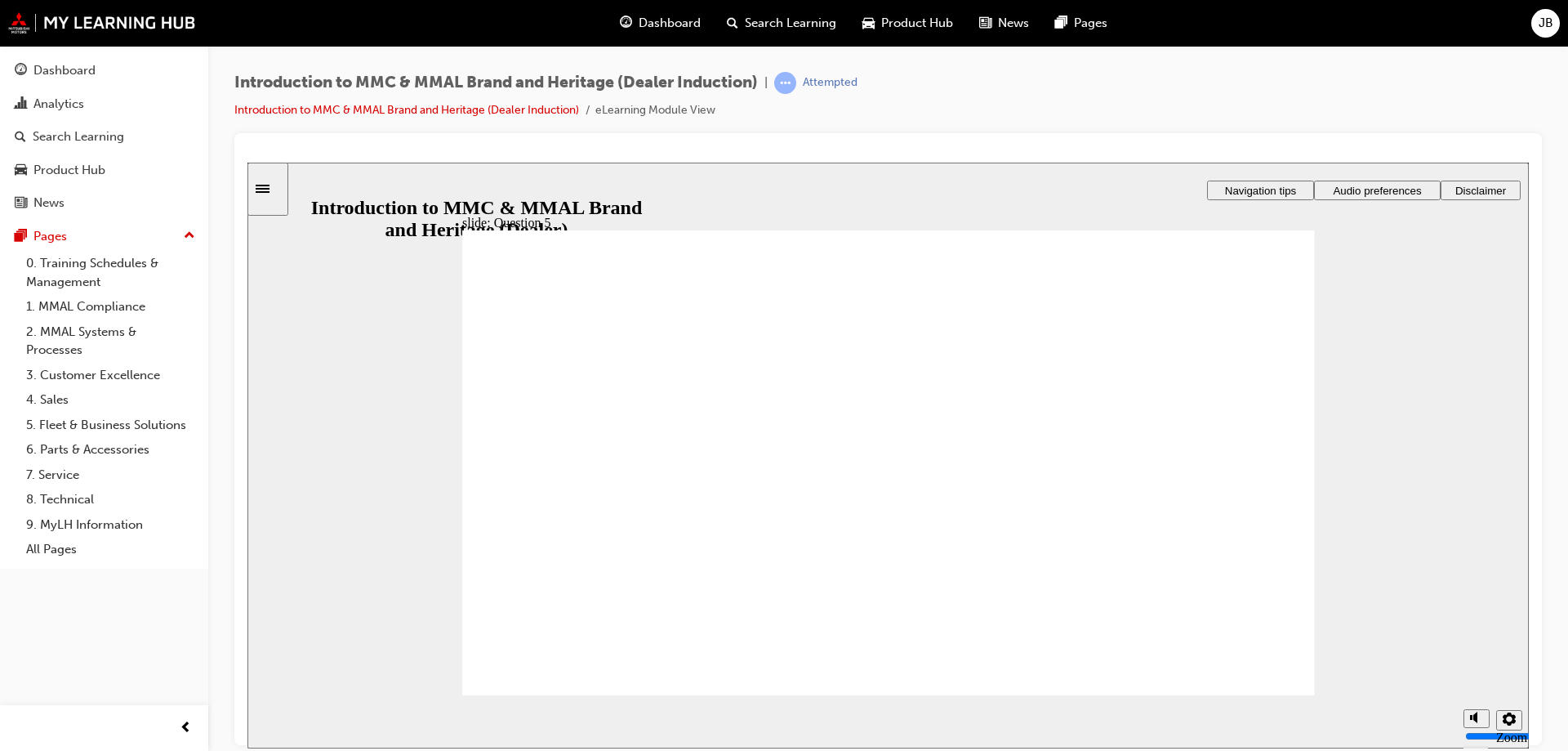
radio input "true"
click at [89, 20] on img at bounding box center [102, 23] width 188 height 22
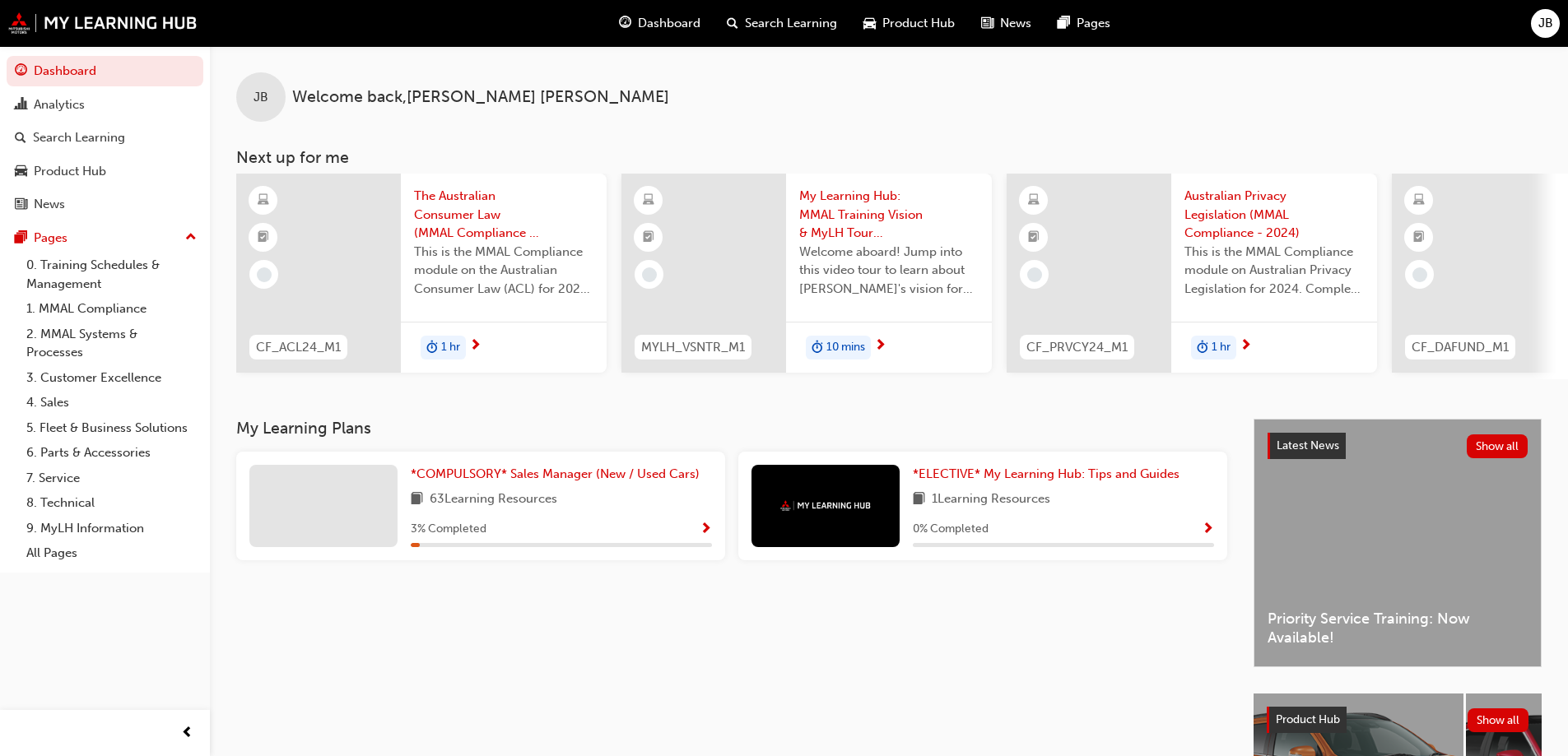
click at [465, 224] on span "The Australian Consumer Law (MMAL Compliance - 2024)" at bounding box center [504, 215] width 180 height 56
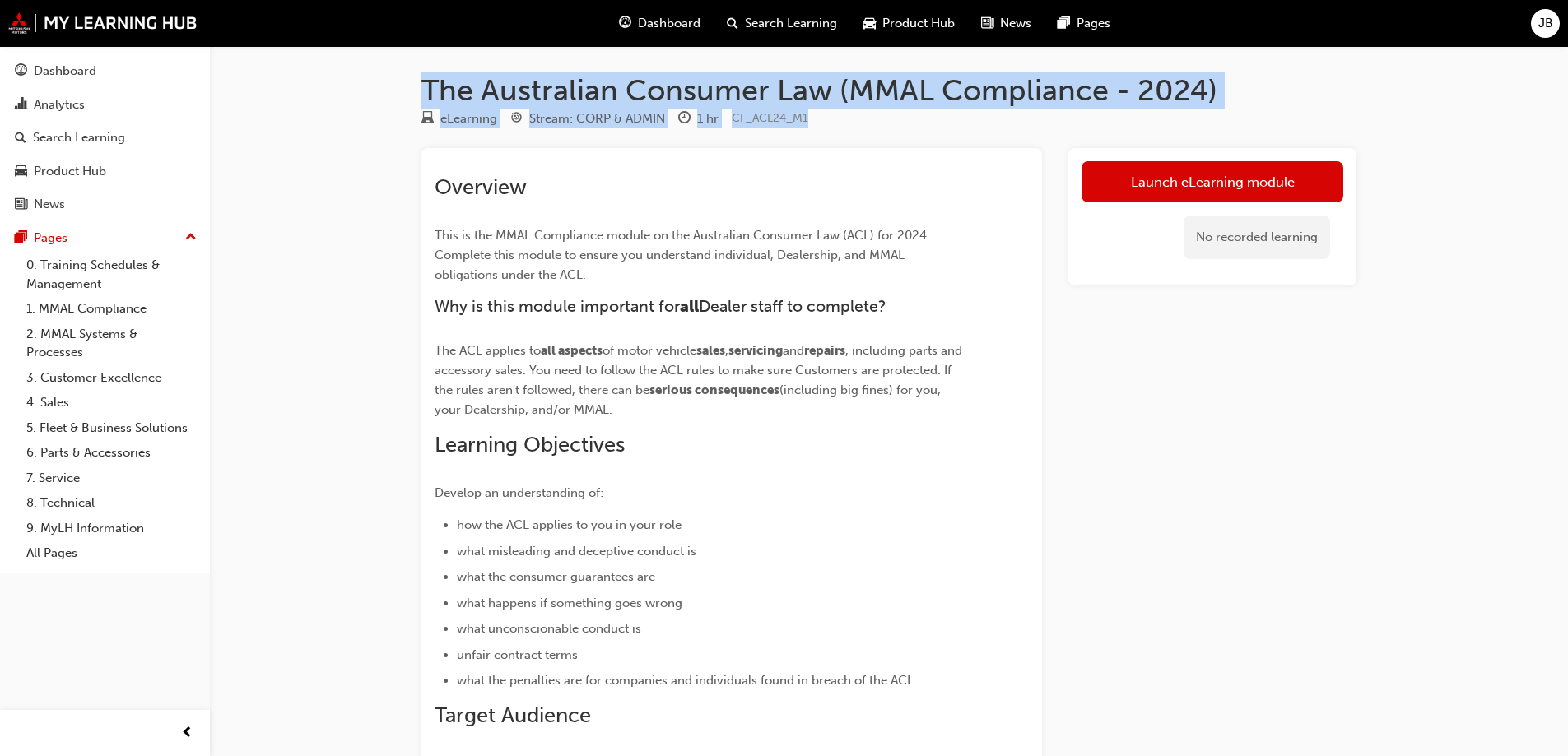
drag, startPoint x: 412, startPoint y: 91, endPoint x: 1311, endPoint y: 126, distance: 899.7
click at [1311, 126] on div "The Australian Consumer Law (MMAL Compliance - 2024) eLearning Stream: CORP & A…" at bounding box center [889, 535] width 987 height 925
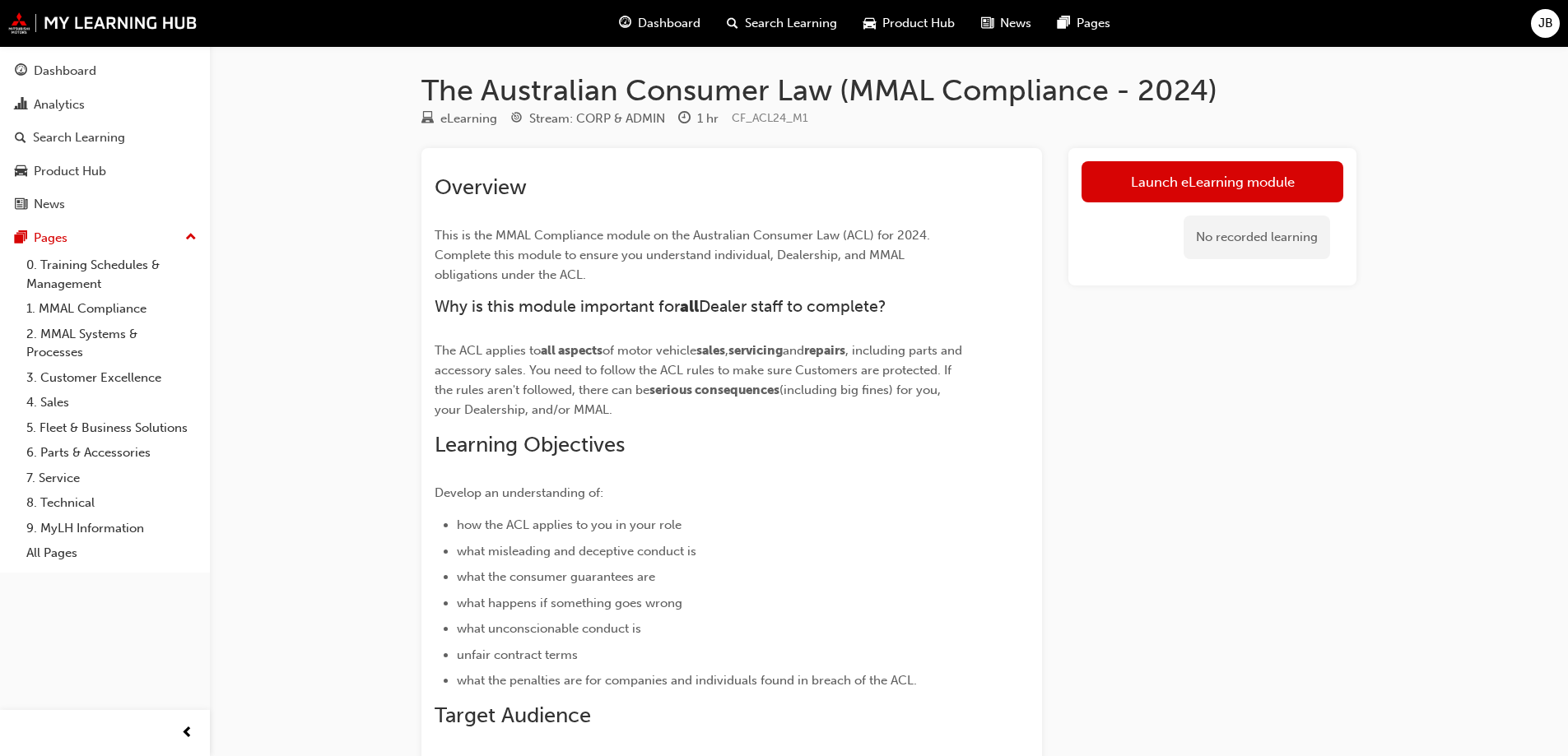
click at [794, 291] on div "Overview This is the MMAL Compliance module on the Australian Consumer Law (ACL…" at bounding box center [701, 527] width 535 height 706
drag, startPoint x: 903, startPoint y: 94, endPoint x: 936, endPoint y: 92, distance: 33.1
click at [936, 92] on h1 "The Australian Consumer Law (MMAL Compliance - 2024)" at bounding box center [889, 90] width 935 height 36
click at [914, 138] on div "The Australian Consumer Law (MMAL Compliance - 2024) eLearning Stream: CORP & A…" at bounding box center [889, 535] width 987 height 925
drag, startPoint x: 914, startPoint y: 85, endPoint x: 937, endPoint y: 83, distance: 23.1
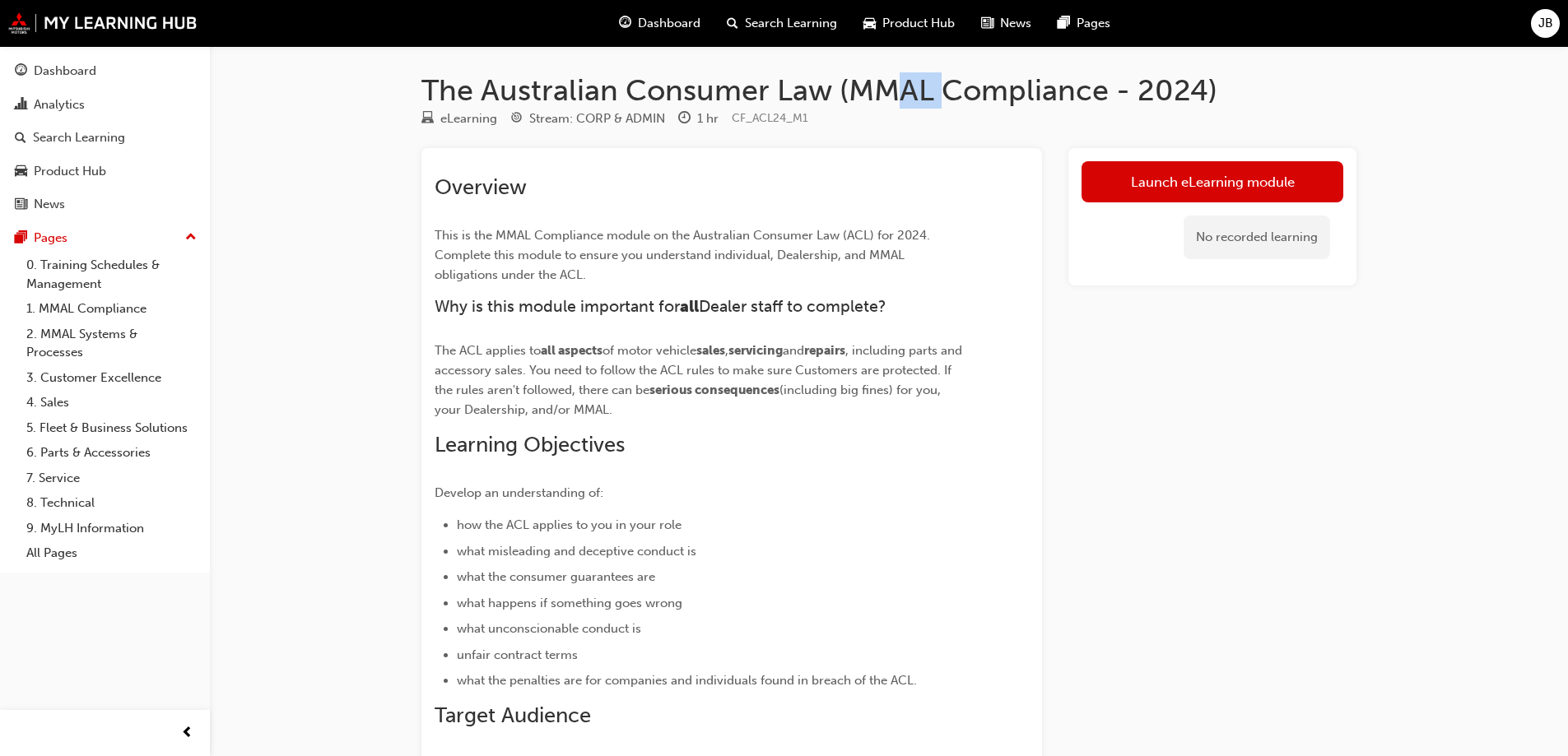
click at [937, 83] on h1 "The Australian Consumer Law (MMAL Compliance - 2024)" at bounding box center [889, 90] width 935 height 36
click at [900, 94] on h1 "The Australian Consumer Law (MMAL Compliance - 2024)" at bounding box center [889, 90] width 935 height 36
drag, startPoint x: 911, startPoint y: 83, endPoint x: 942, endPoint y: 80, distance: 31.1
click at [939, 79] on h1 "The Australian Consumer Law (MMAL Compliance - 2024)" at bounding box center [889, 90] width 935 height 36
click at [903, 228] on div "Overview This is the MMAL Compliance module on the Australian Consumer Law (ACL…" at bounding box center [701, 527] width 535 height 706
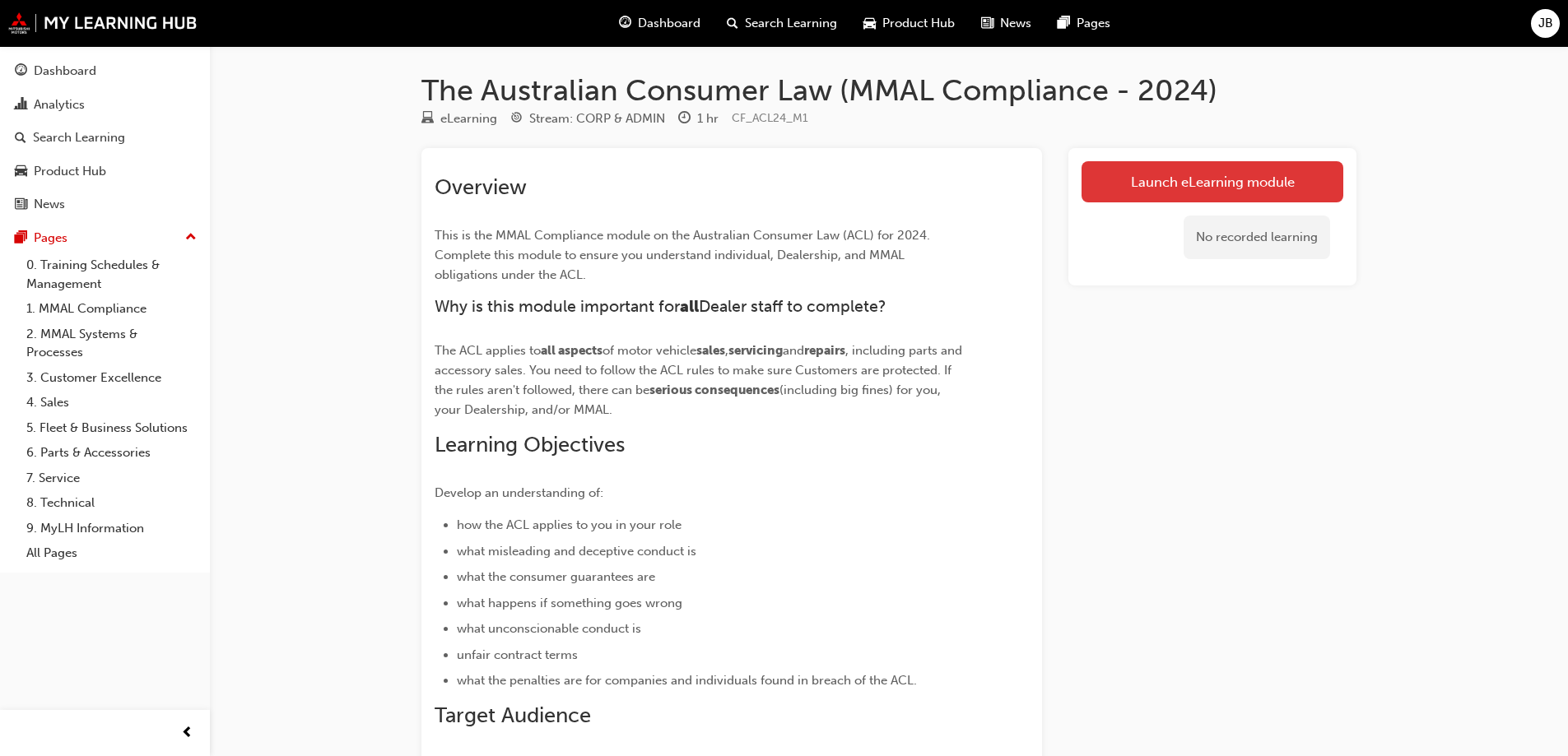
click at [1135, 187] on link "Launch eLearning module" at bounding box center [1212, 181] width 261 height 41
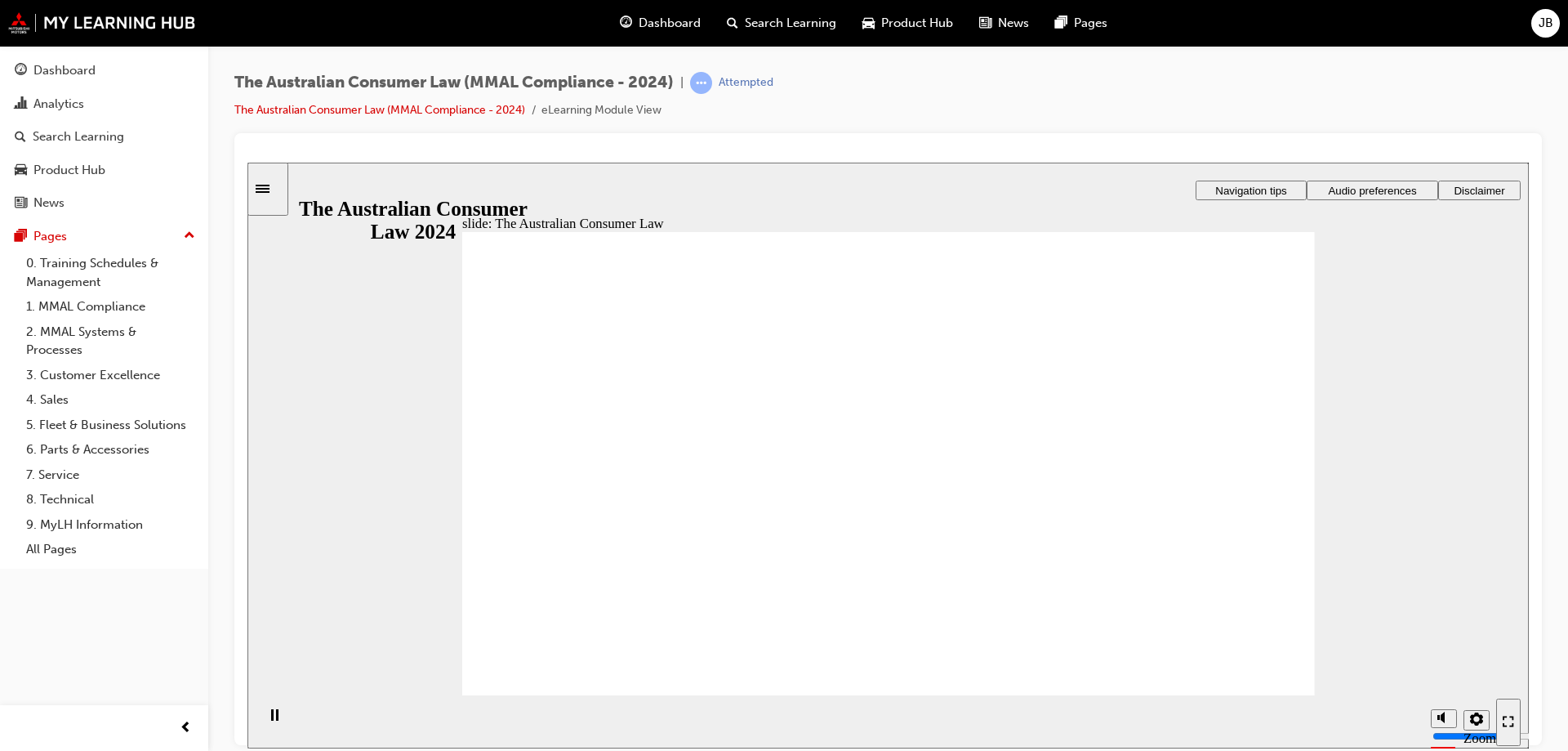
drag, startPoint x: 1267, startPoint y: 669, endPoint x: 1284, endPoint y: 667, distance: 17.1
radio input "true"
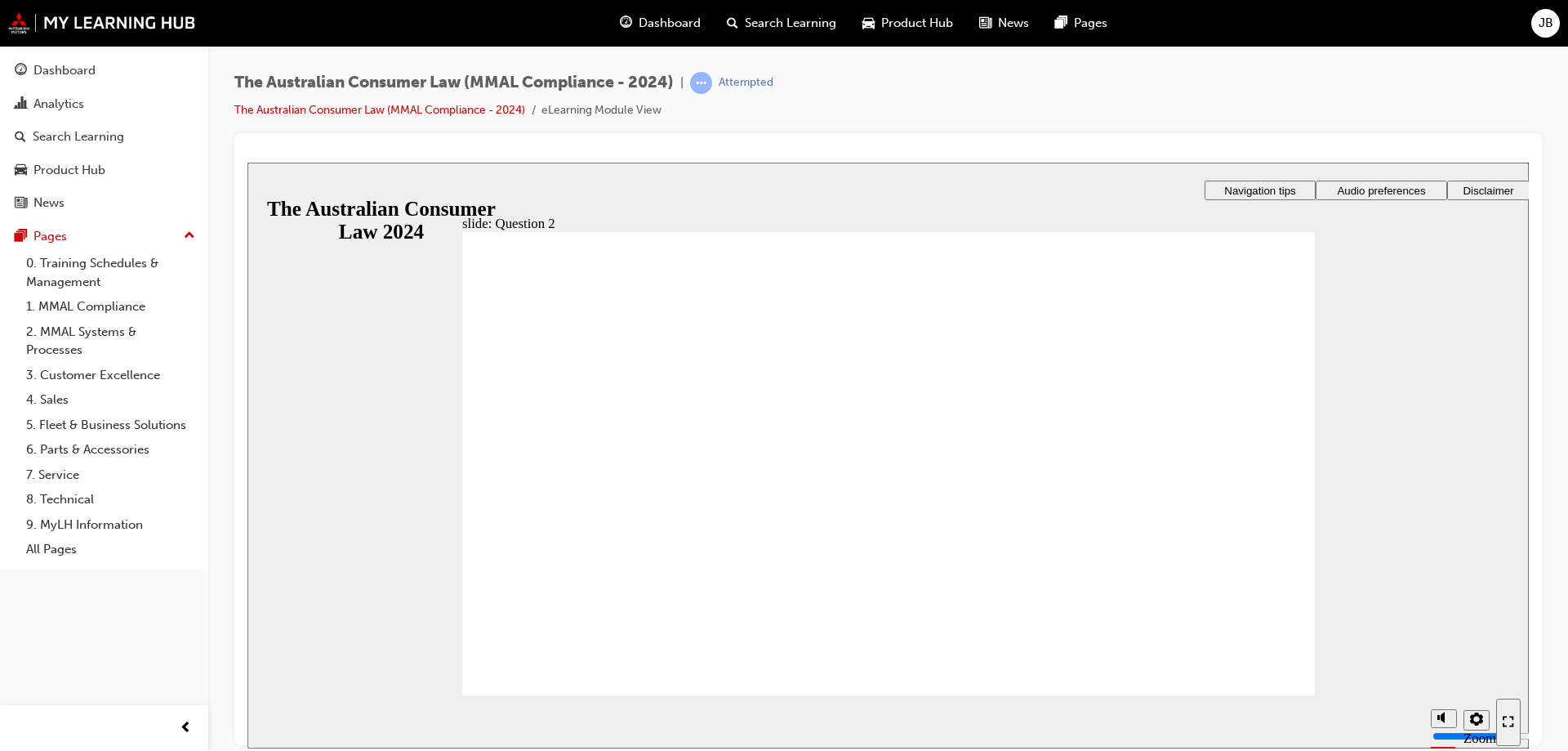
radio input "true"
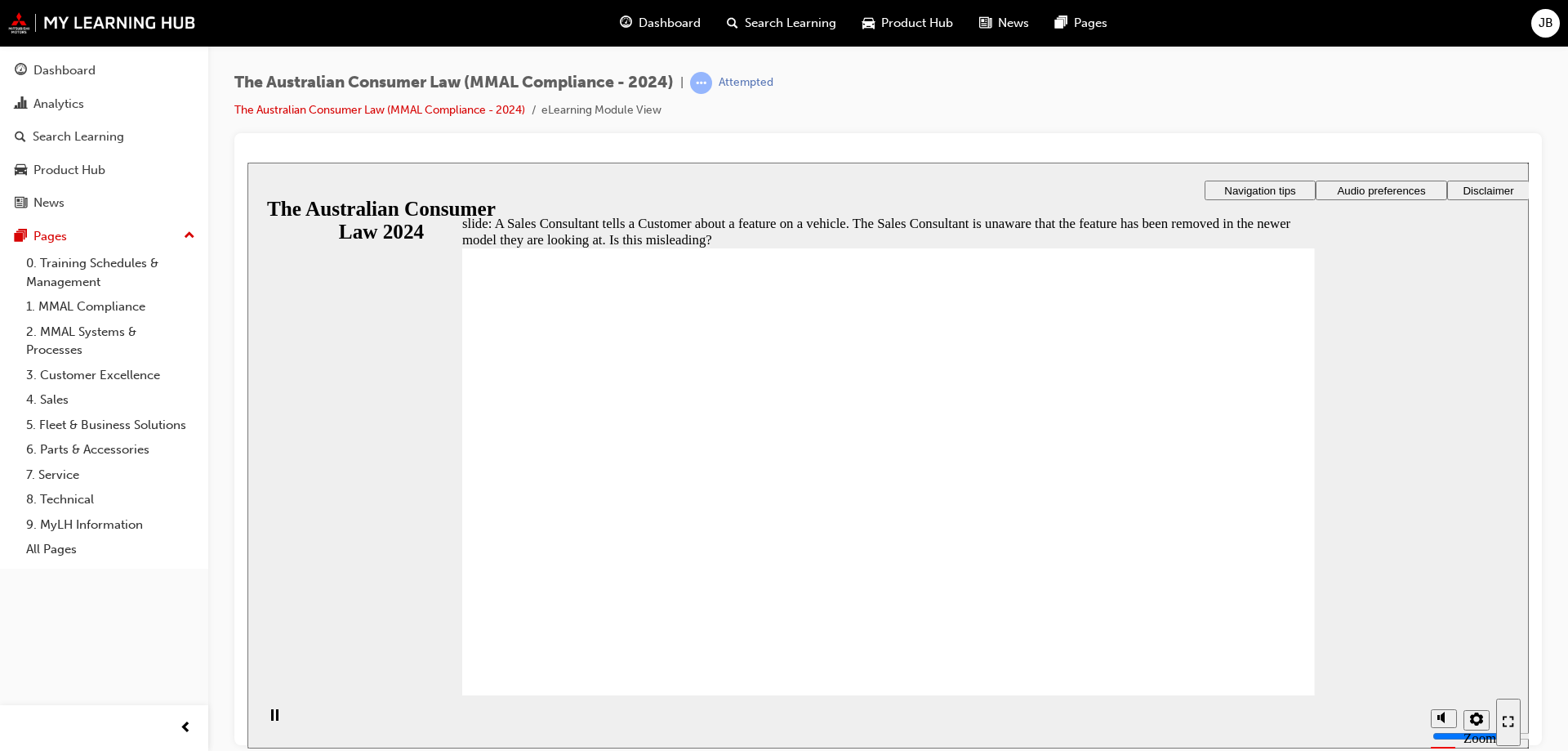
radio input "true"
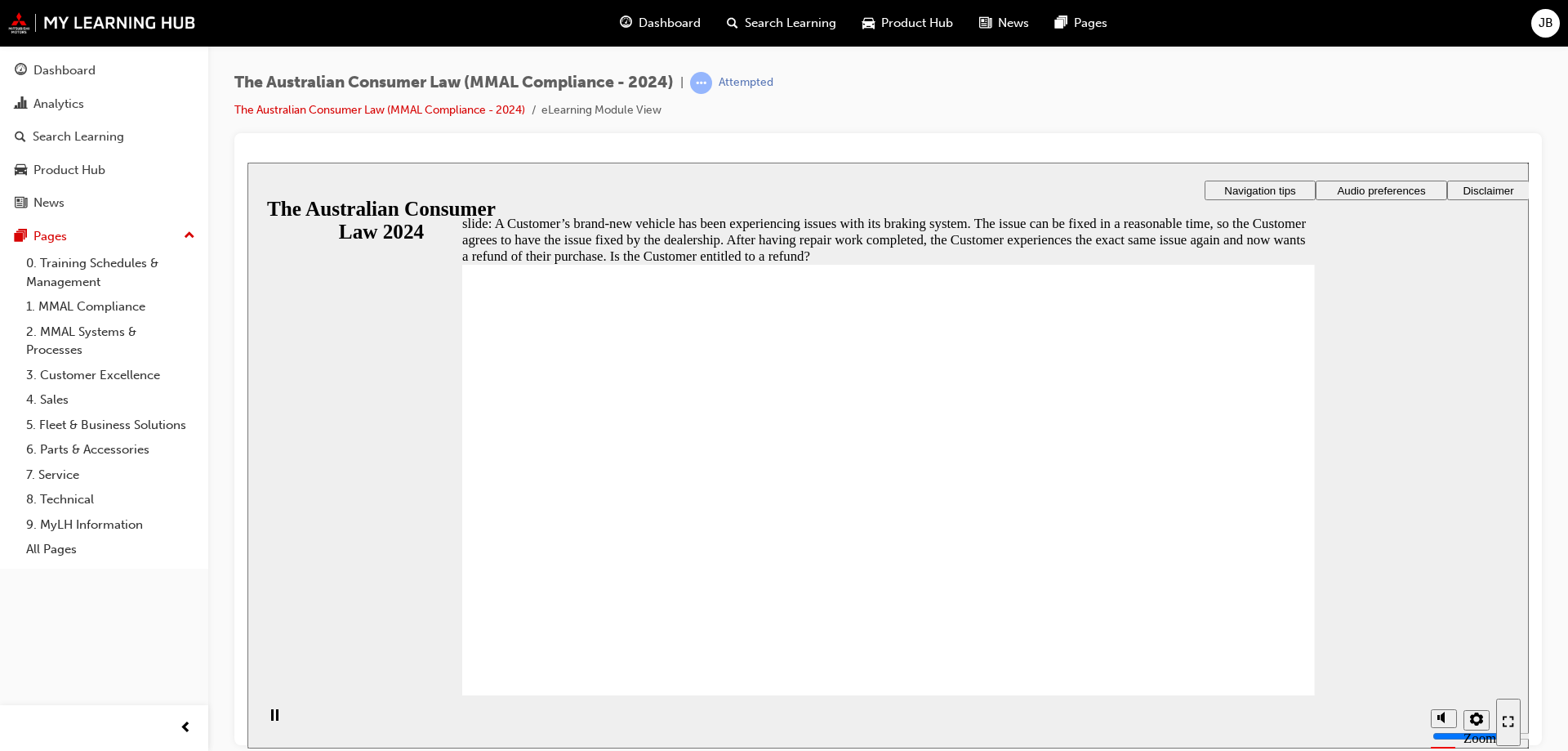
radio input "true"
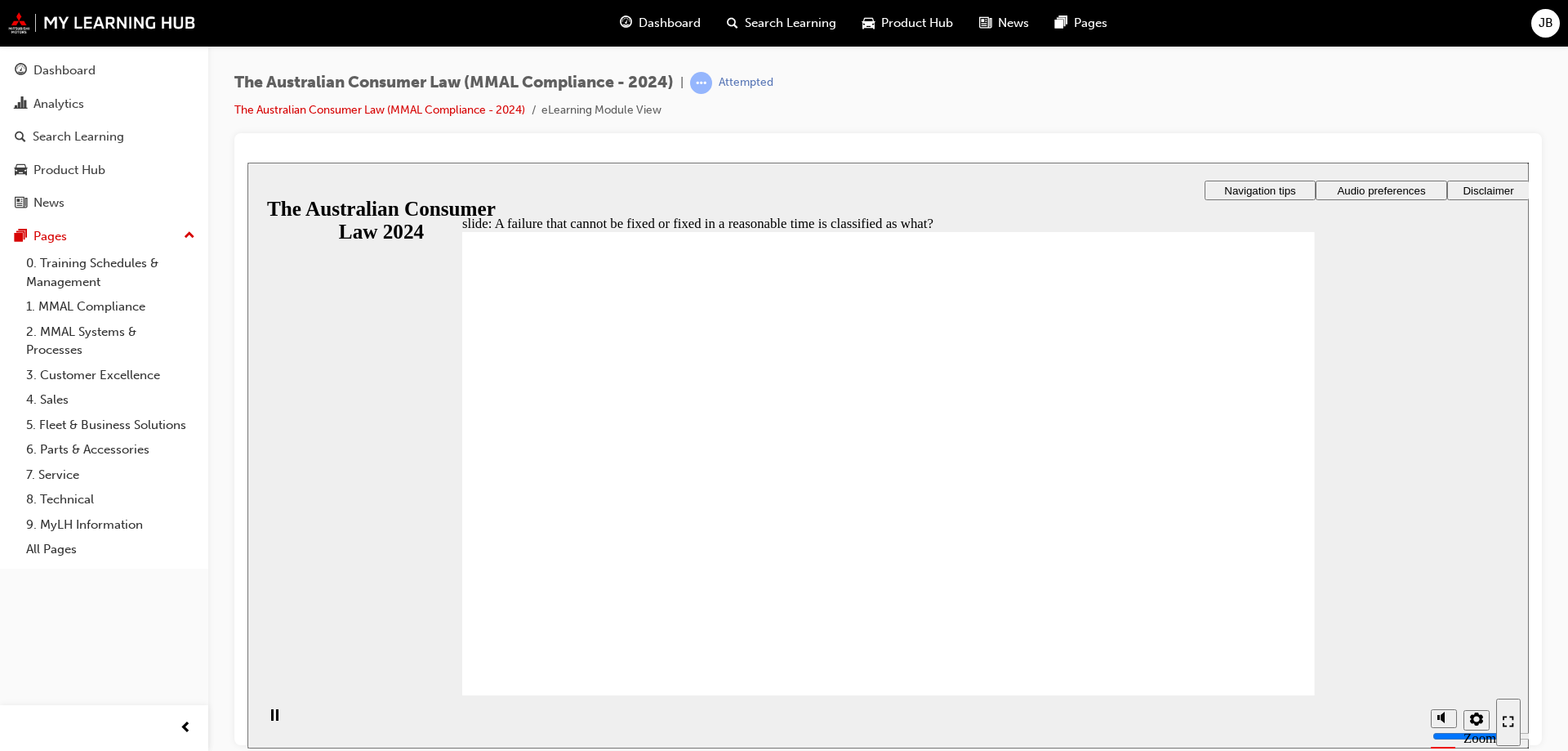
radio input "true"
drag, startPoint x: 635, startPoint y: 392, endPoint x: 573, endPoint y: 648, distance: 263.4
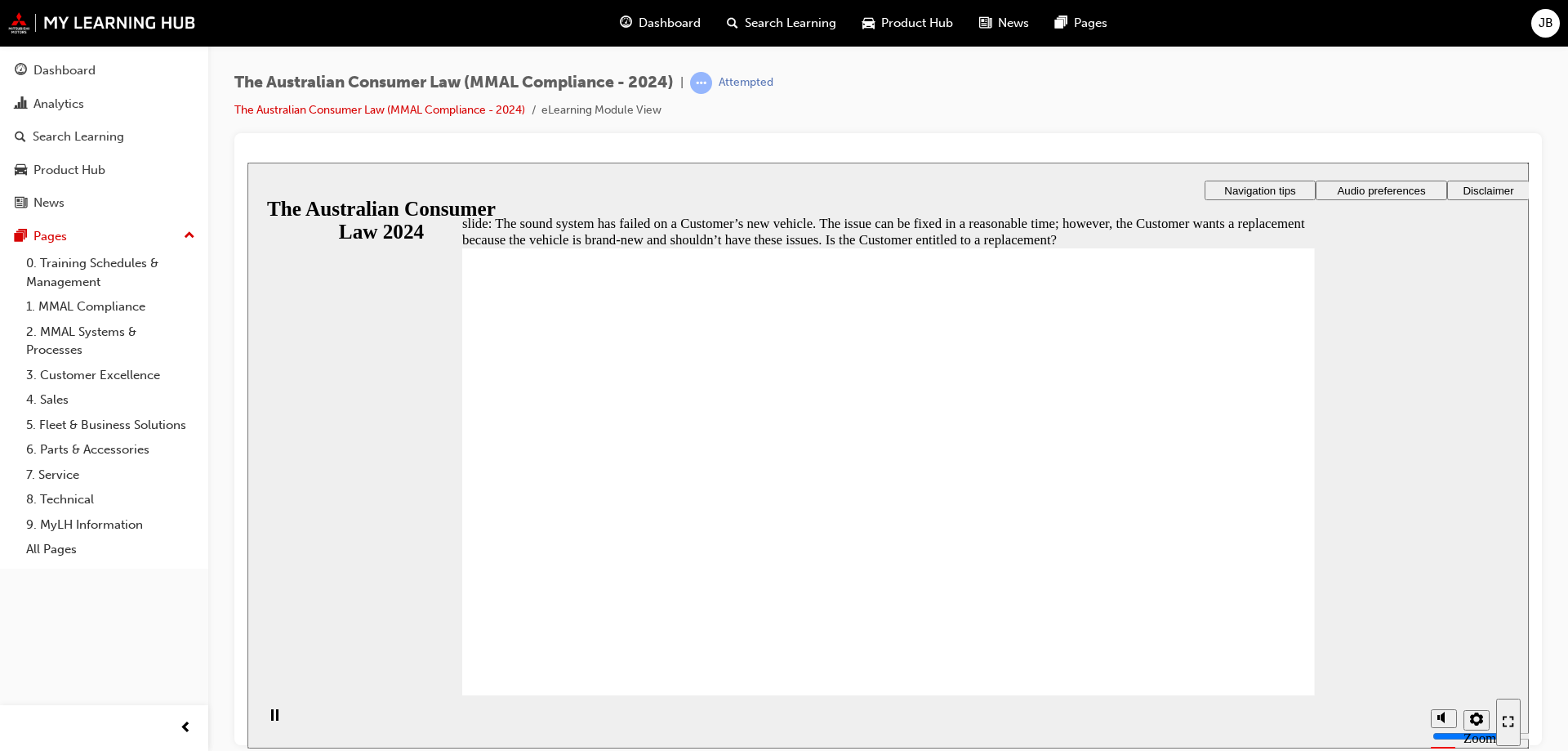
radio input "false"
radio input "true"
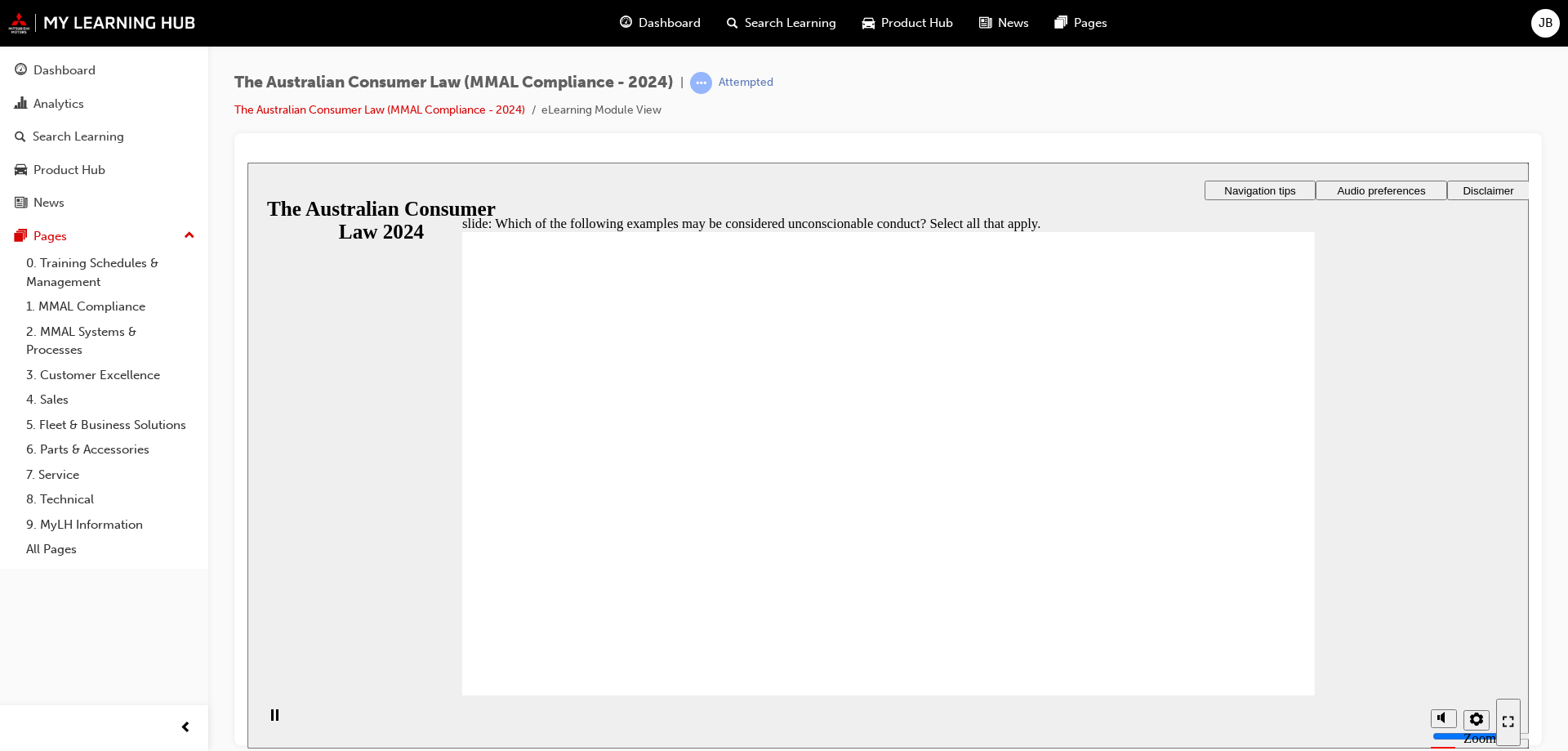
checkbox input "true"
drag, startPoint x: 706, startPoint y: 453, endPoint x: 712, endPoint y: 471, distance: 19.0
checkbox input "true"
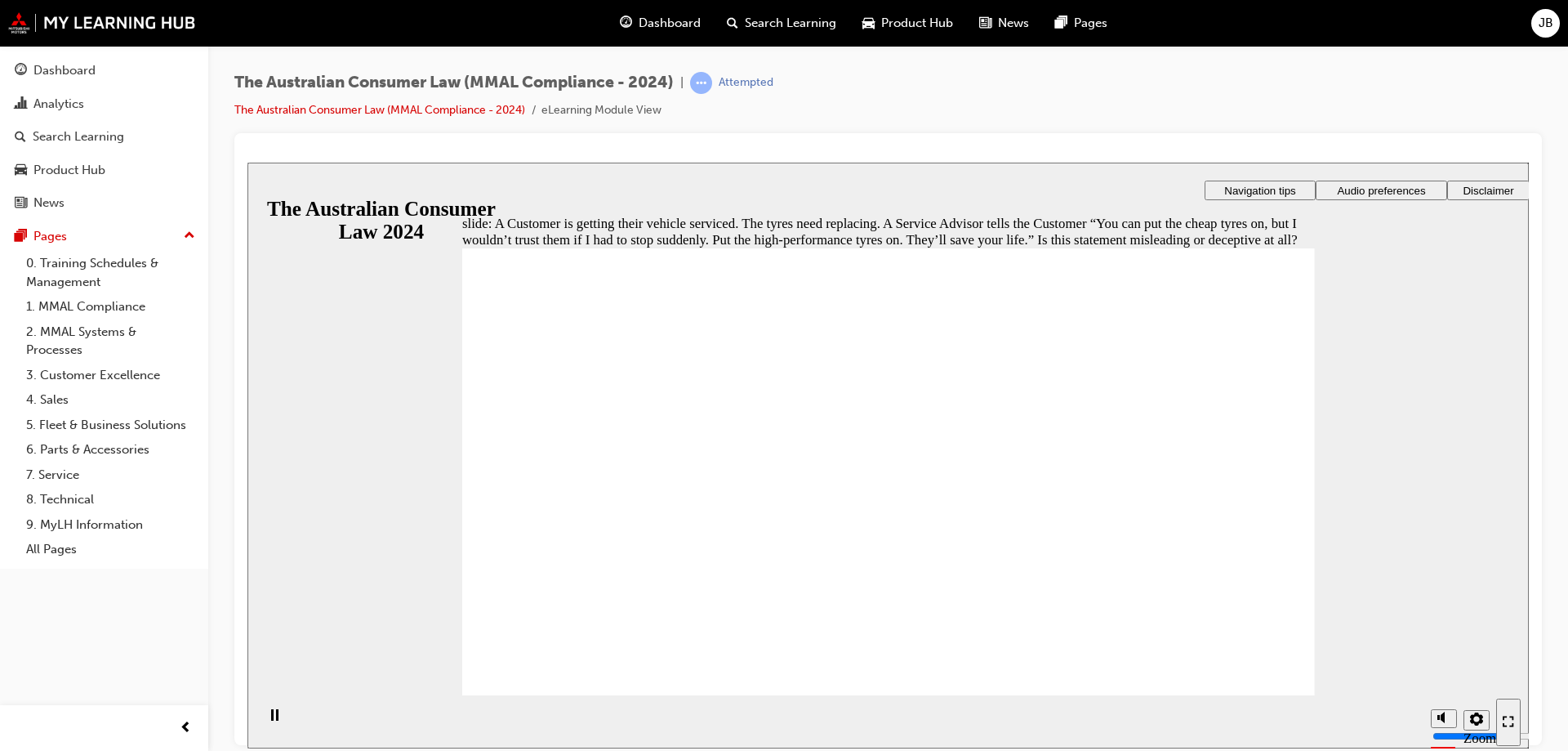
radio input "true"
drag, startPoint x: 606, startPoint y: 669, endPoint x: 606, endPoint y: 658, distance: 11.0
radio input "true"
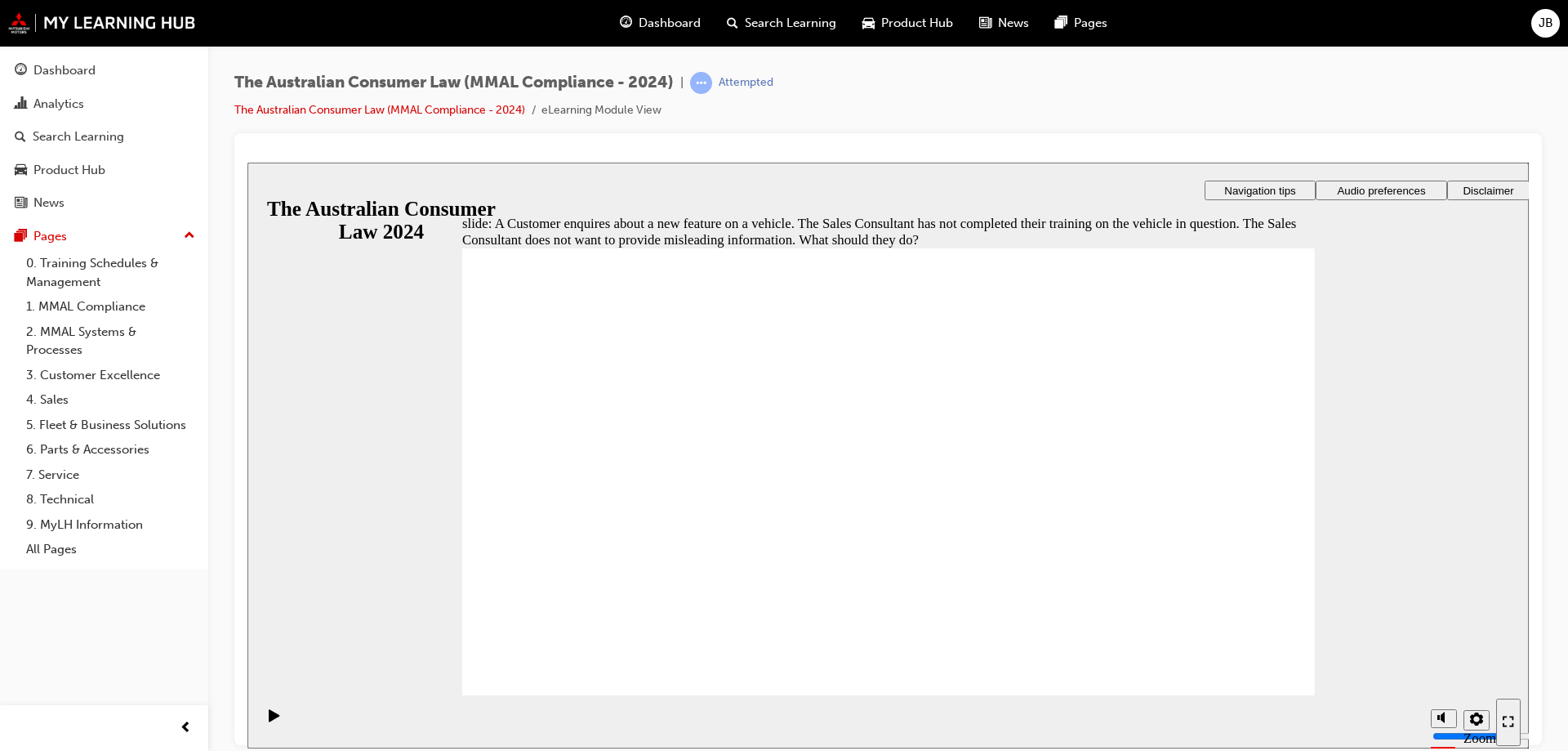
checkbox input "true"
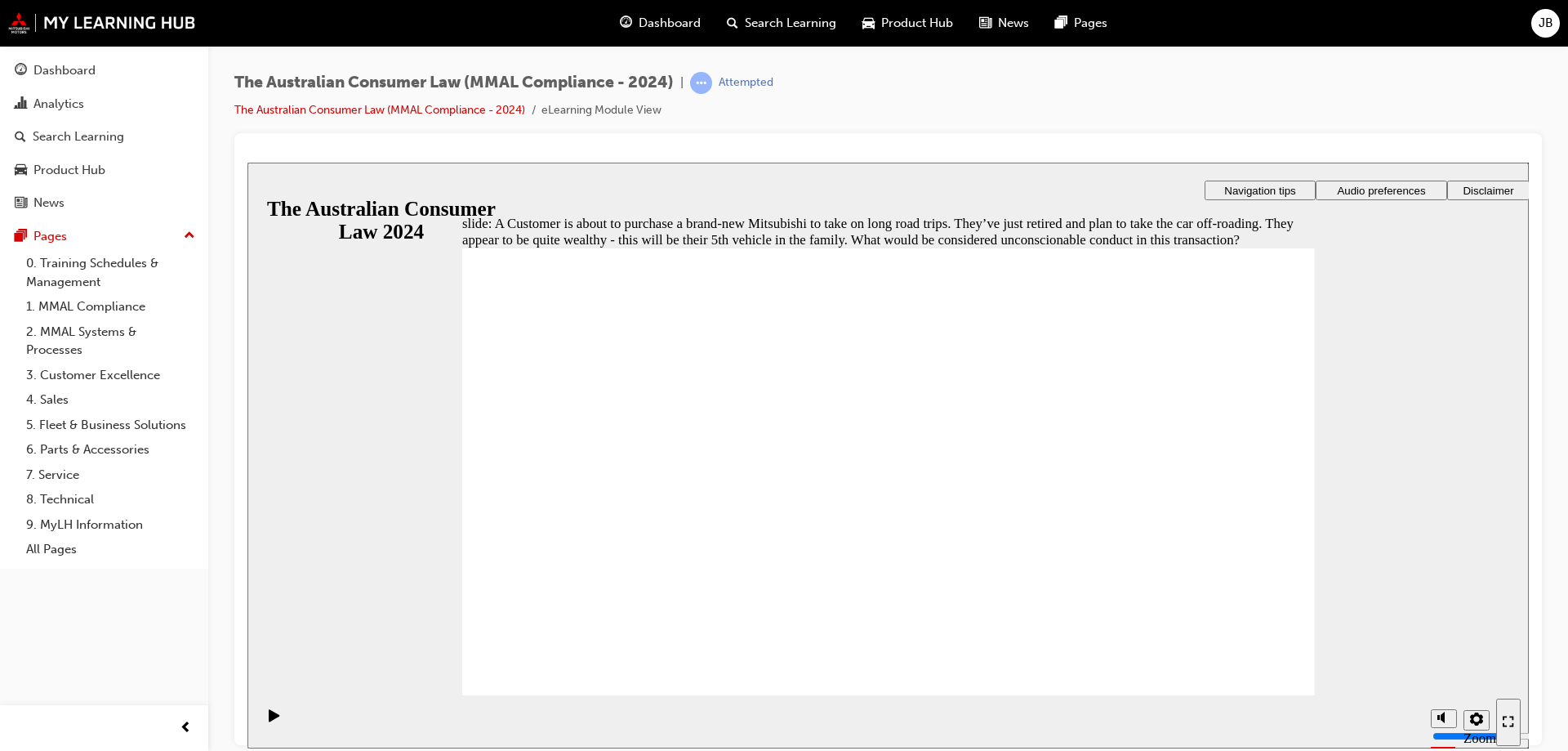
drag, startPoint x: 894, startPoint y: 436, endPoint x: 728, endPoint y: 442, distance: 166.1
checkbox input "true"
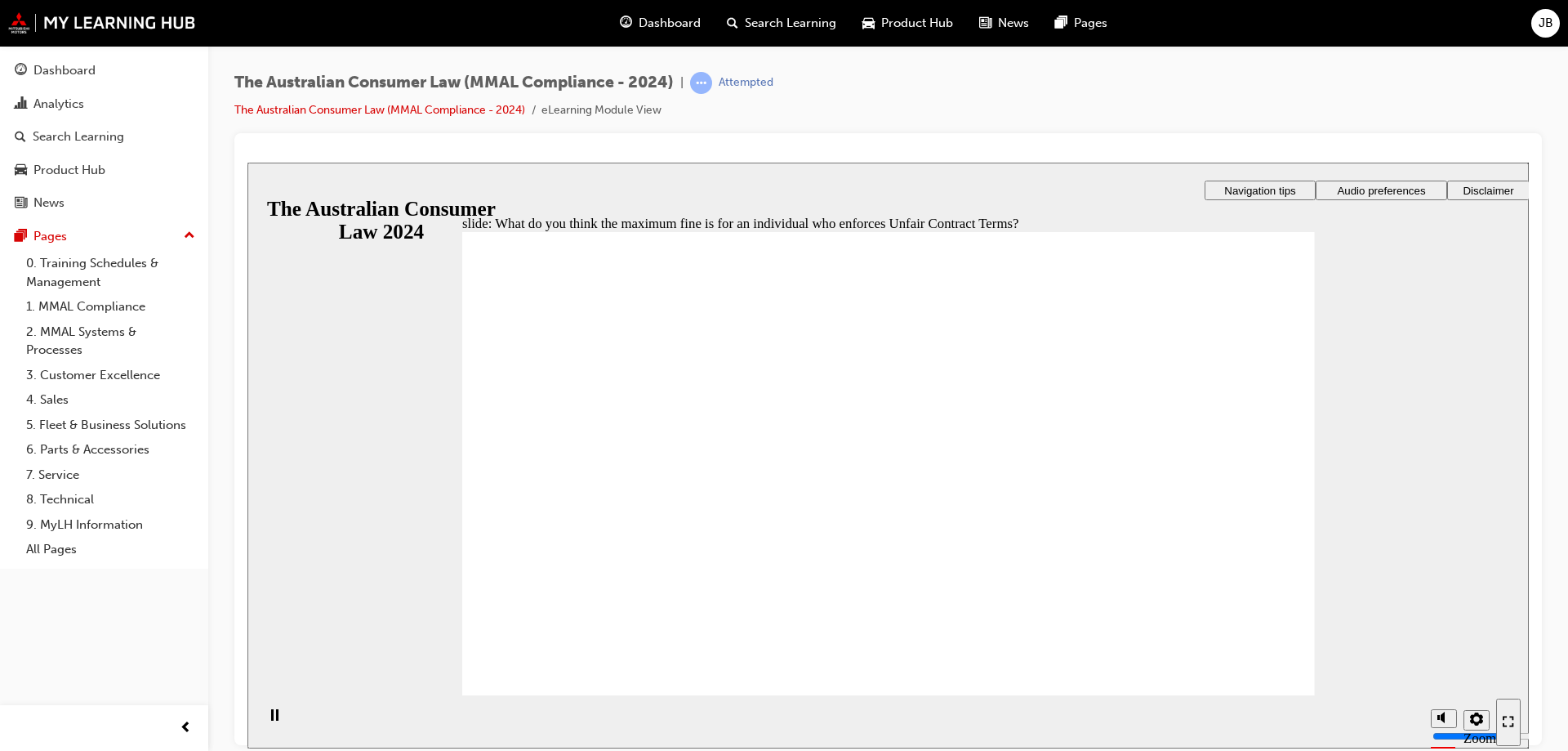
radio input "true"
drag, startPoint x: 615, startPoint y: 325, endPoint x: 933, endPoint y: 320, distance: 318.0
drag, startPoint x: 701, startPoint y: 318, endPoint x: 967, endPoint y: 338, distance: 266.8
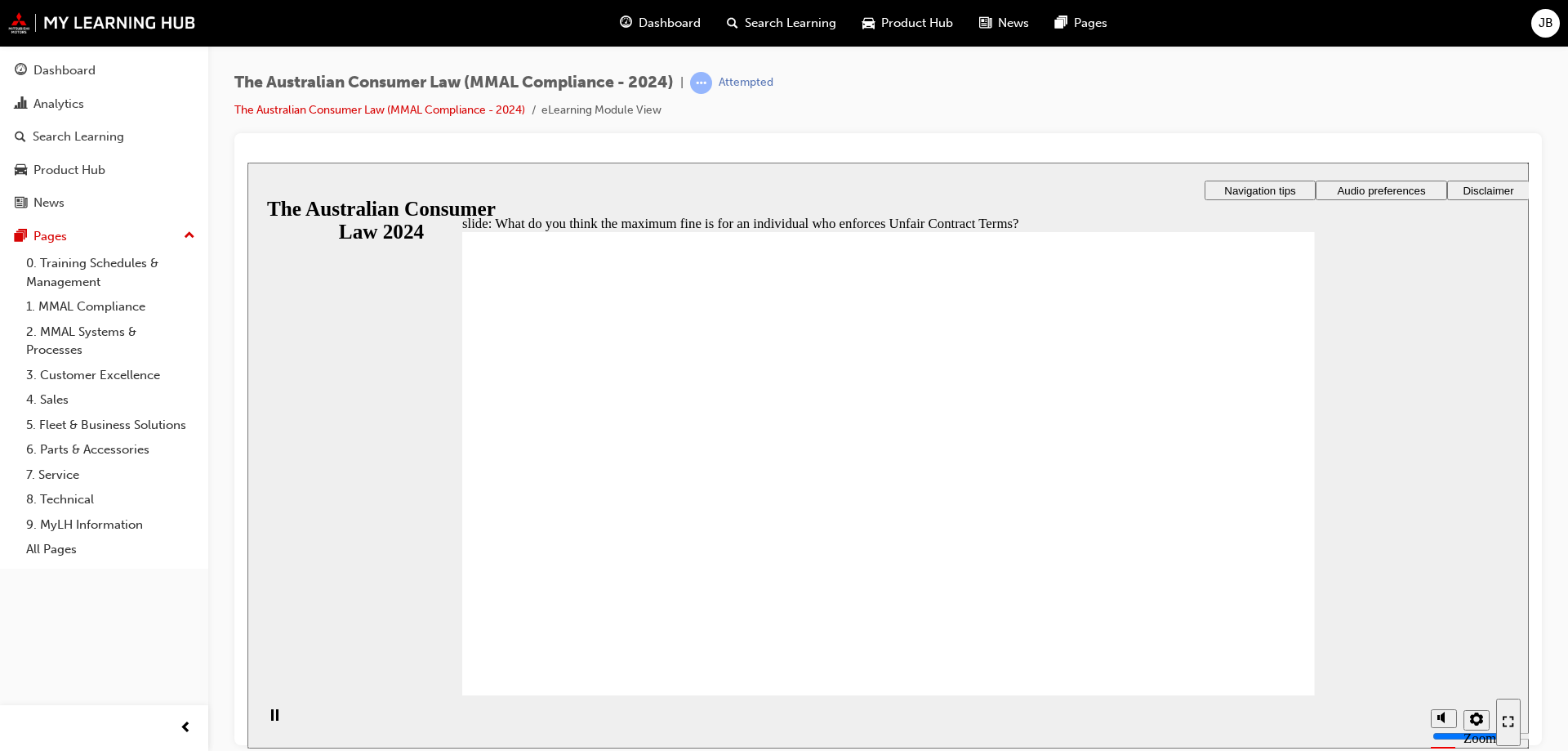
radio input "true"
checkbox input "true"
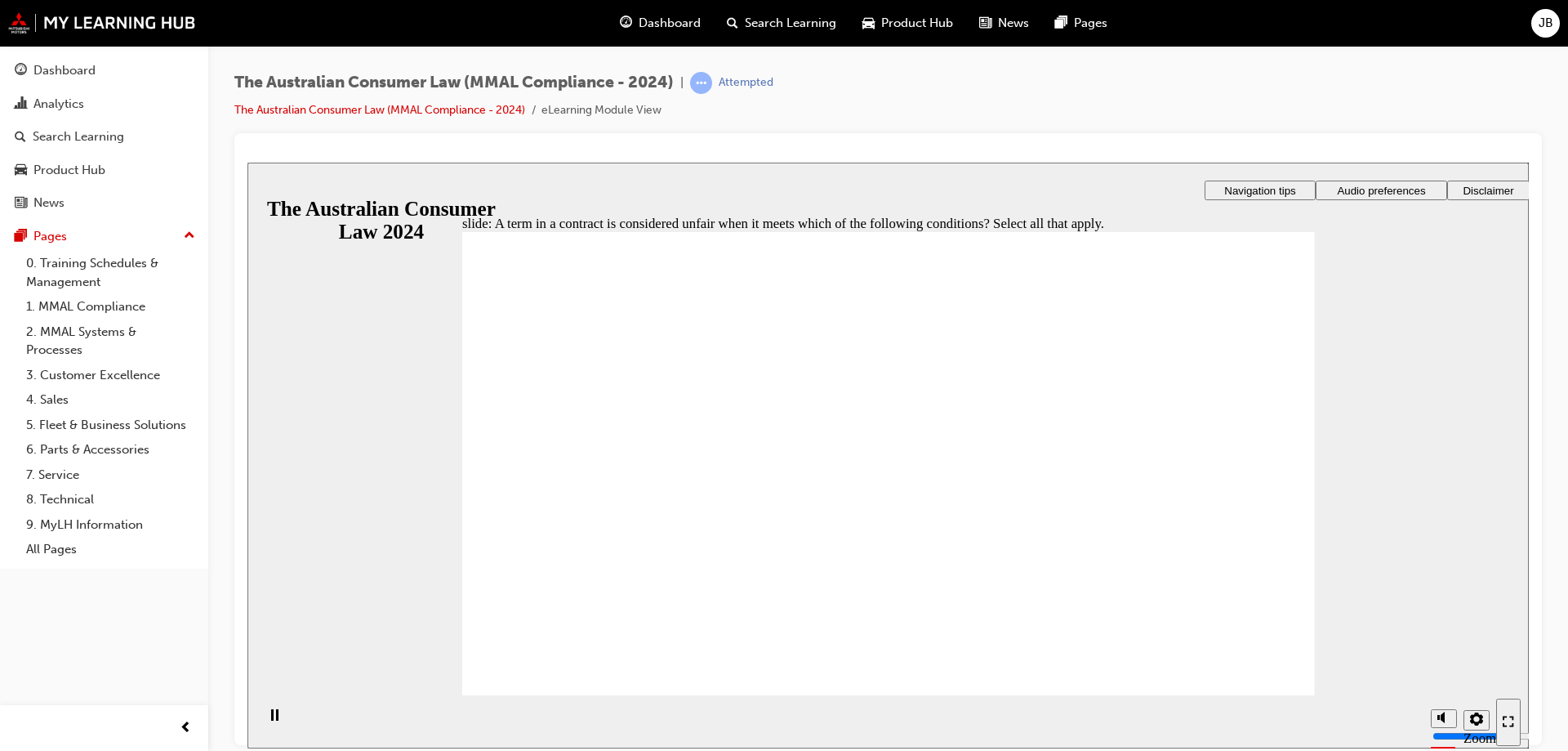
checkbox input "true"
drag, startPoint x: 723, startPoint y: 496, endPoint x: 700, endPoint y: 455, distance: 47.0
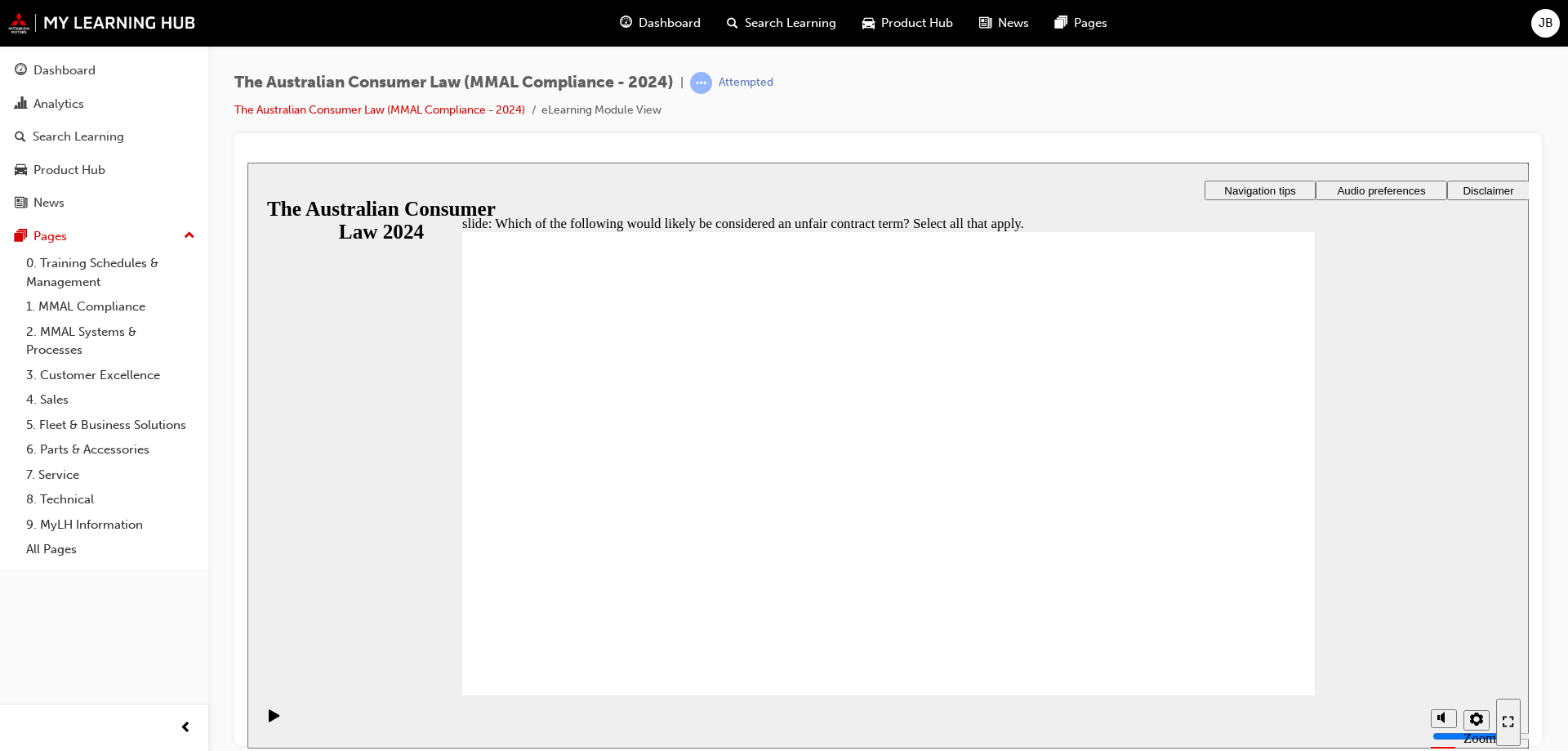
checkbox input "true"
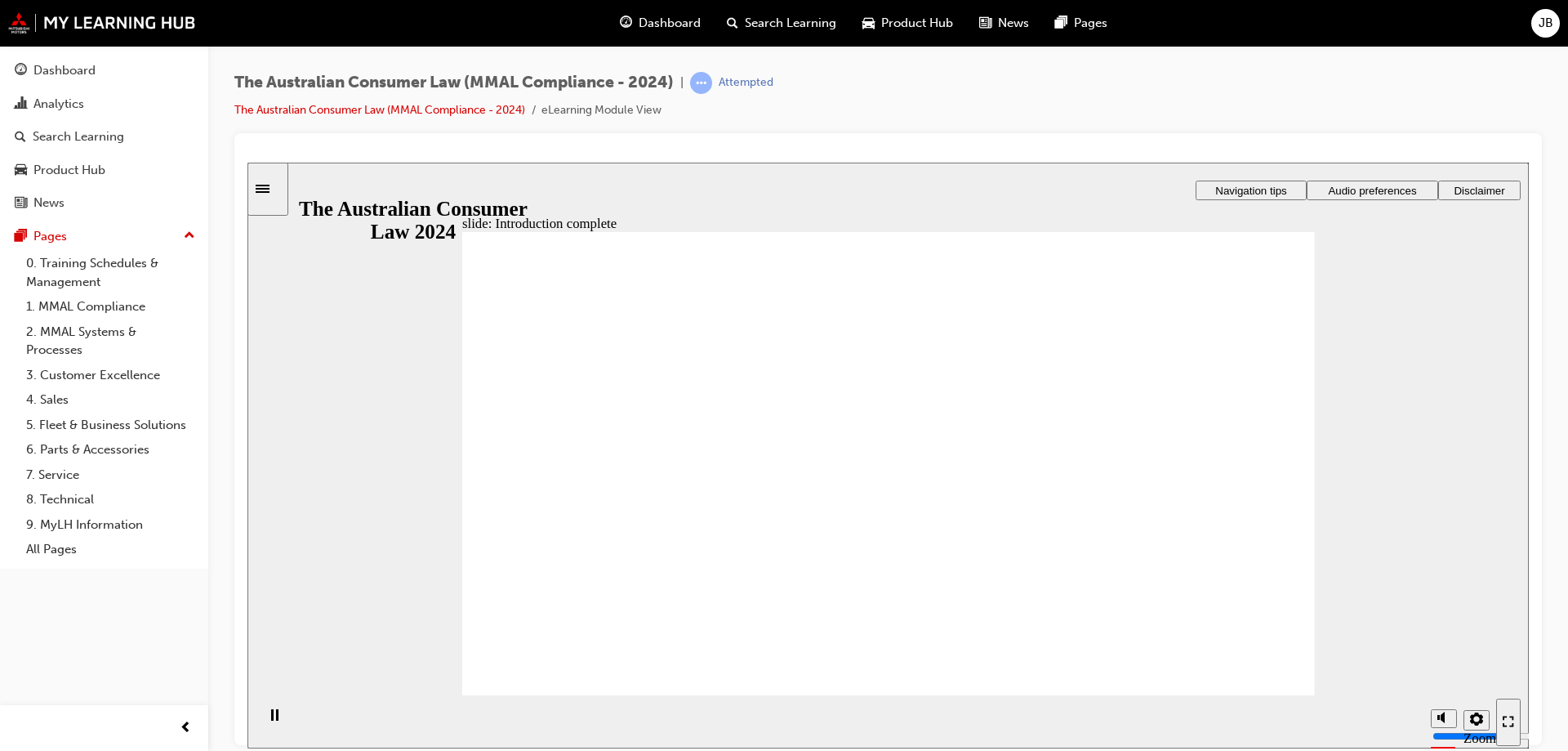
radio input "true"
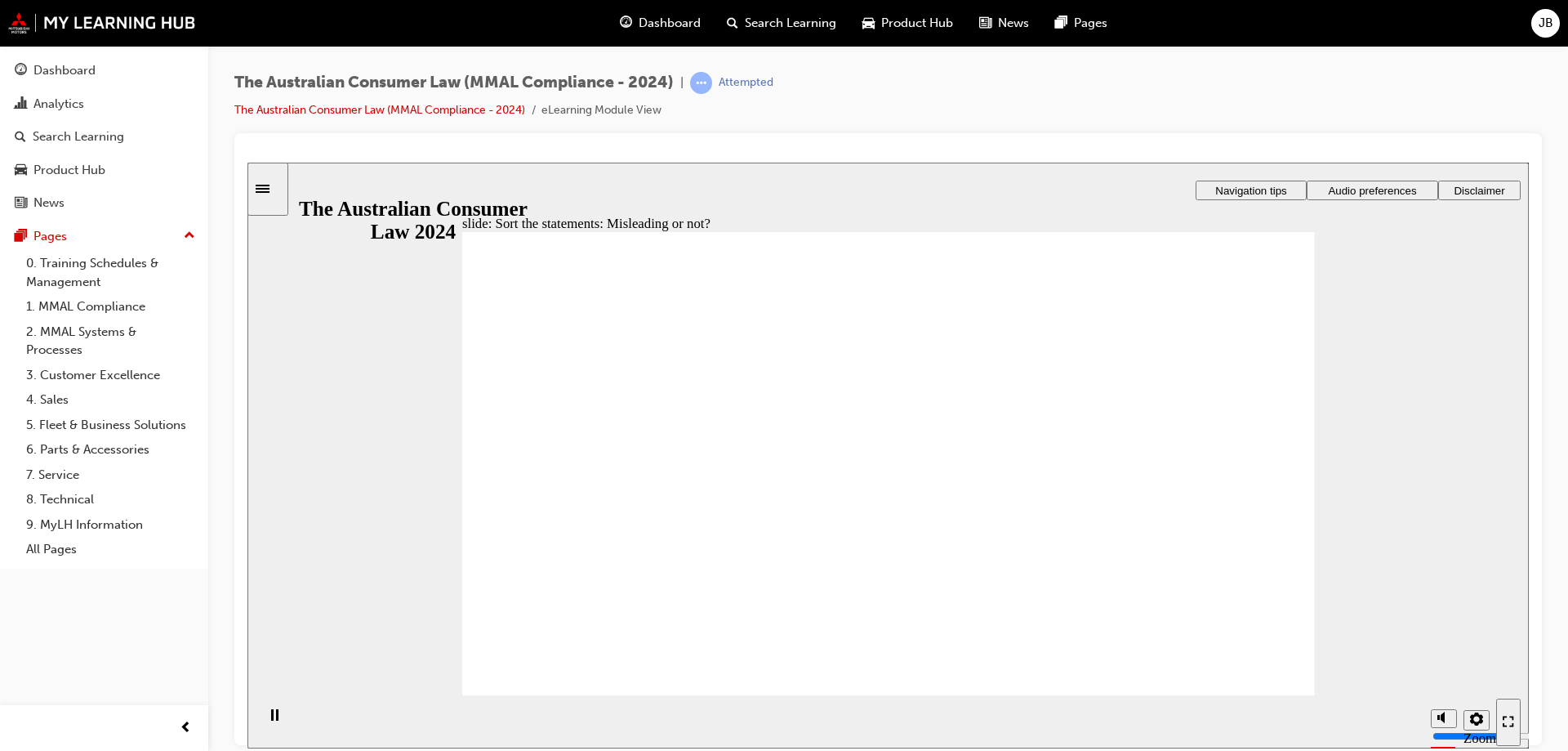
drag, startPoint x: 888, startPoint y: 409, endPoint x: 1040, endPoint y: 543, distance: 202.6
drag, startPoint x: 1005, startPoint y: 563, endPoint x: 665, endPoint y: 575, distance: 340.2
drag, startPoint x: 894, startPoint y: 425, endPoint x: 1043, endPoint y: 559, distance: 200.4
drag, startPoint x: 978, startPoint y: 406, endPoint x: 1104, endPoint y: 561, distance: 199.8
drag, startPoint x: 1104, startPoint y: 561, endPoint x: 761, endPoint y: 567, distance: 343.1
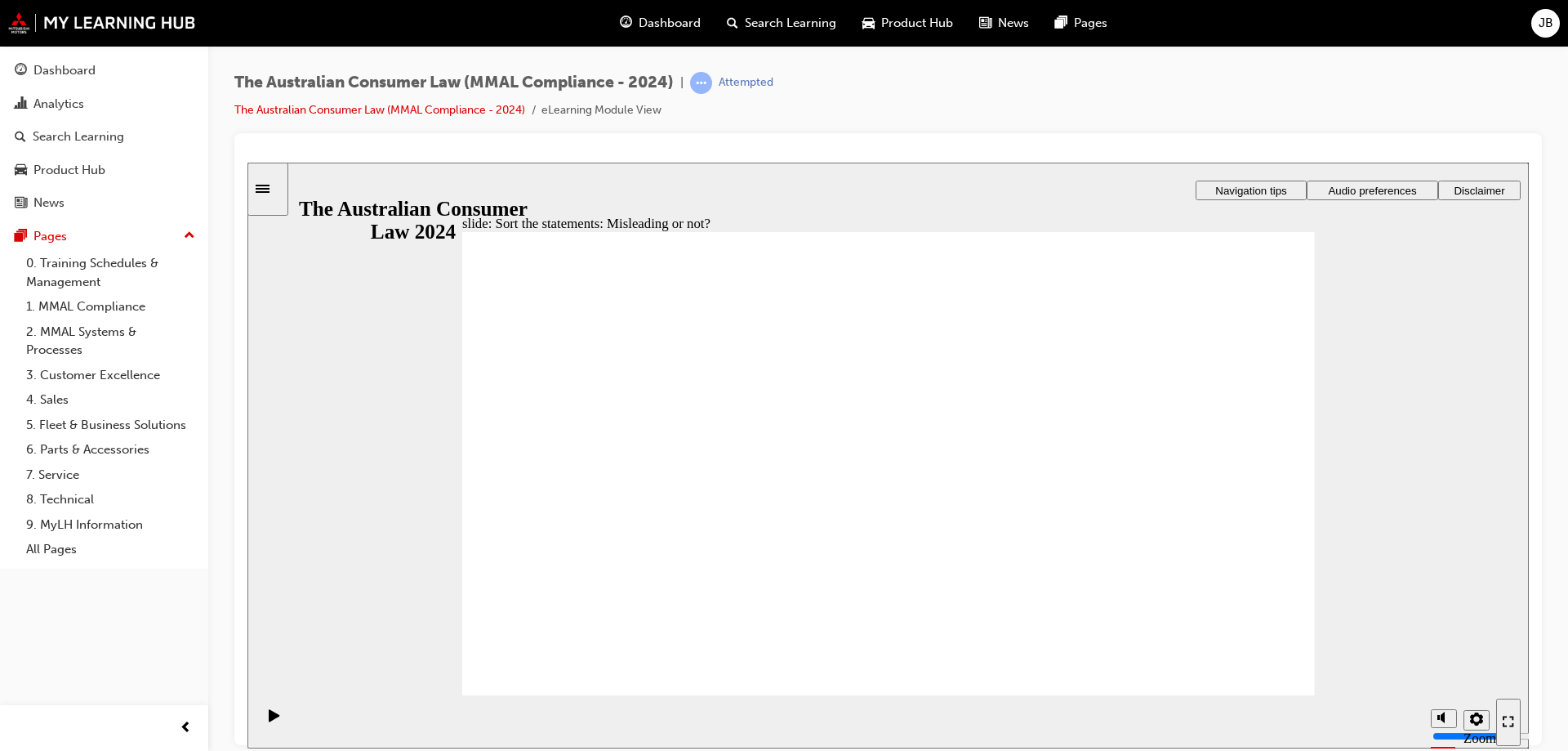
drag, startPoint x: 948, startPoint y: 406, endPoint x: 765, endPoint y: 556, distance: 236.6
drag, startPoint x: 748, startPoint y: 563, endPoint x: 1155, endPoint y: 517, distance: 409.6
drag, startPoint x: 913, startPoint y: 417, endPoint x: 730, endPoint y: 580, distance: 245.1
drag, startPoint x: 876, startPoint y: 393, endPoint x: 756, endPoint y: 512, distance: 169.0
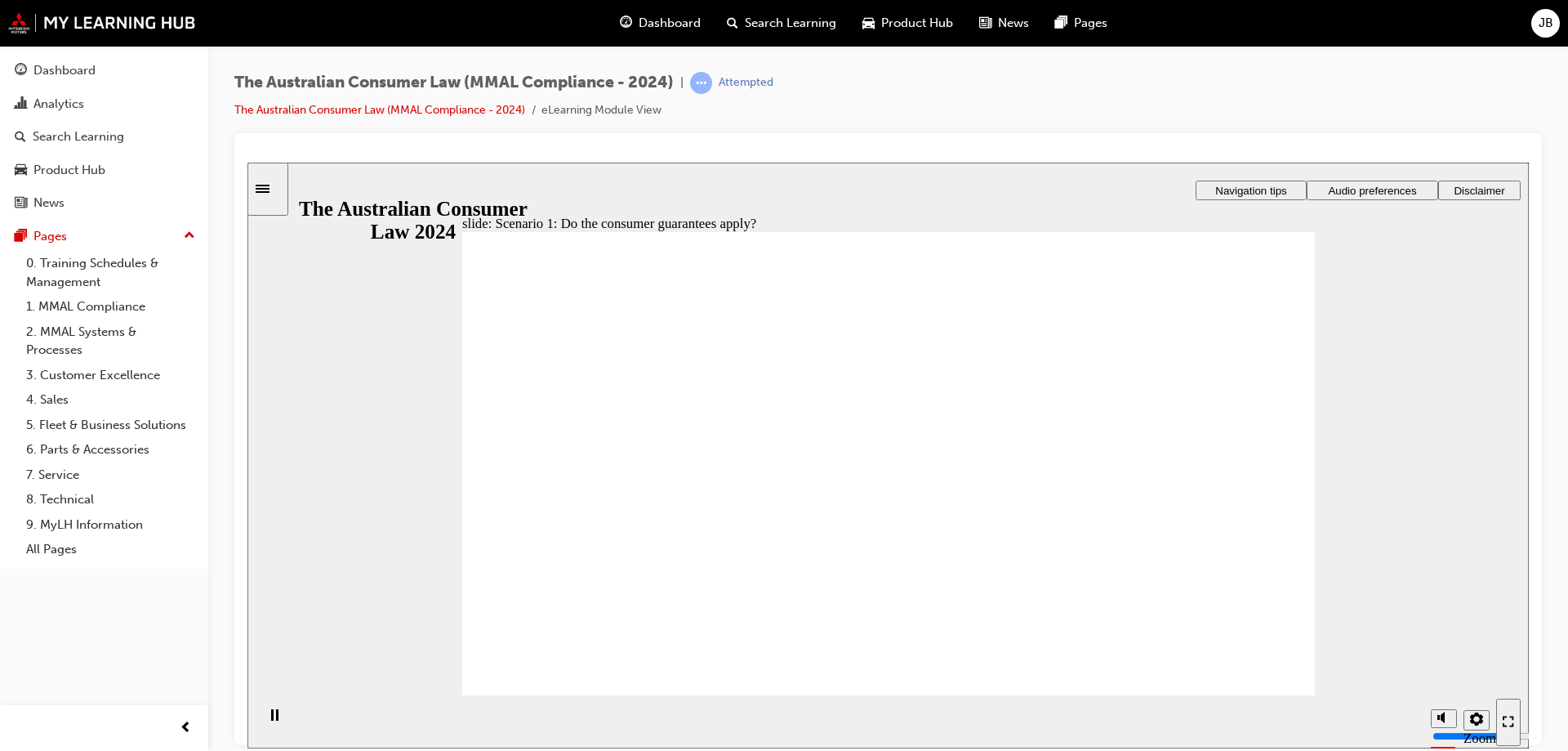
drag, startPoint x: 1238, startPoint y: 309, endPoint x: 1175, endPoint y: 426, distance: 132.9
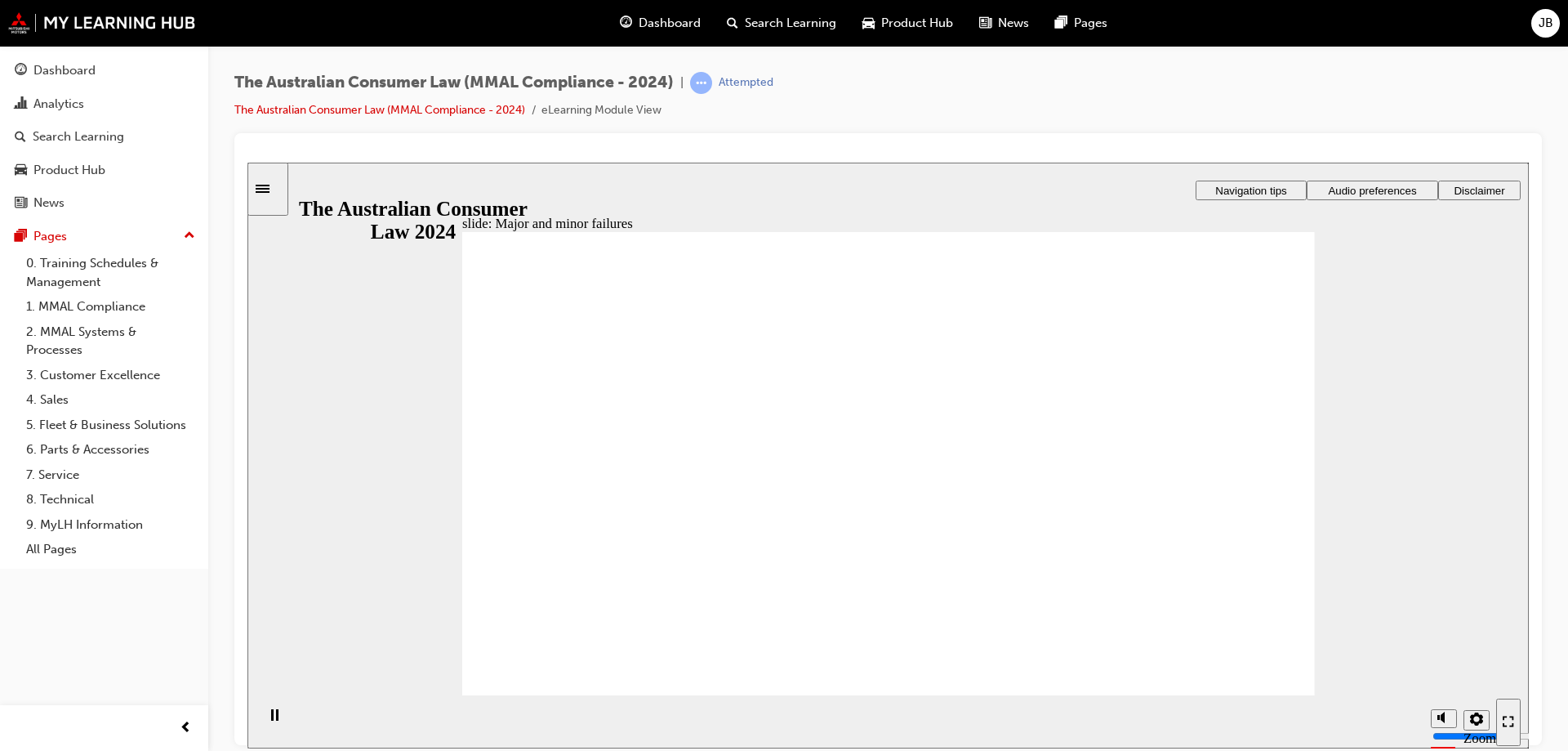
drag, startPoint x: 867, startPoint y: 417, endPoint x: 1143, endPoint y: 580, distance: 320.5
drag, startPoint x: 850, startPoint y: 419, endPoint x: 652, endPoint y: 564, distance: 245.4
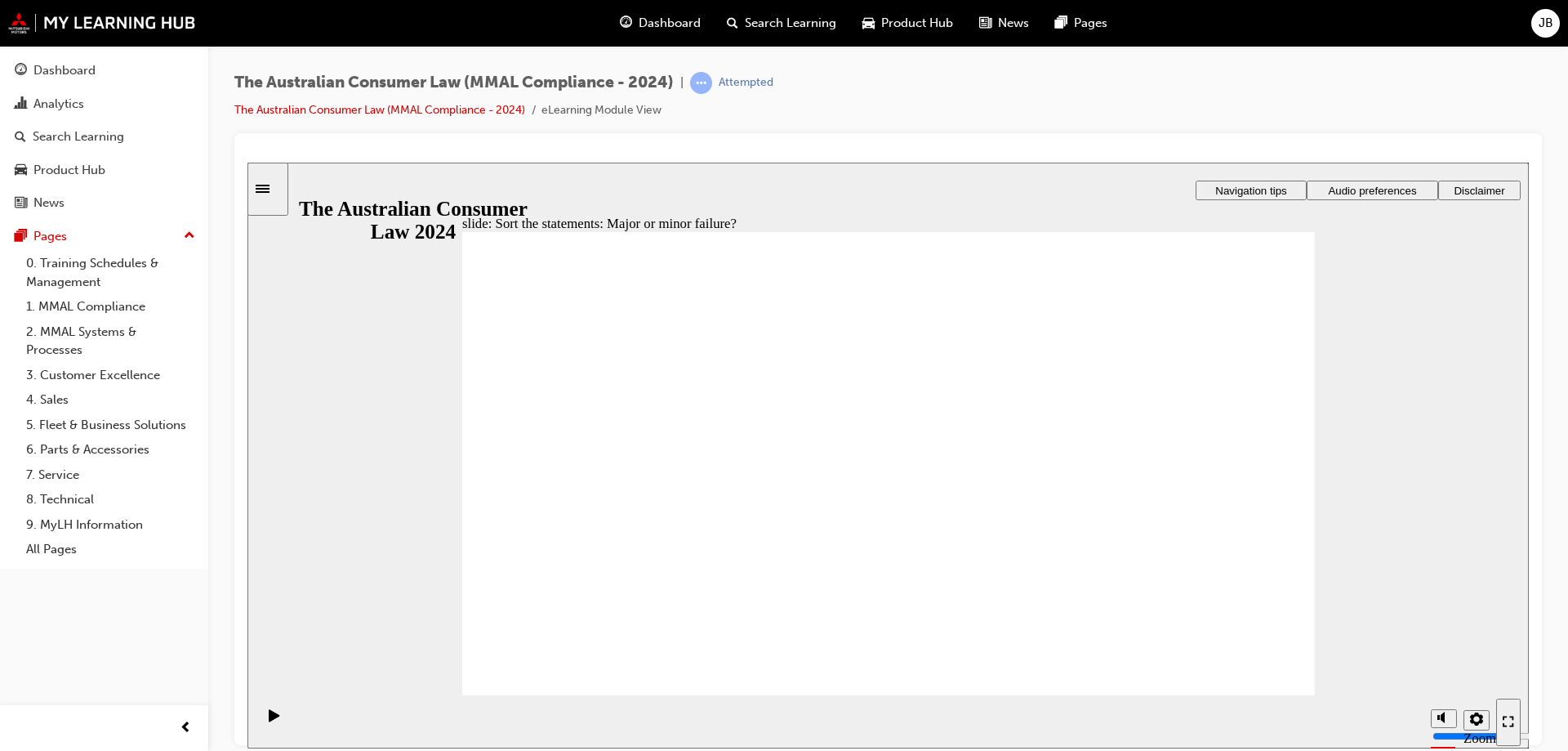
drag, startPoint x: 886, startPoint y: 414, endPoint x: 994, endPoint y: 481, distance: 127.1
drag, startPoint x: 899, startPoint y: 408, endPoint x: 650, endPoint y: 598, distance: 313.2
drag, startPoint x: 895, startPoint y: 406, endPoint x: 684, endPoint y: 600, distance: 286.6
drag, startPoint x: 897, startPoint y: 410, endPoint x: 1028, endPoint y: 491, distance: 154.0
drag, startPoint x: 1191, startPoint y: 550, endPoint x: 669, endPoint y: 550, distance: 522.0
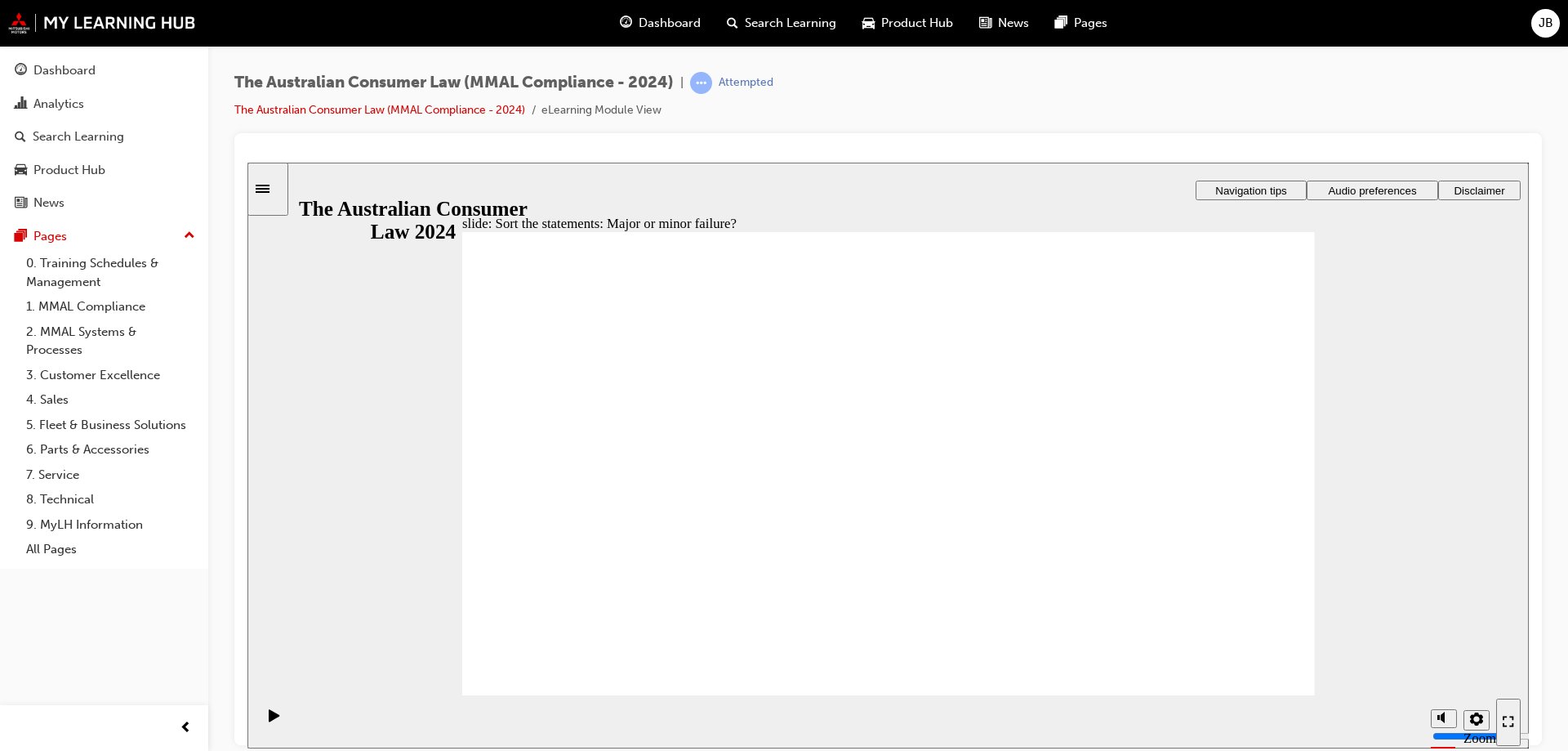
drag, startPoint x: 902, startPoint y: 420, endPoint x: 667, endPoint y: 565, distance: 276.1
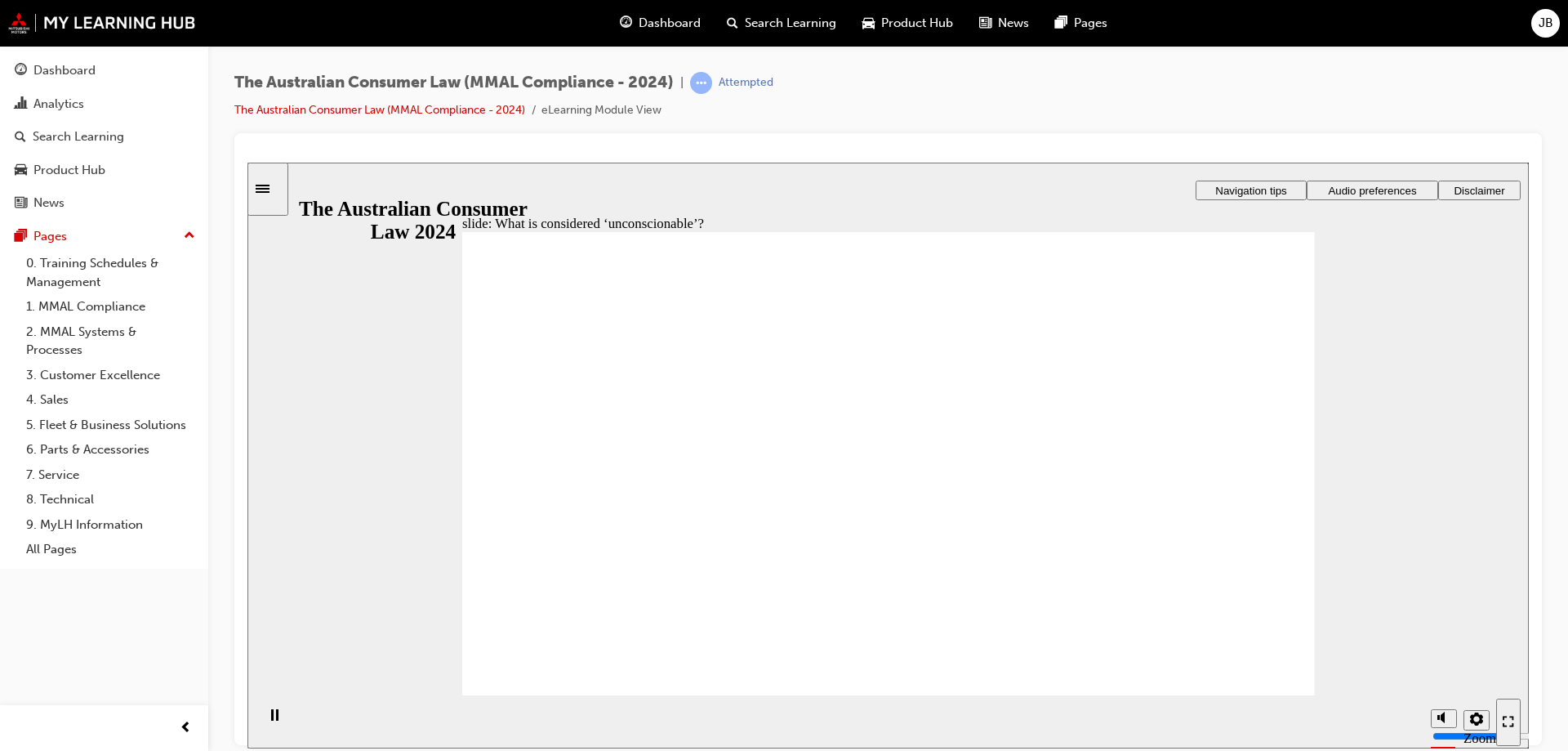
drag, startPoint x: 1131, startPoint y: 504, endPoint x: 1052, endPoint y: 521, distance: 80.8
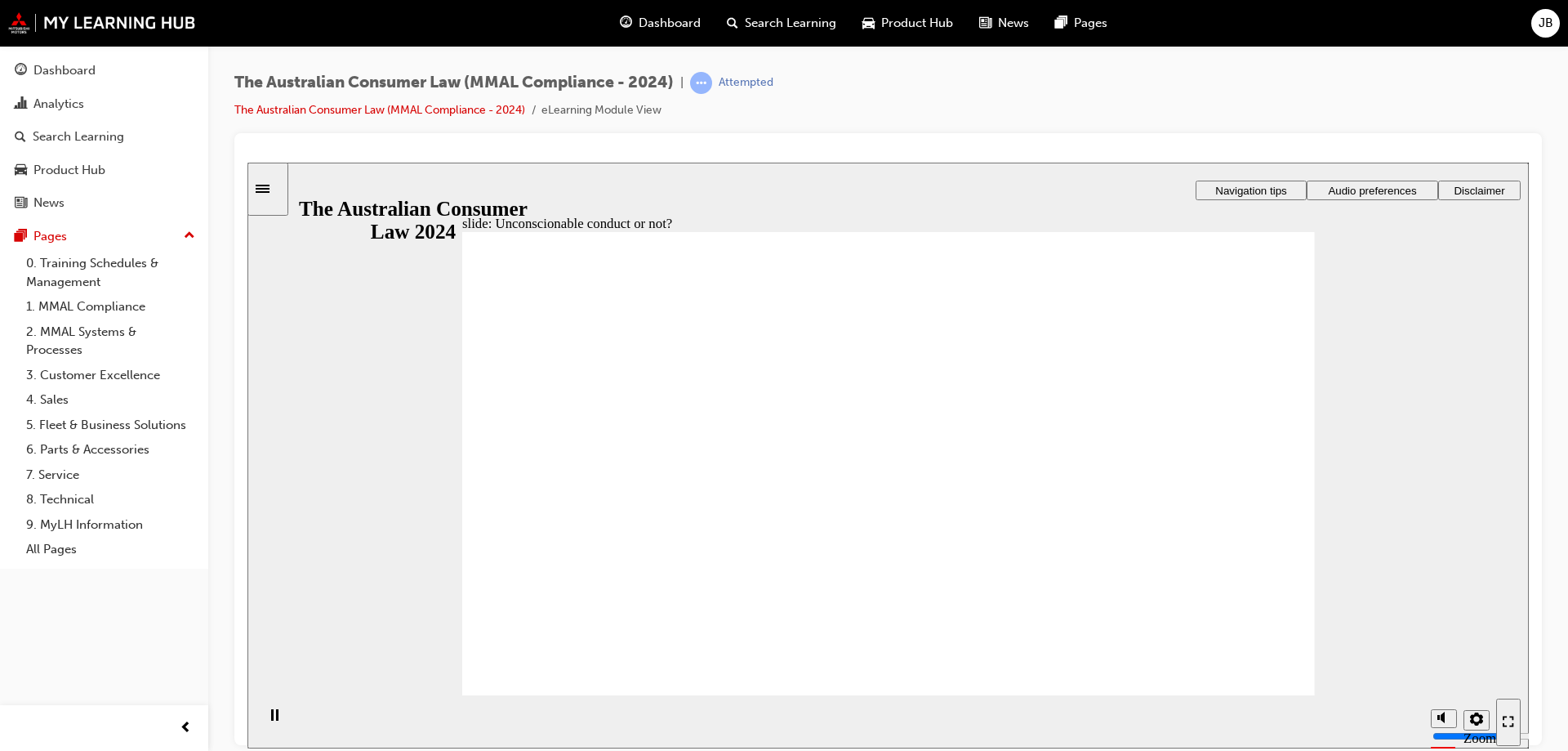
drag, startPoint x: 867, startPoint y: 409, endPoint x: 616, endPoint y: 541, distance: 283.6
drag, startPoint x: 899, startPoint y: 416, endPoint x: 704, endPoint y: 549, distance: 236.0
drag, startPoint x: 914, startPoint y: 417, endPoint x: 1140, endPoint y: 549, distance: 261.7
drag, startPoint x: 896, startPoint y: 387, endPoint x: 650, endPoint y: 512, distance: 275.9
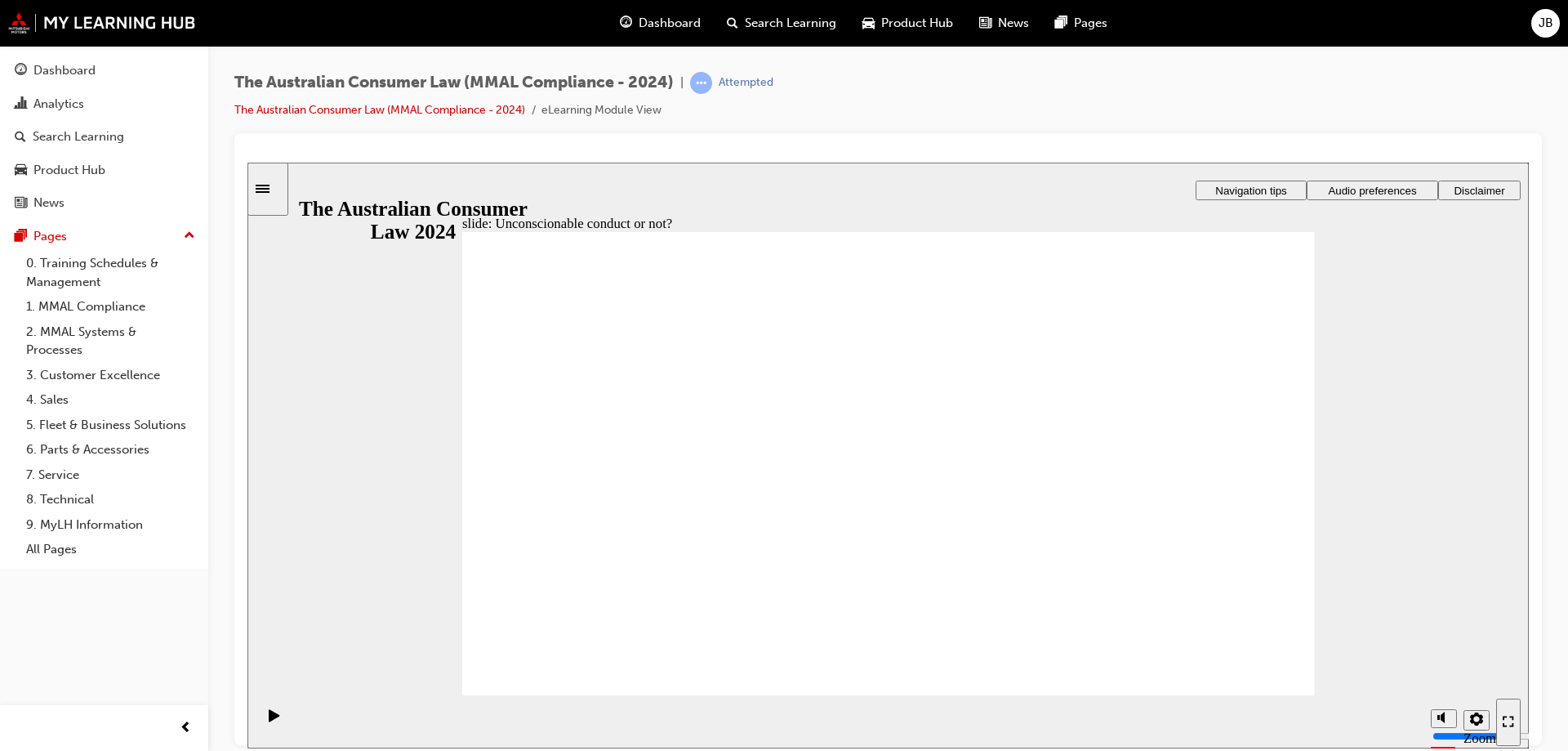
drag, startPoint x: 901, startPoint y: 407, endPoint x: 653, endPoint y: 550, distance: 286.3
drag, startPoint x: 846, startPoint y: 416, endPoint x: 668, endPoint y: 545, distance: 219.8
drag, startPoint x: 871, startPoint y: 406, endPoint x: 1162, endPoint y: 559, distance: 328.8
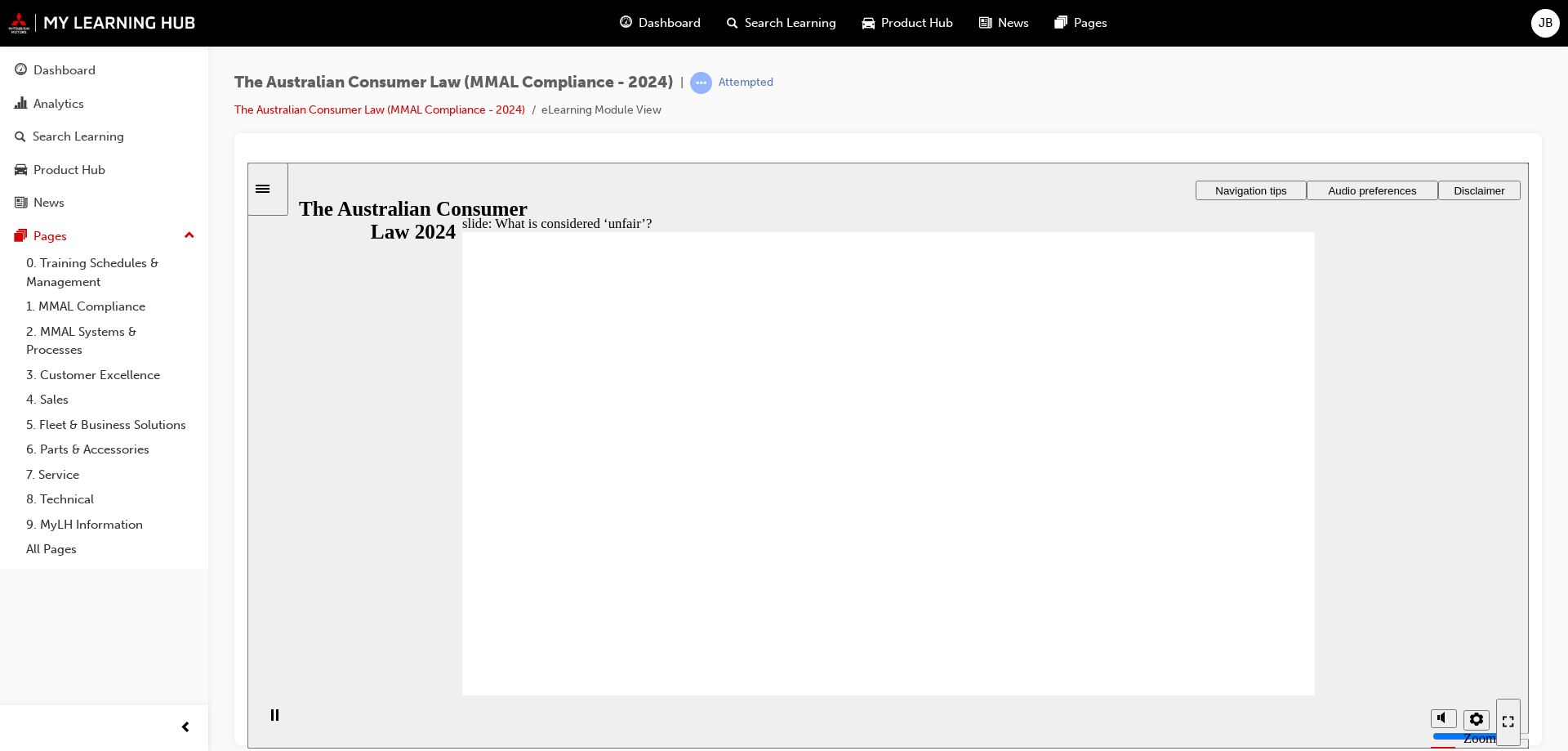
drag, startPoint x: 899, startPoint y: 410, endPoint x: 1159, endPoint y: 534, distance: 288.1
drag, startPoint x: 903, startPoint y: 410, endPoint x: 619, endPoint y: 551, distance: 317.1
drag, startPoint x: 883, startPoint y: 419, endPoint x: 1212, endPoint y: 591, distance: 371.2
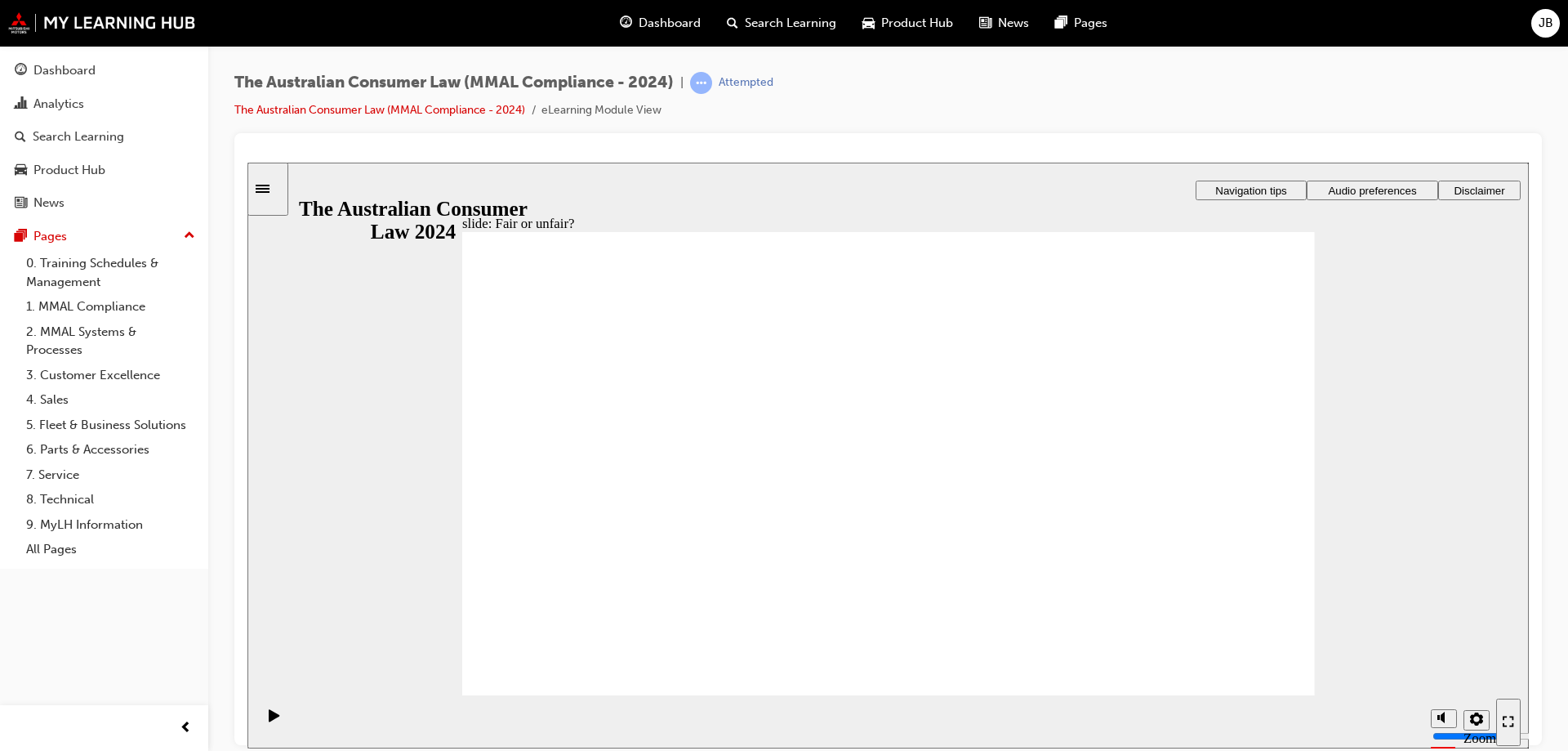
drag, startPoint x: 850, startPoint y: 424, endPoint x: 1101, endPoint y: 566, distance: 288.4
drag, startPoint x: 874, startPoint y: 380, endPoint x: 1139, endPoint y: 543, distance: 311.1
drag, startPoint x: 916, startPoint y: 417, endPoint x: 675, endPoint y: 588, distance: 295.5
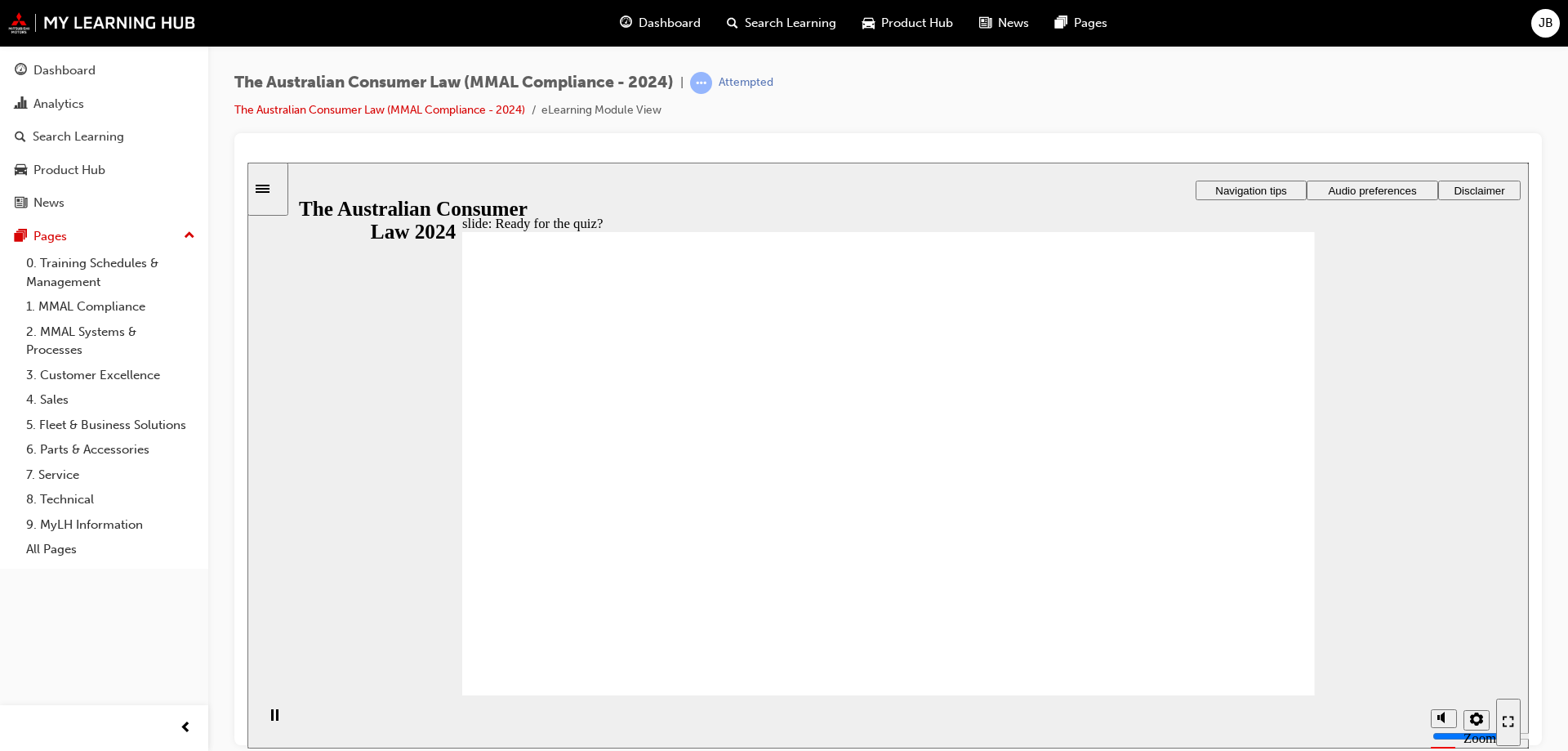
radio input "true"
drag, startPoint x: 472, startPoint y: 429, endPoint x: 506, endPoint y: 430, distance: 34.0
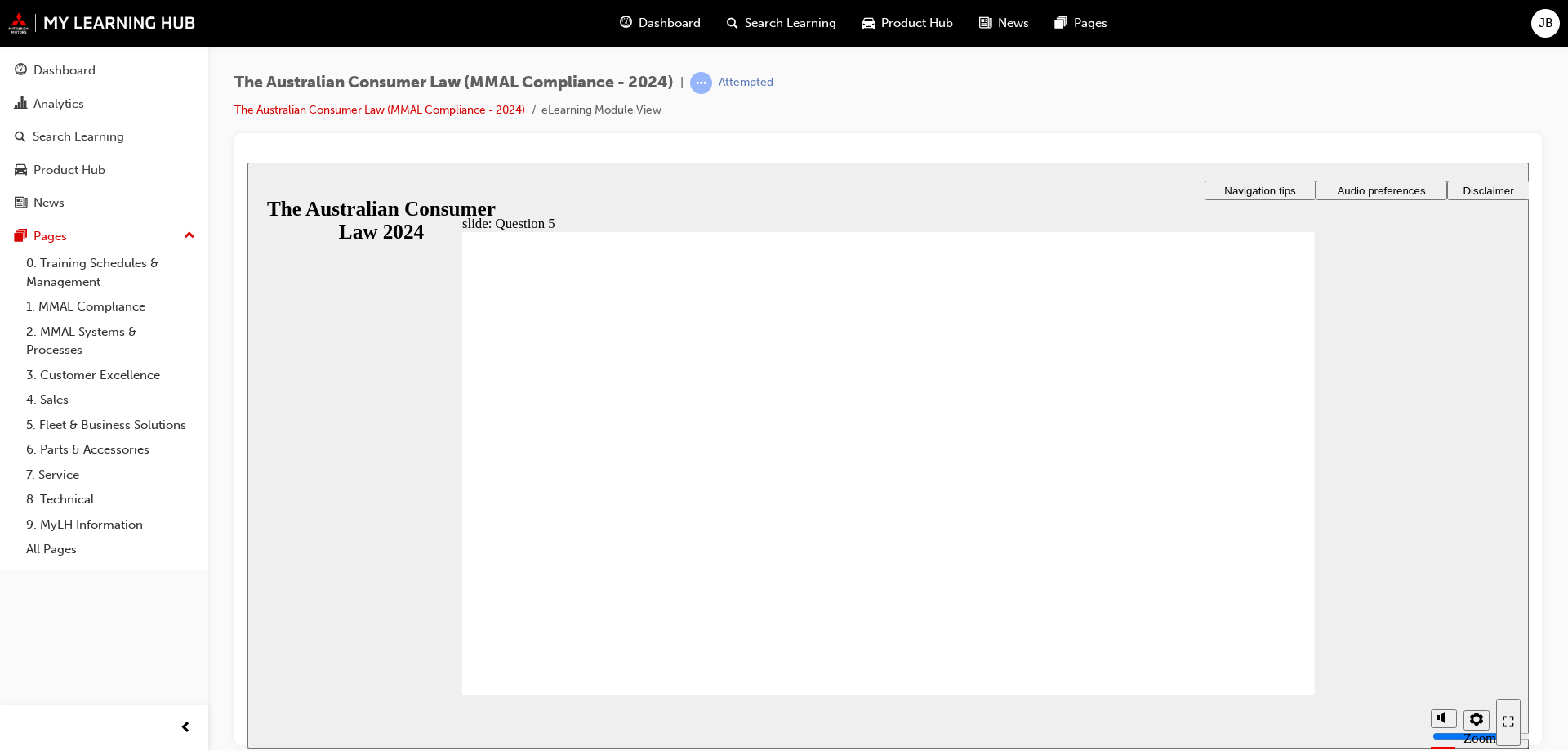
checkbox input "true"
checkbox input "false"
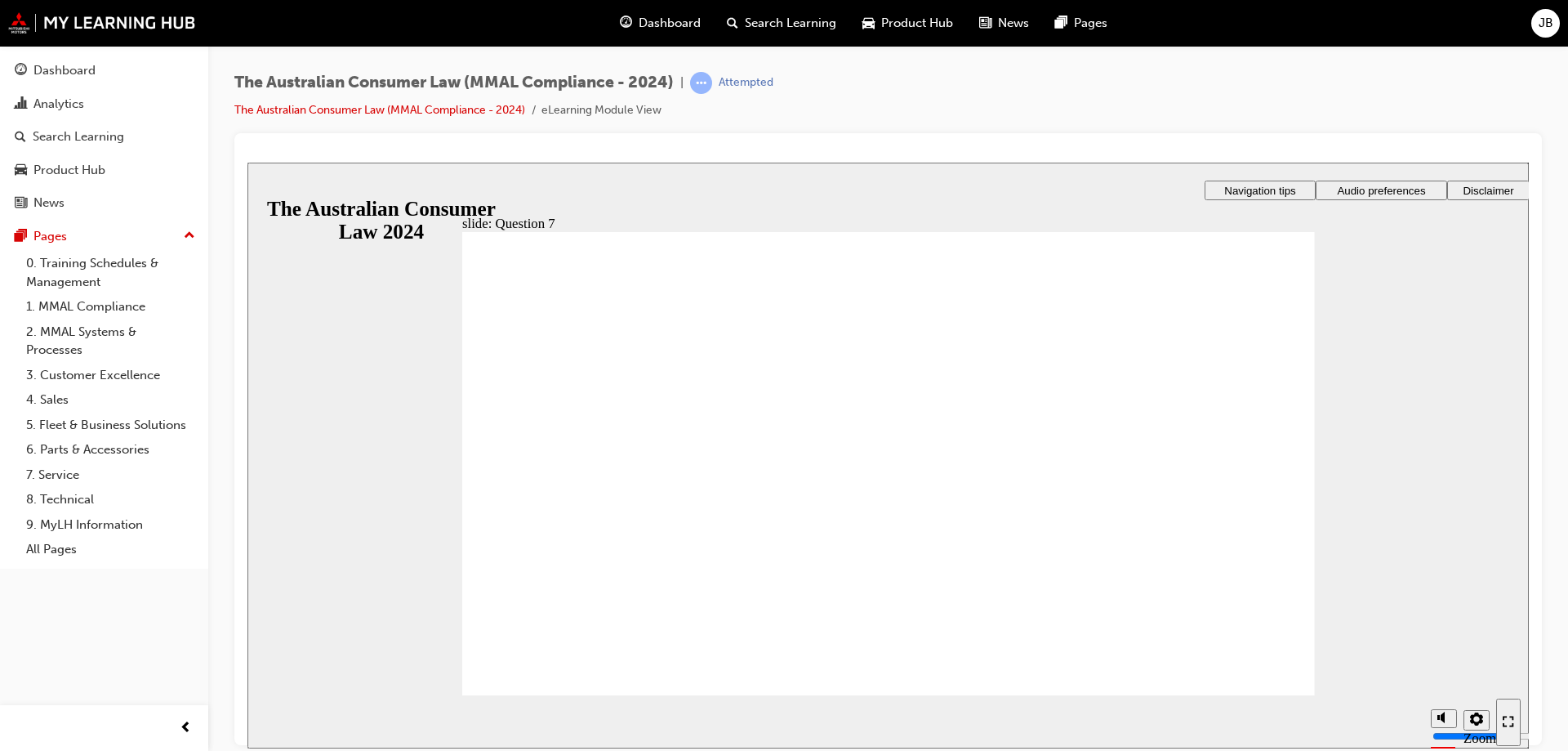
checkbox input "true"
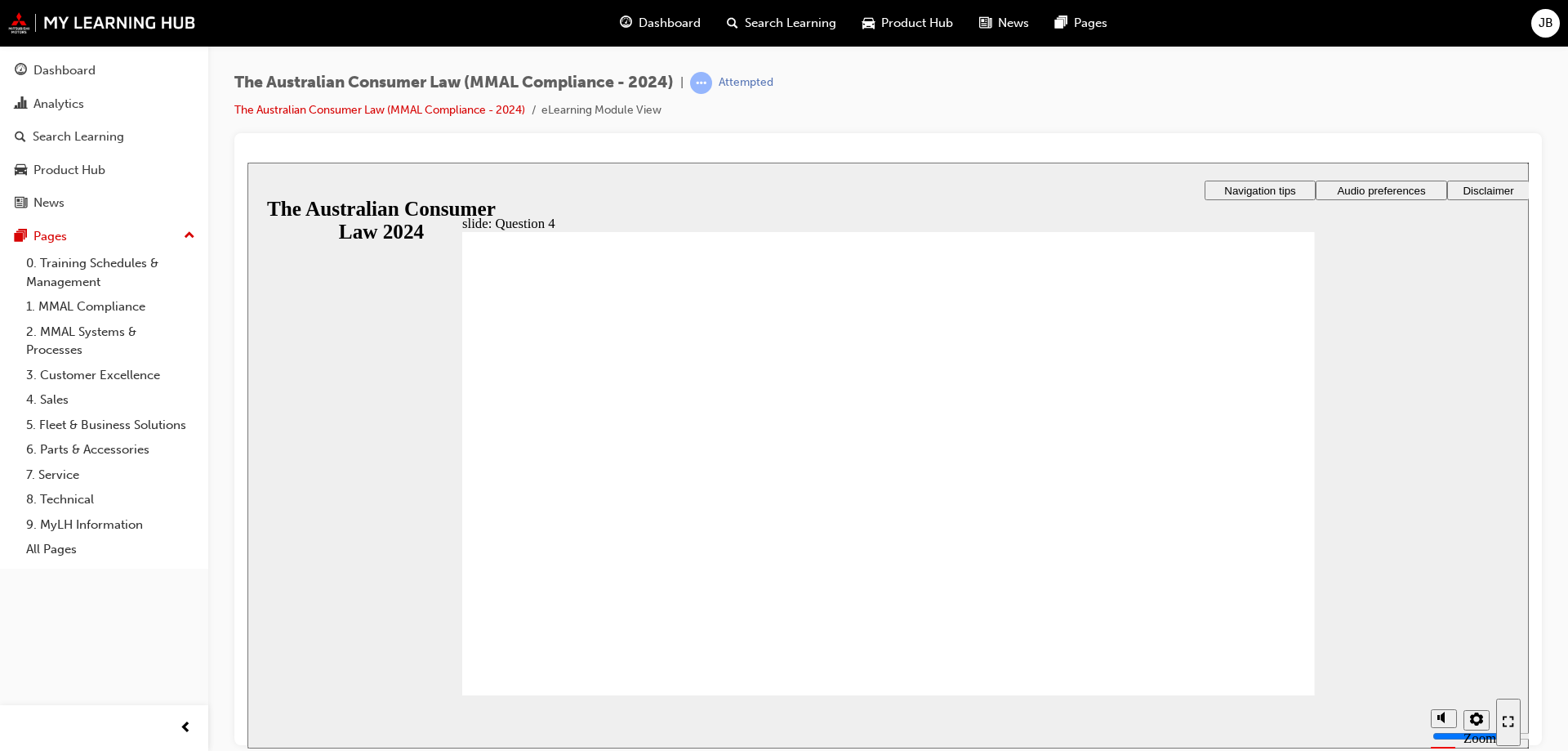
checkbox input "true"
radio input "true"
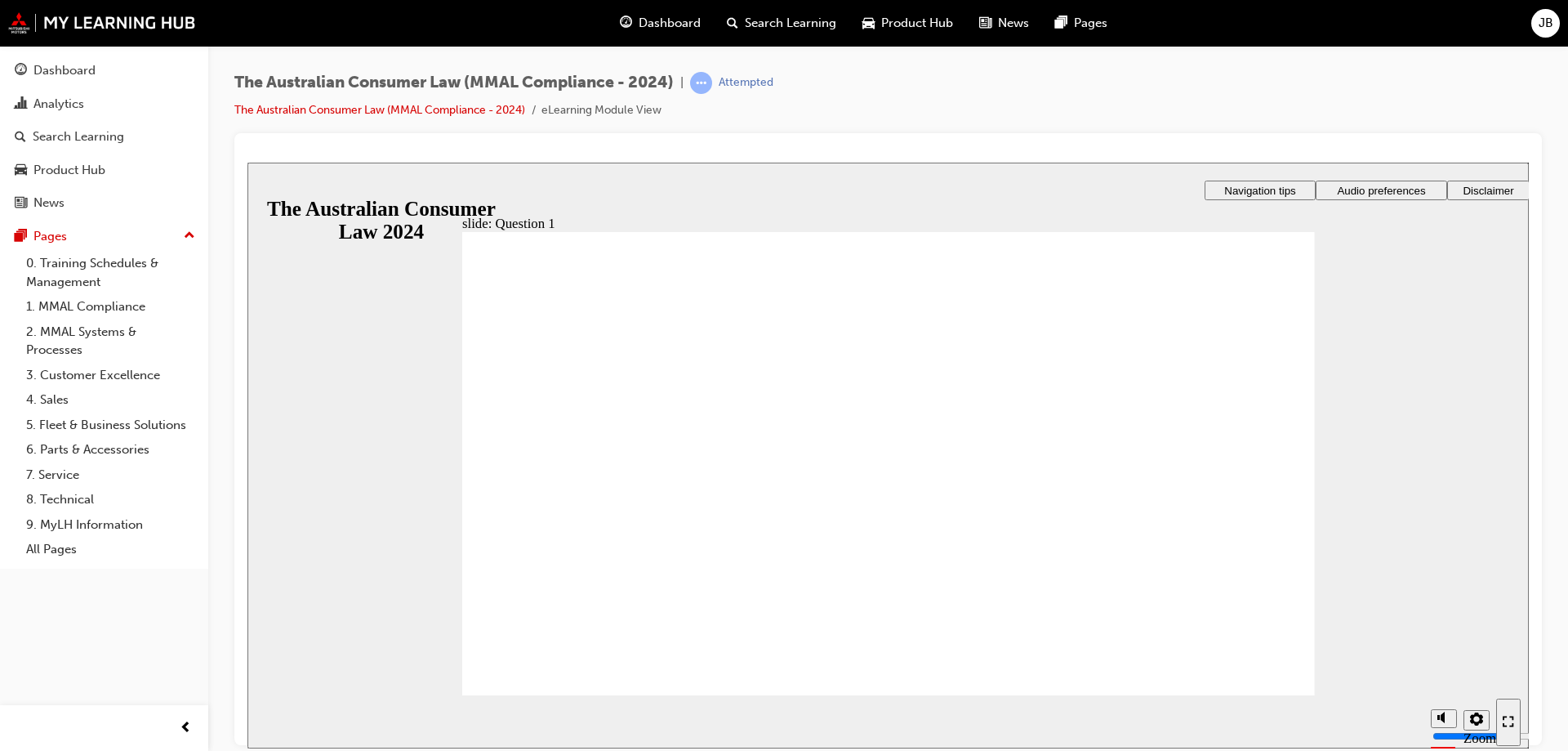
drag, startPoint x: 590, startPoint y: 623, endPoint x: 605, endPoint y: 649, distance: 30.0
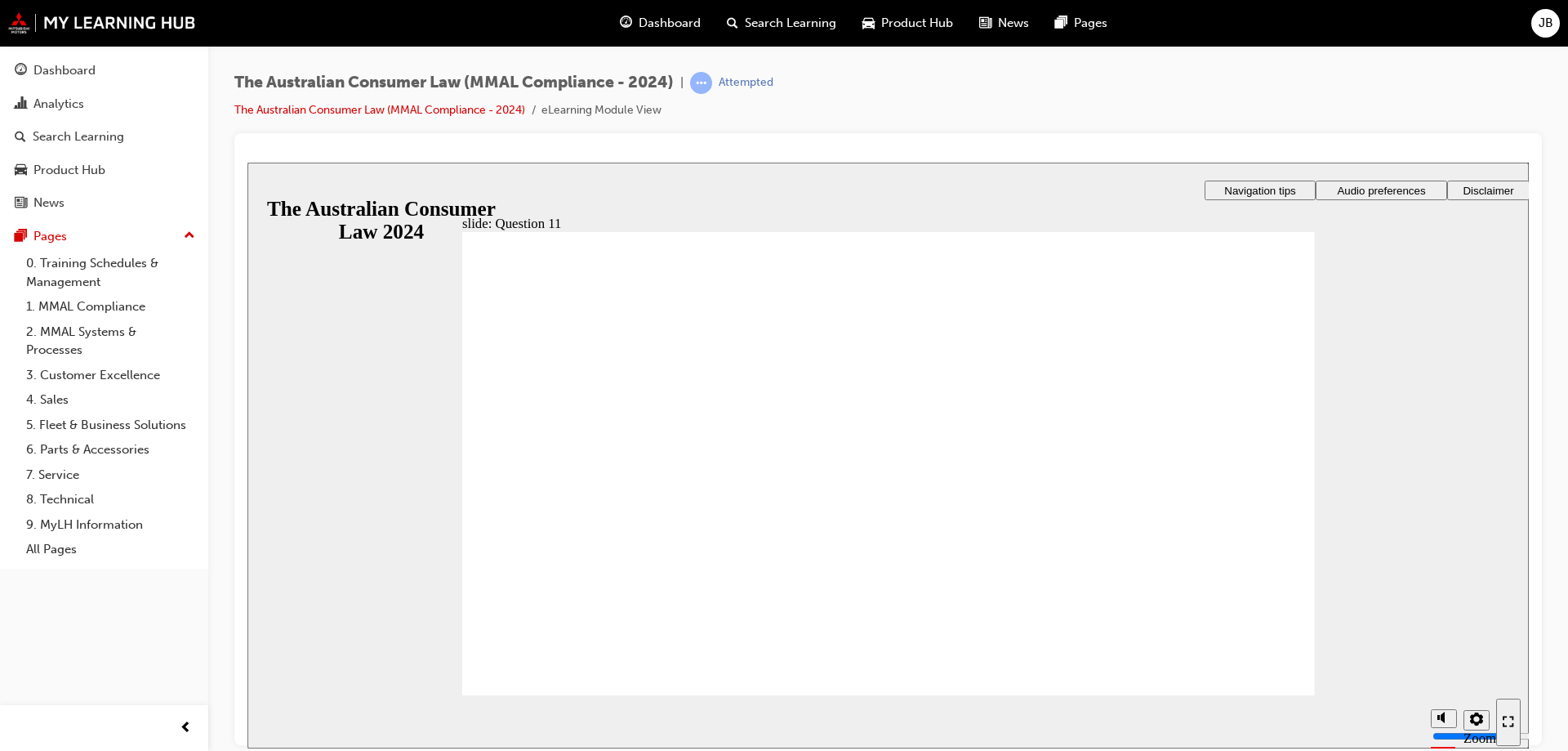
checkbox input "true"
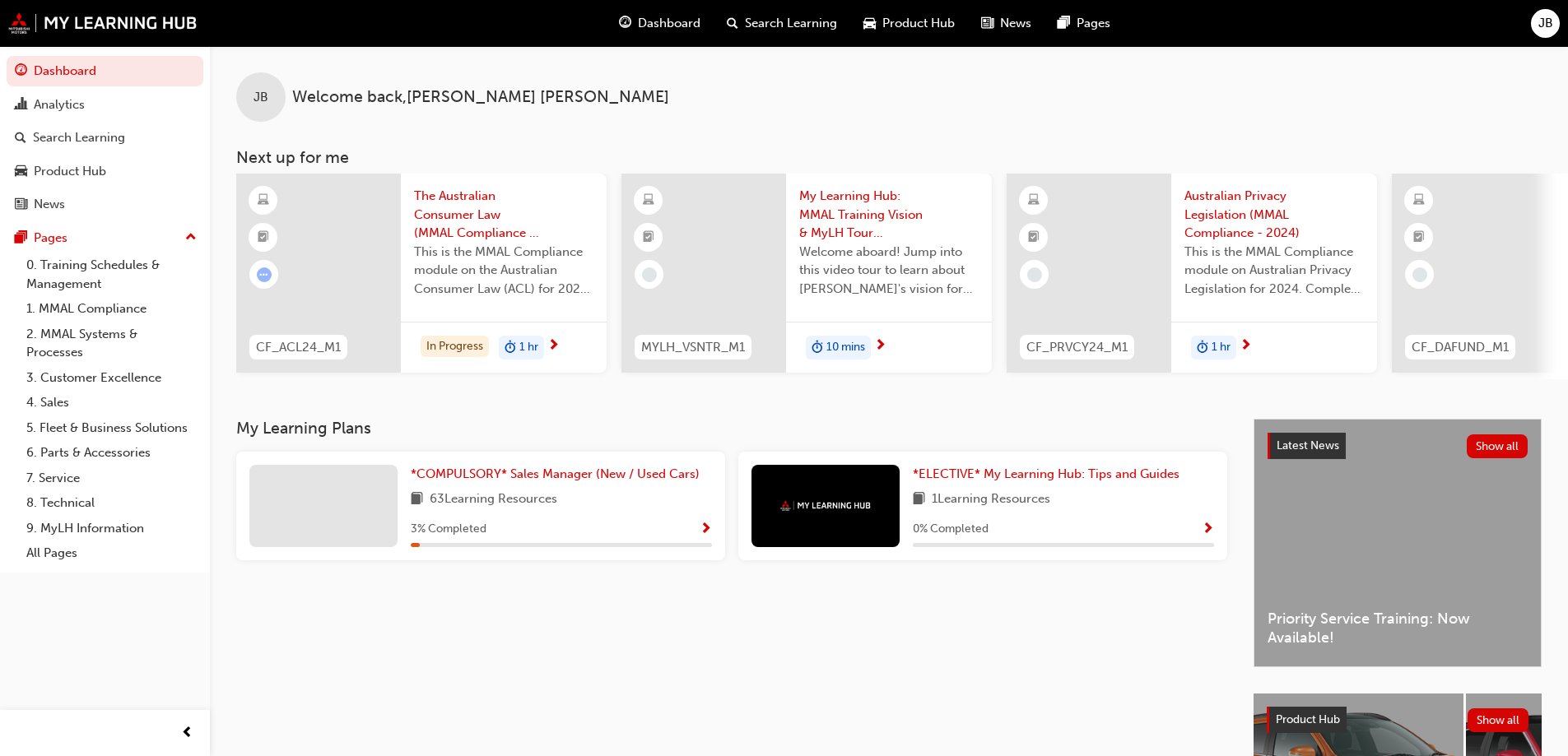
click at [1545, 33] on div "JB" at bounding box center [1545, 24] width 29 height 28
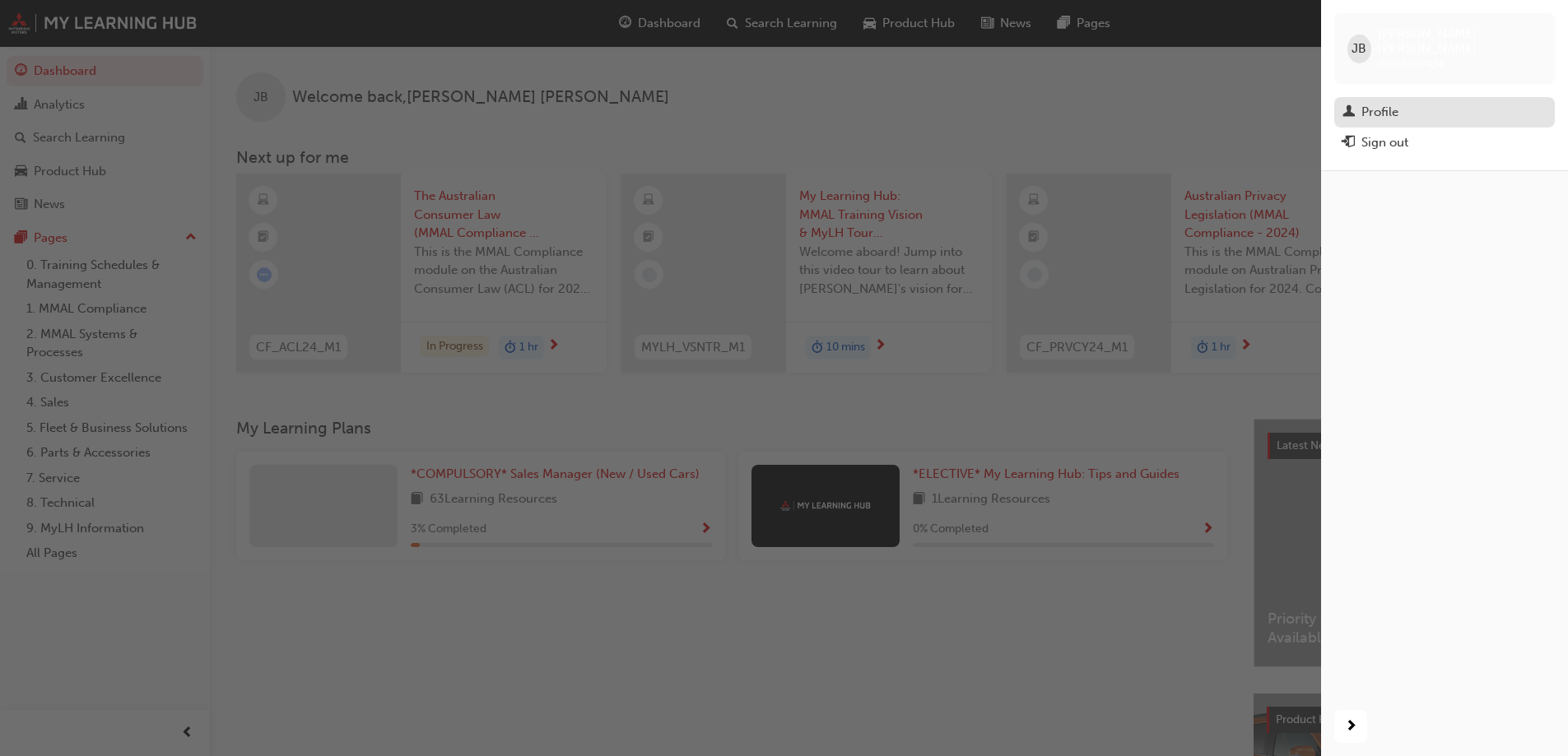
click at [1360, 102] on div "Profile" at bounding box center [1444, 112] width 204 height 21
